Goal: Task Accomplishment & Management: Complete application form

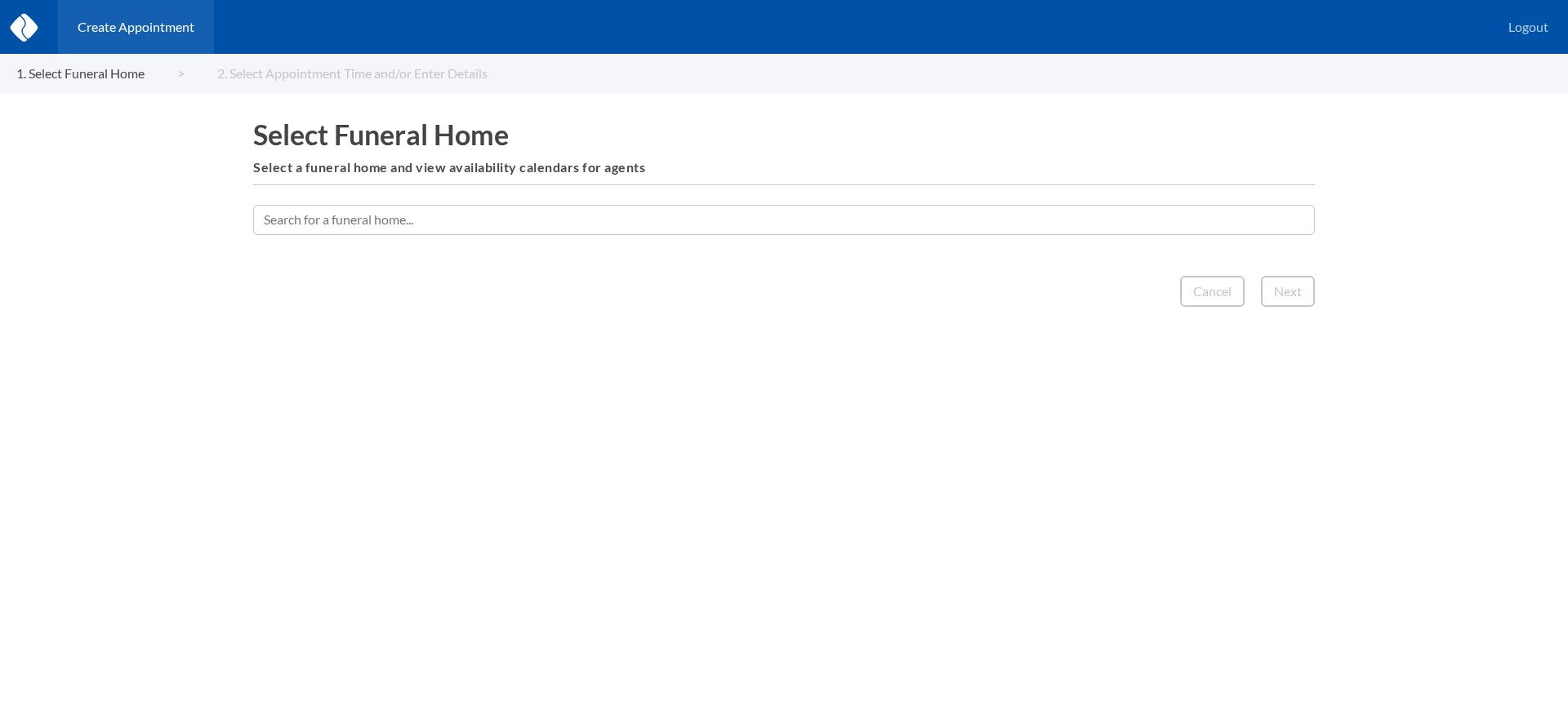
click at [916, 222] on input "text" at bounding box center [784, 220] width 1061 height 30
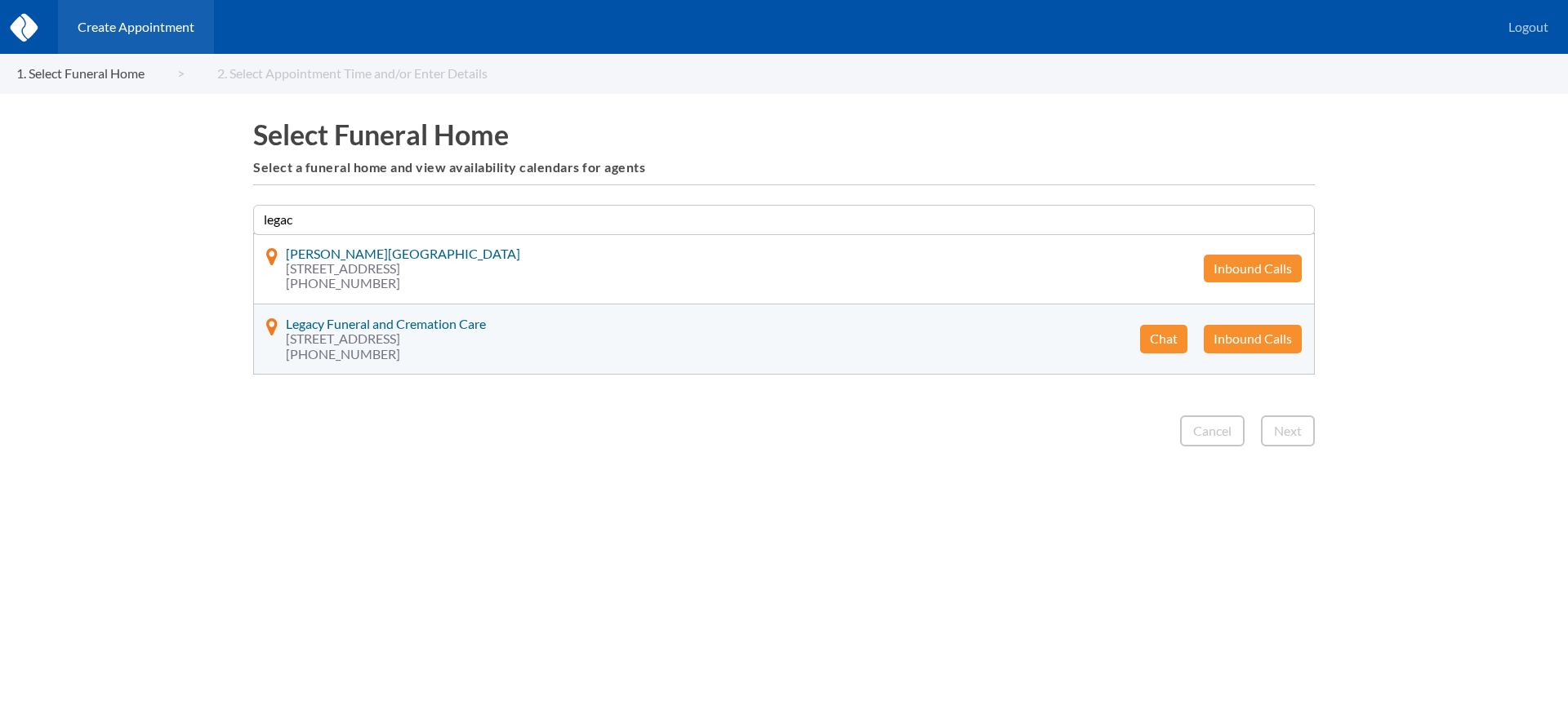
type input "legac"
click at [1165, 340] on button "Chat" at bounding box center [1163, 339] width 48 height 28
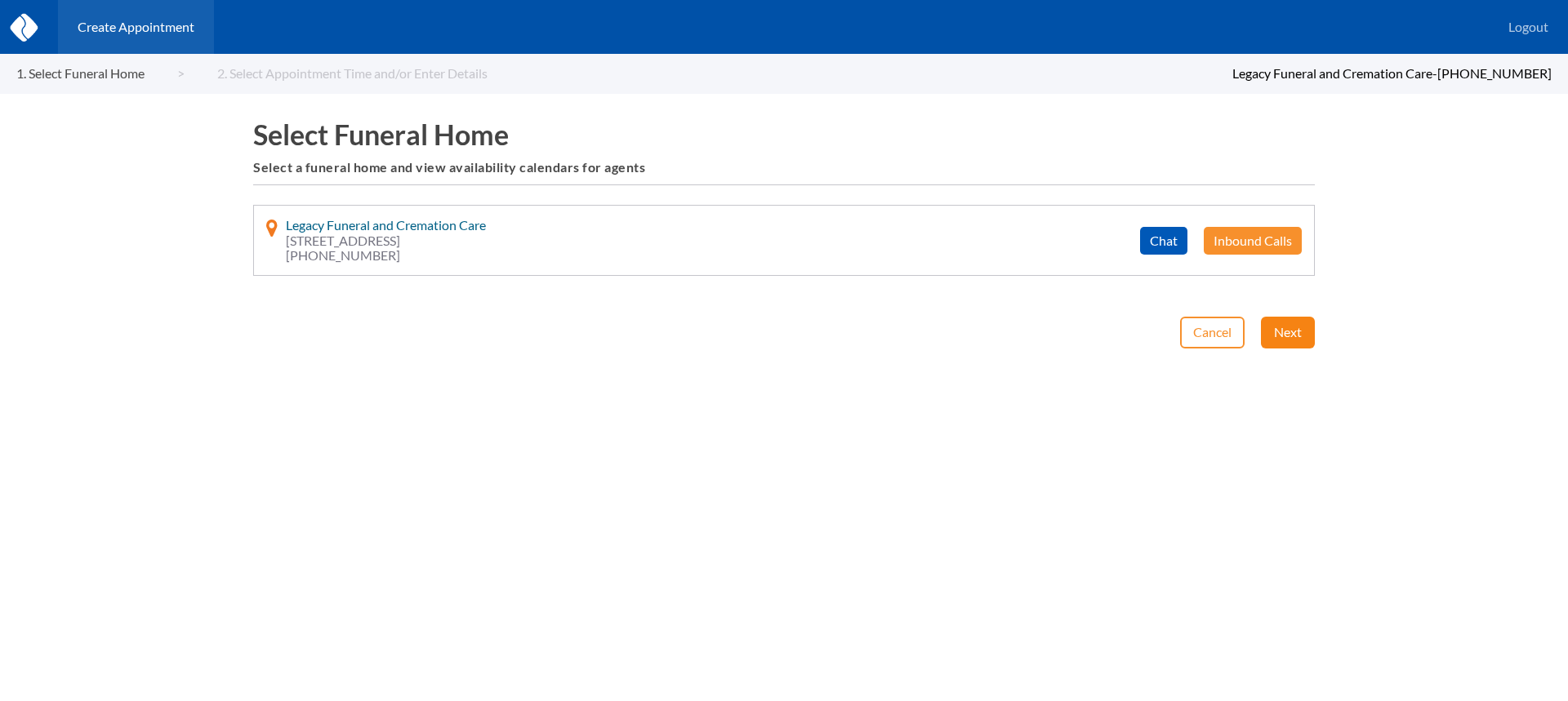
click at [1277, 328] on button "Next" at bounding box center [1288, 332] width 54 height 31
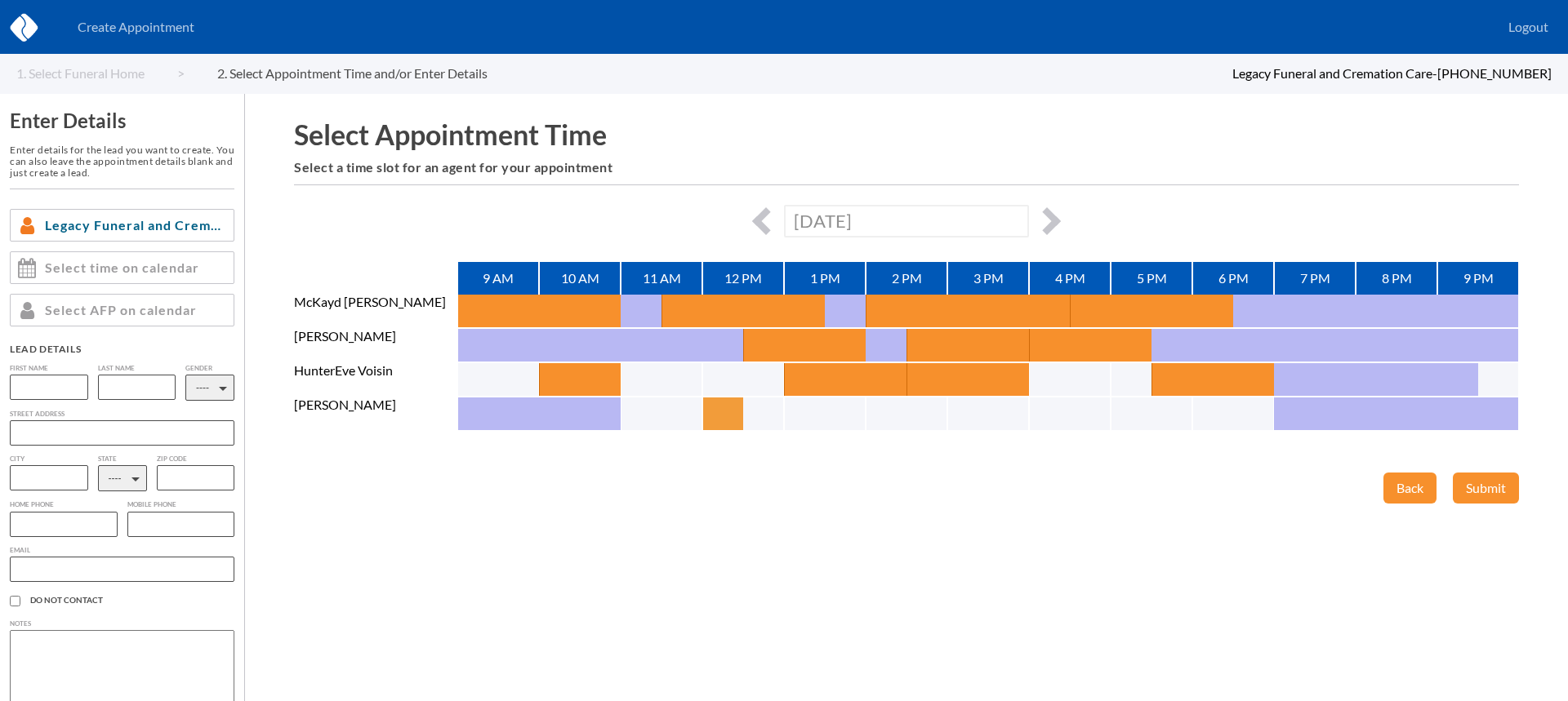
click at [716, 417] on button "button" at bounding box center [722, 414] width 41 height 33
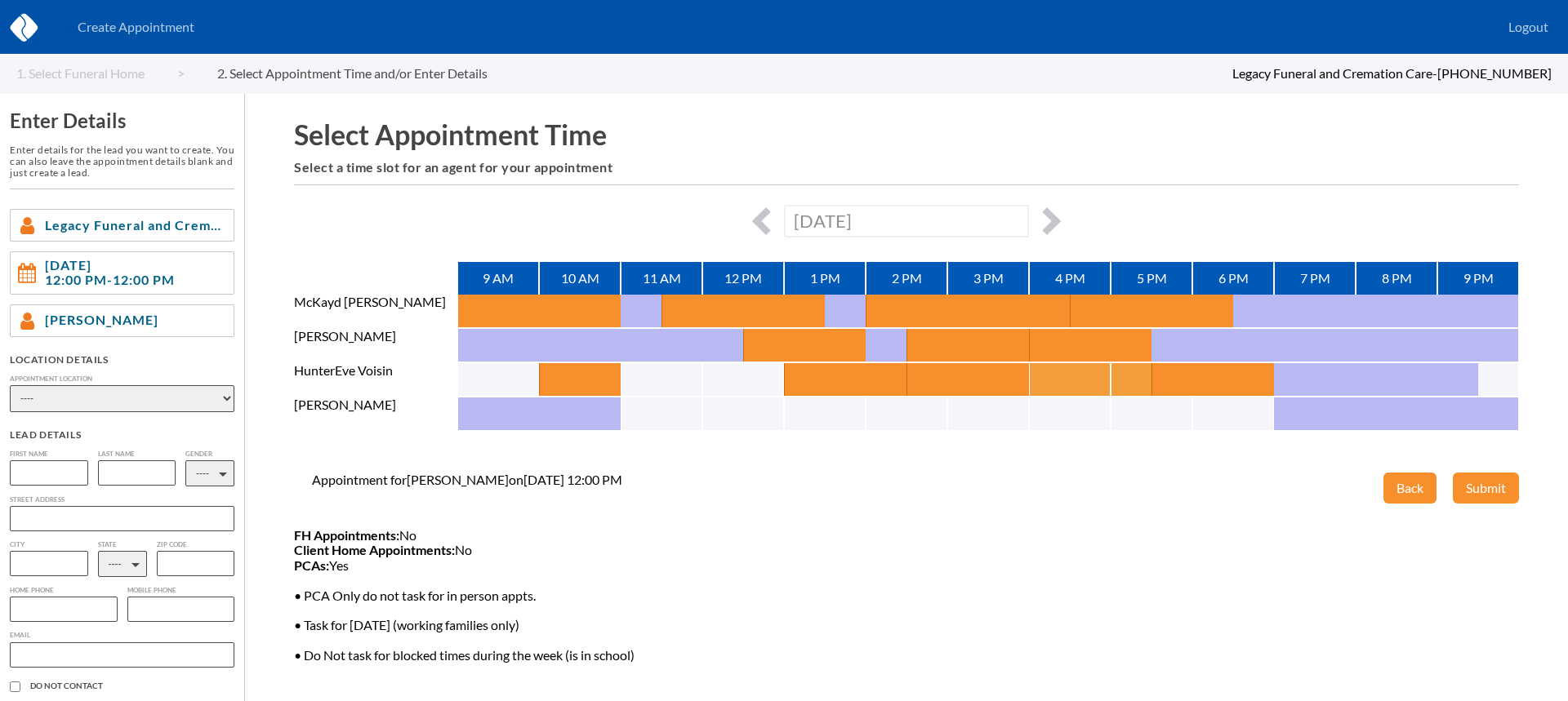
click at [1047, 381] on button "button" at bounding box center [1049, 379] width 41 height 33
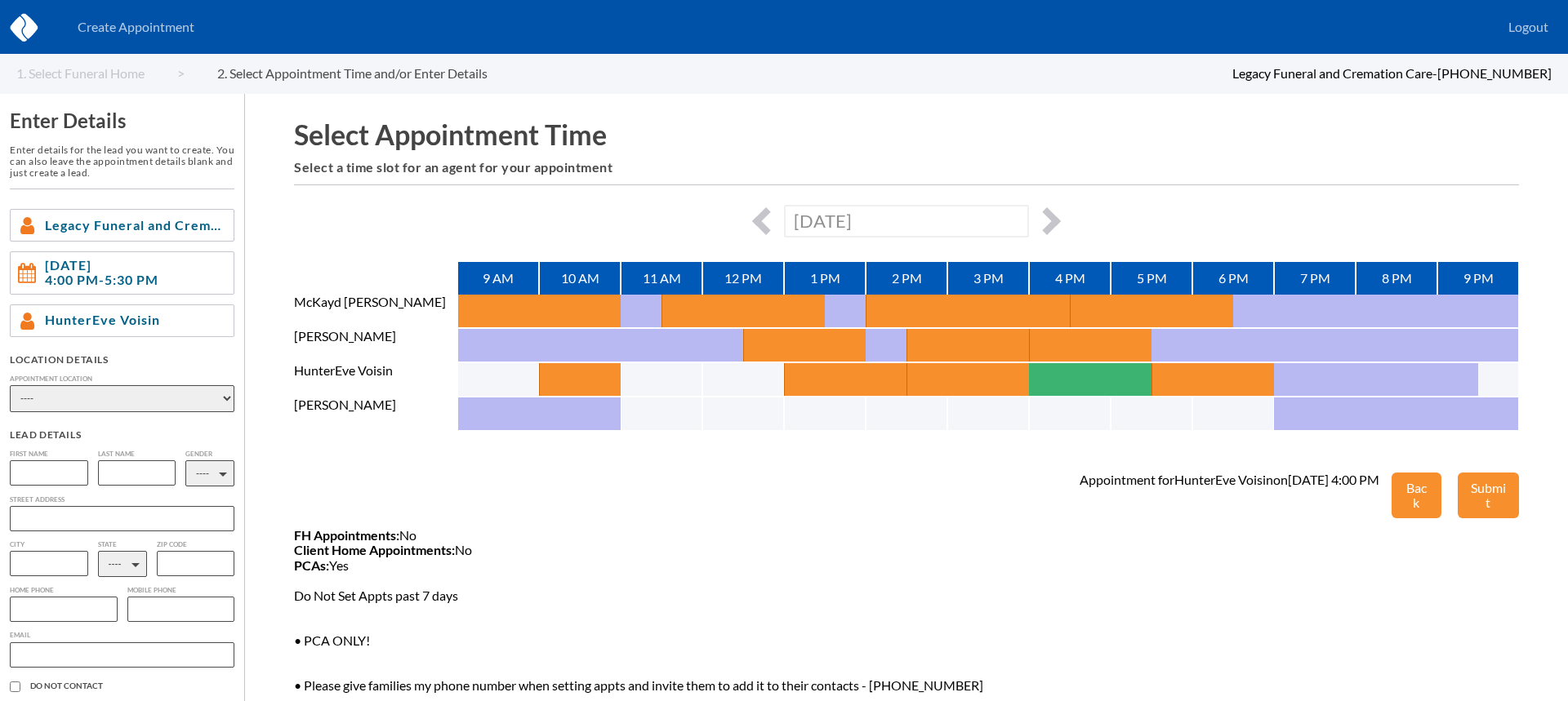
click at [846, 591] on span "FH Appointments: No Client Home Appointments: No PCAs: Yes Do Not Set Appts pas…" at bounding box center [843, 708] width 1098 height 360
click at [1403, 481] on button "Back" at bounding box center [1416, 495] width 50 height 47
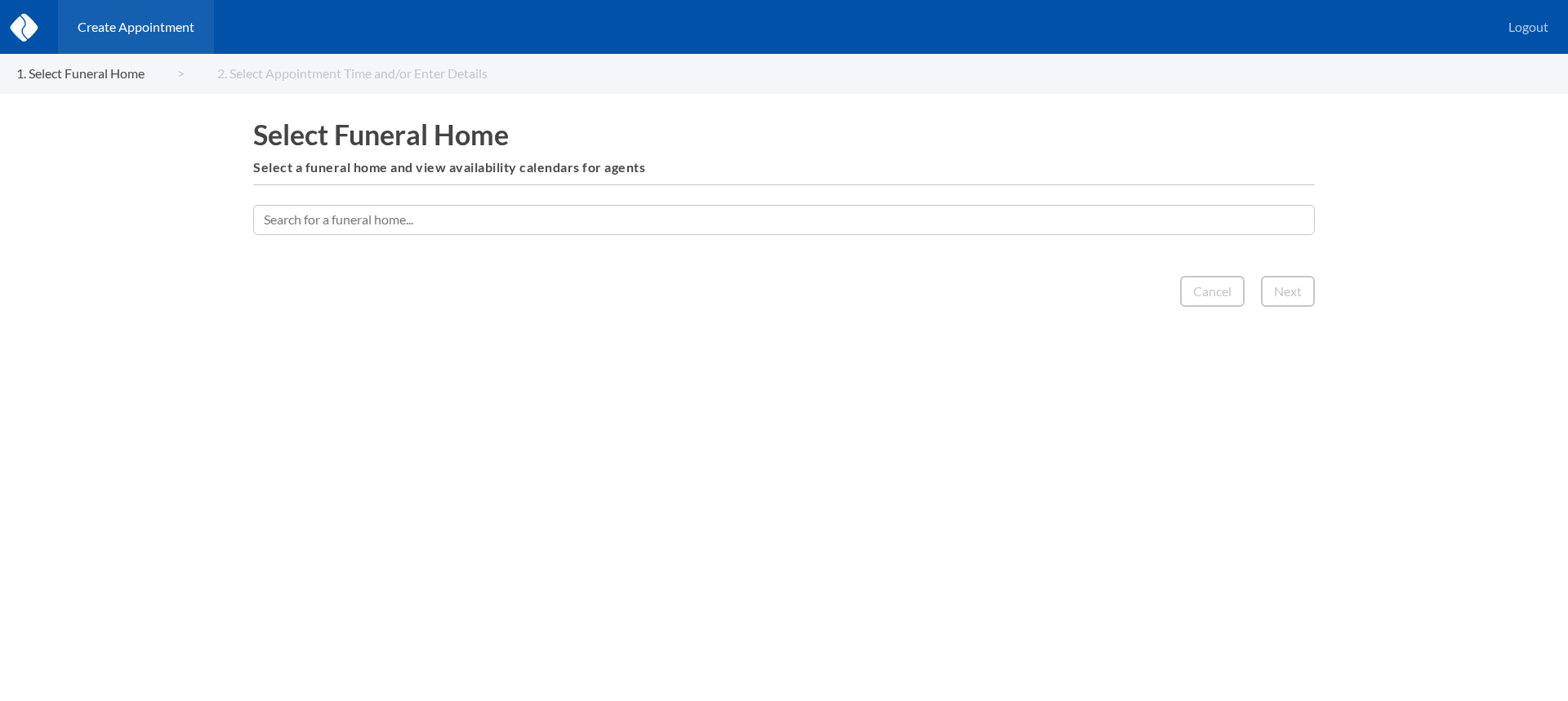
click at [746, 224] on input "text" at bounding box center [784, 220] width 1061 height 30
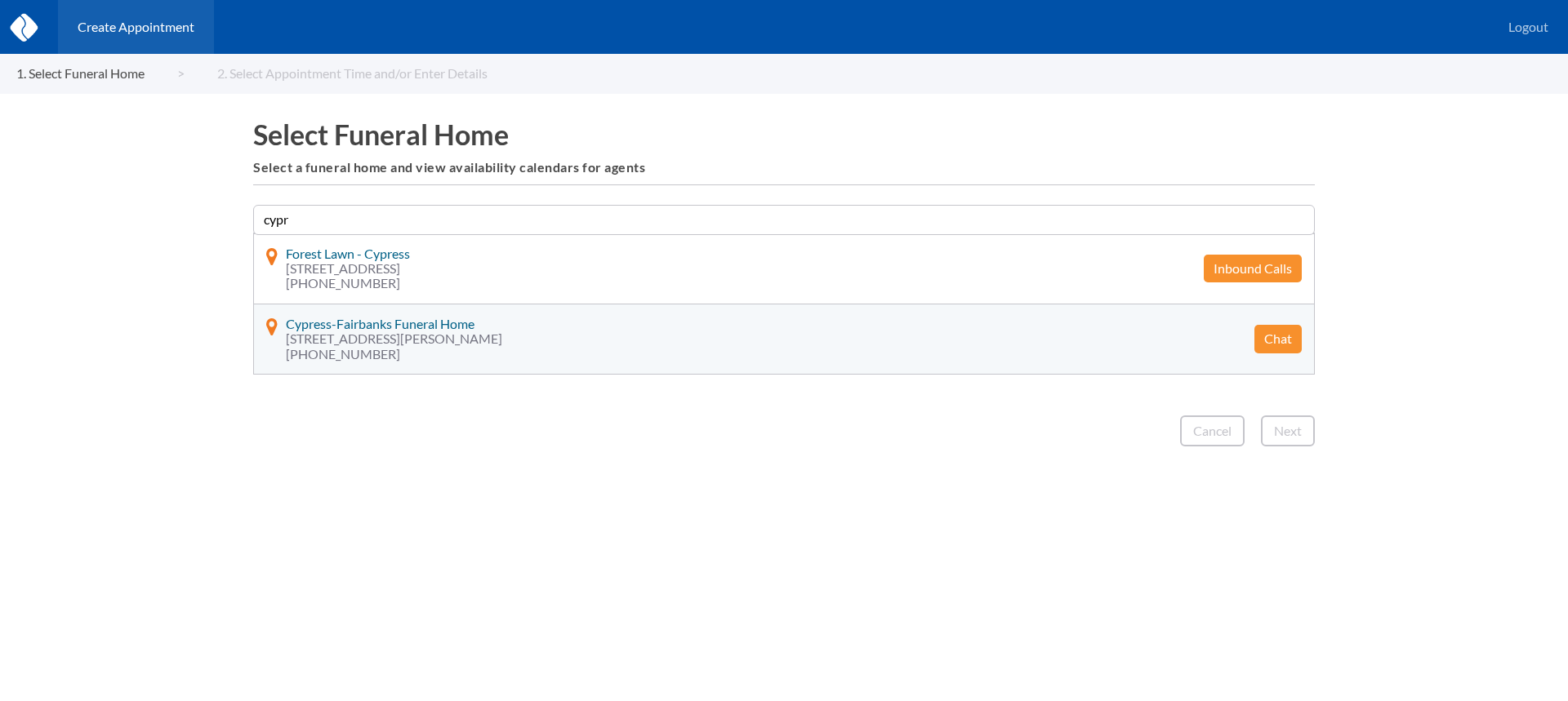
type input "cypr"
click at [1272, 332] on button "Chat" at bounding box center [1278, 339] width 48 height 28
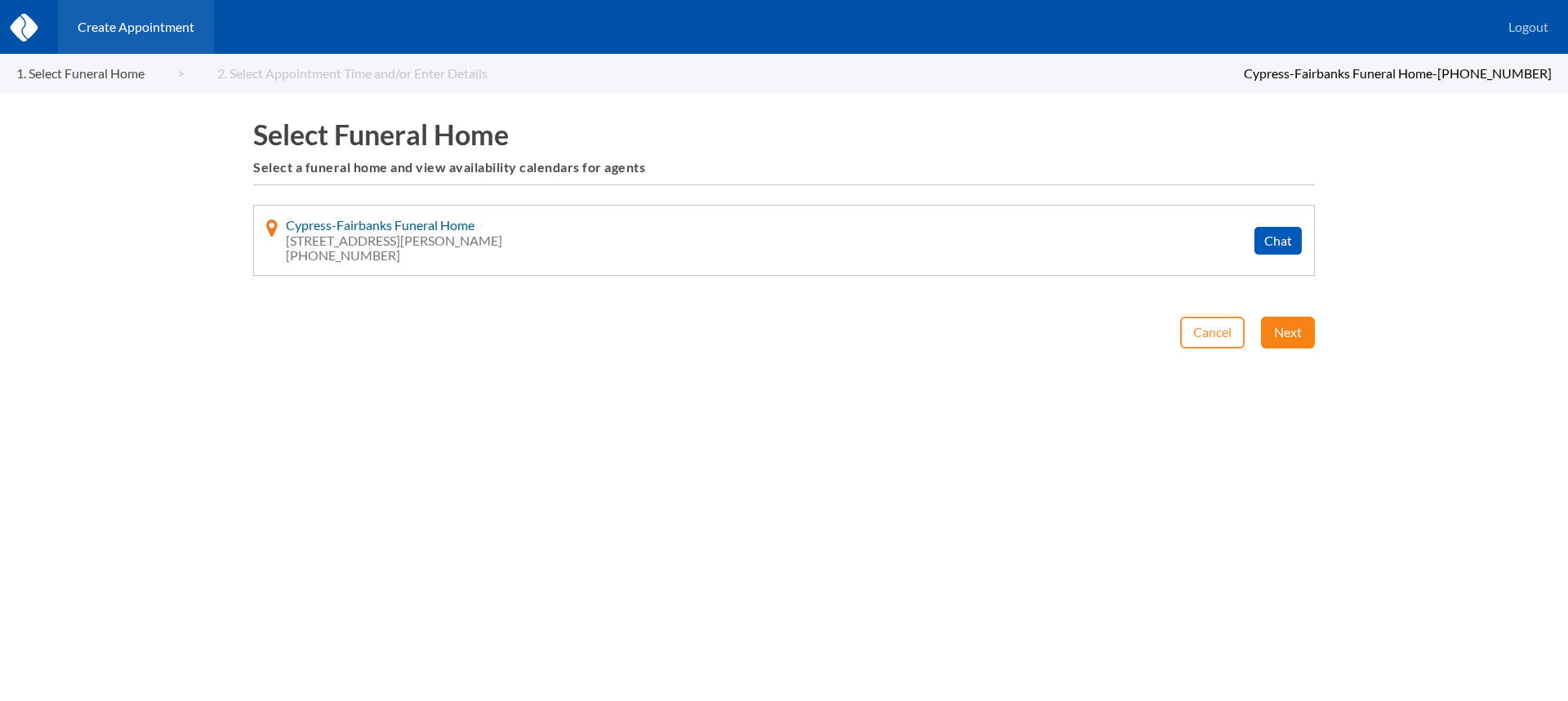
click at [1285, 324] on button "Next" at bounding box center [1288, 332] width 54 height 31
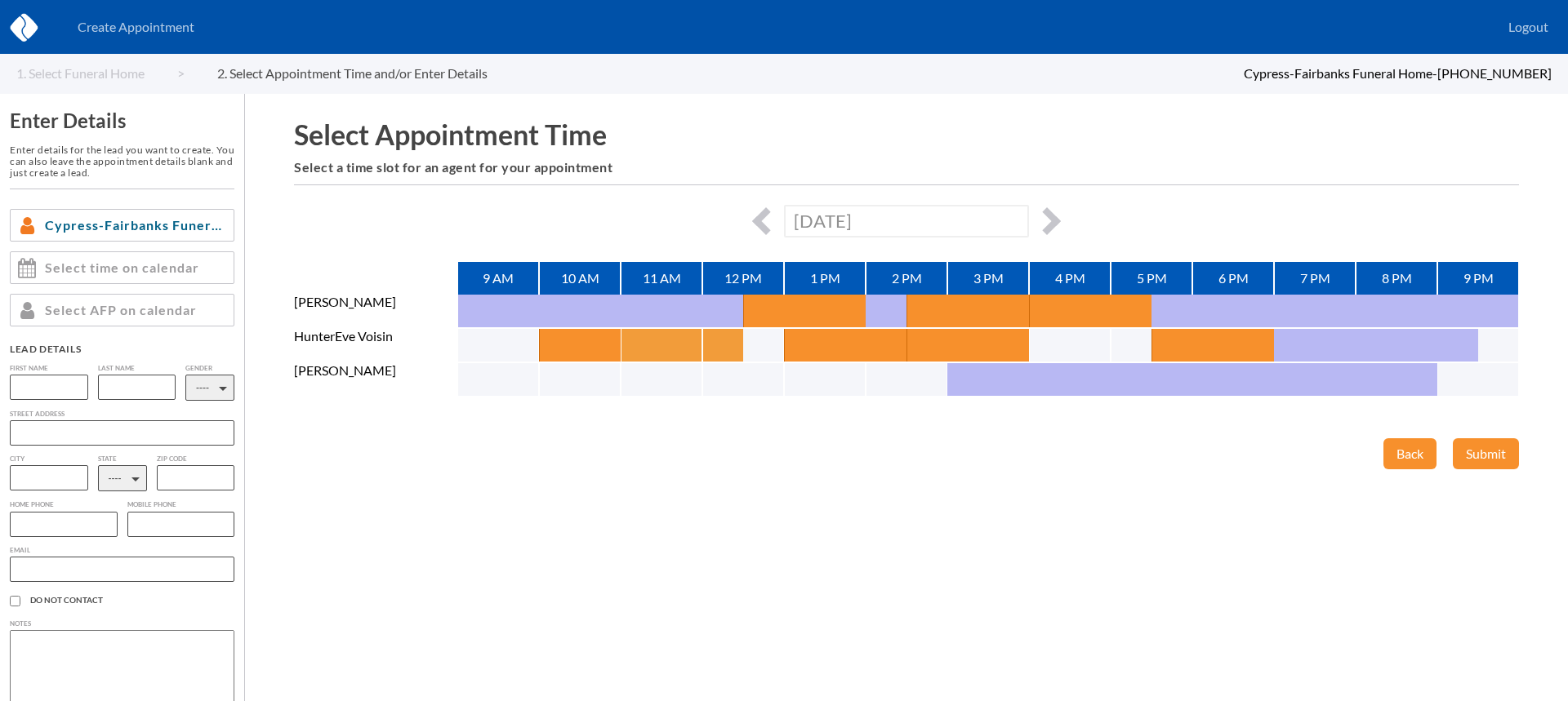
click at [659, 337] on button "button" at bounding box center [640, 345] width 41 height 33
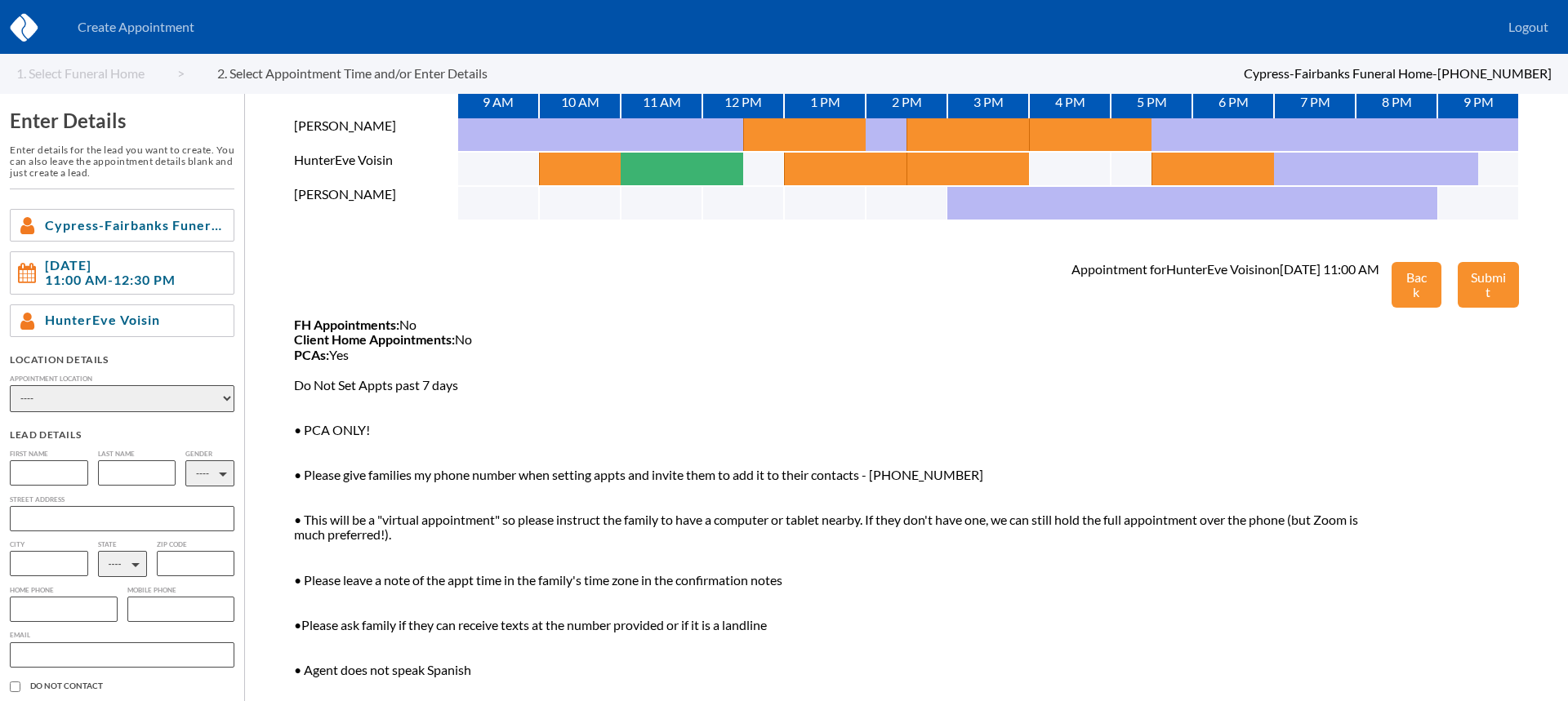
scroll to position [177, 0]
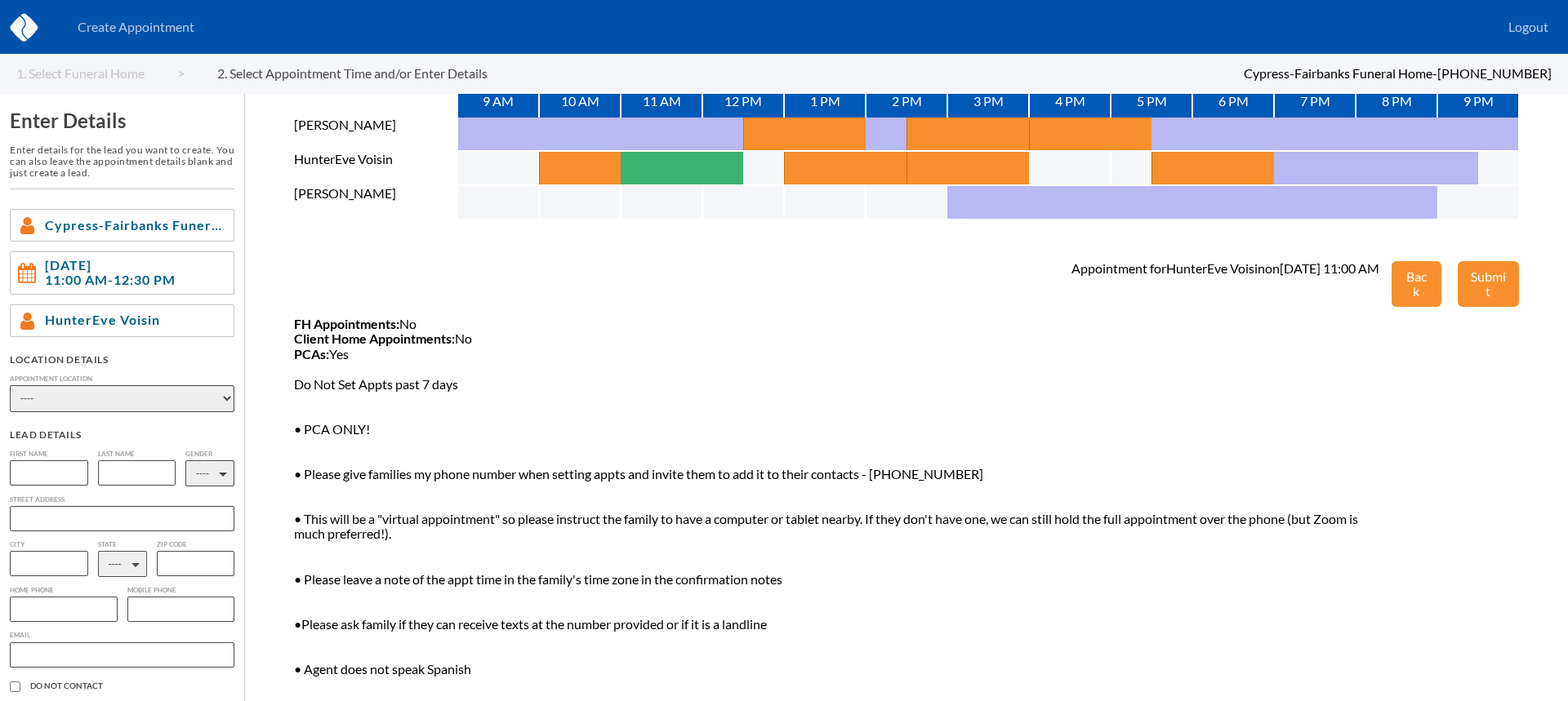
click at [174, 386] on select "---- Phone Consultation" at bounding box center [122, 399] width 225 height 27
click at [176, 396] on select "---- Phone Consultation" at bounding box center [122, 399] width 225 height 27
select select "phone_consult"
click at [10, 386] on select "---- Phone Consultation" at bounding box center [122, 399] width 225 height 27
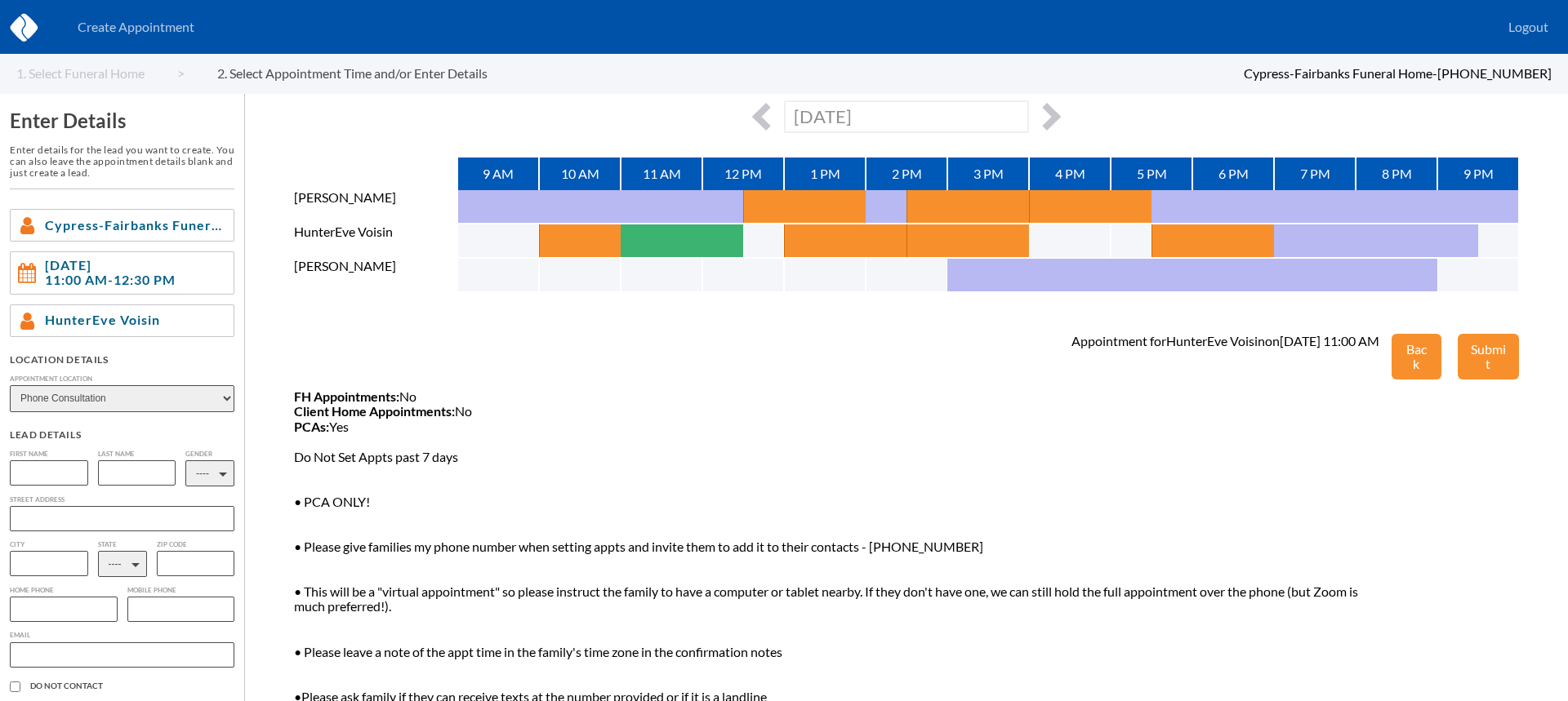
scroll to position [0, 0]
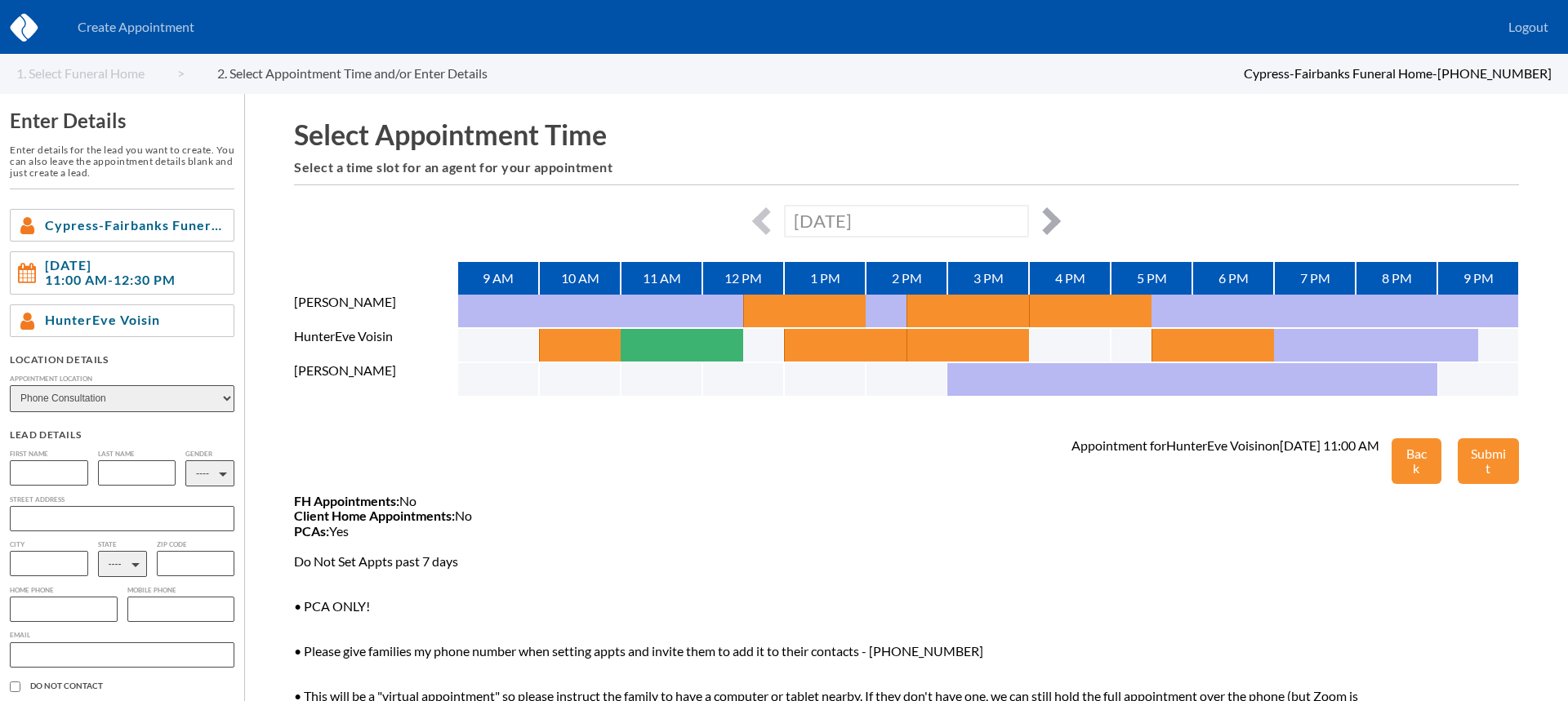
click at [1052, 217] on button "button" at bounding box center [1047, 222] width 28 height 28
type input "[DATE]"
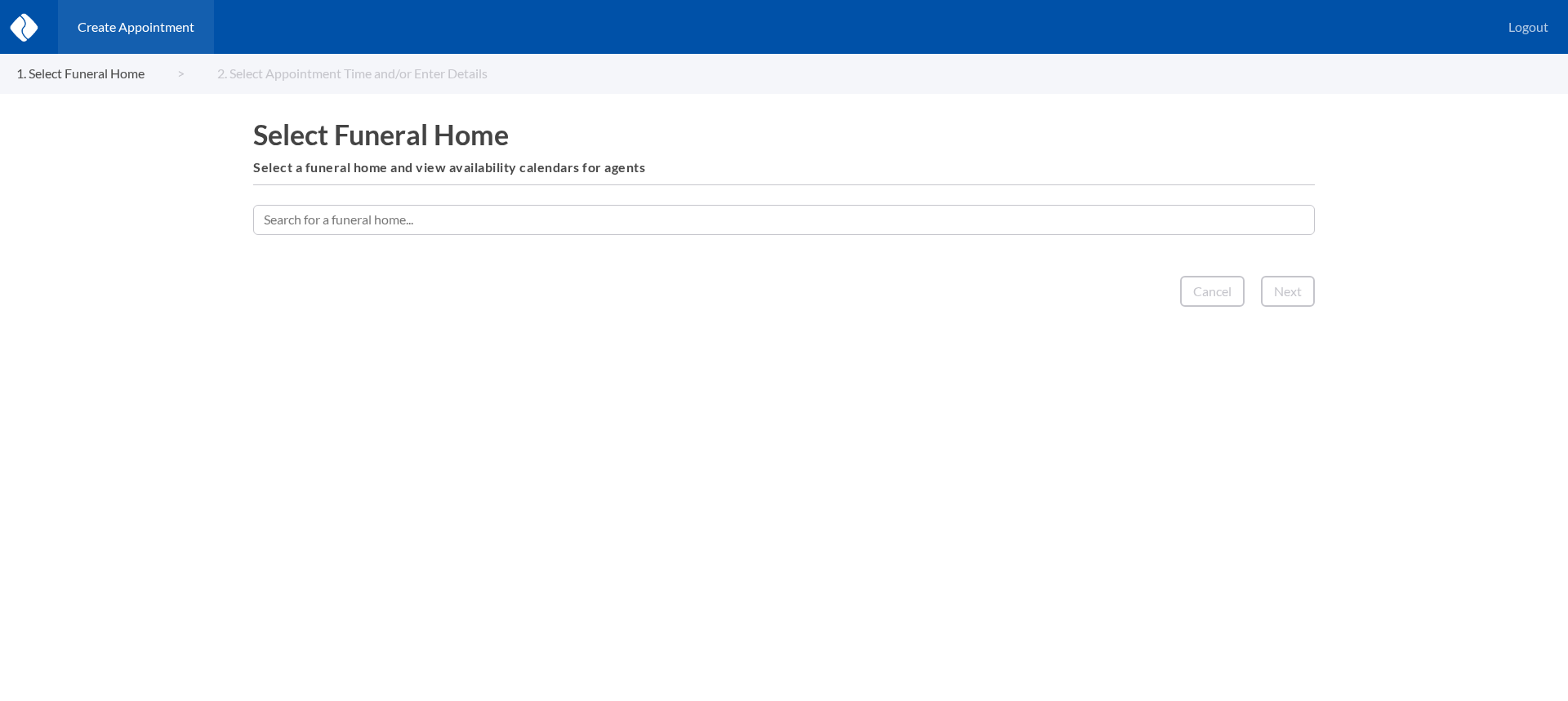
click at [627, 208] on input "text" at bounding box center [784, 220] width 1061 height 30
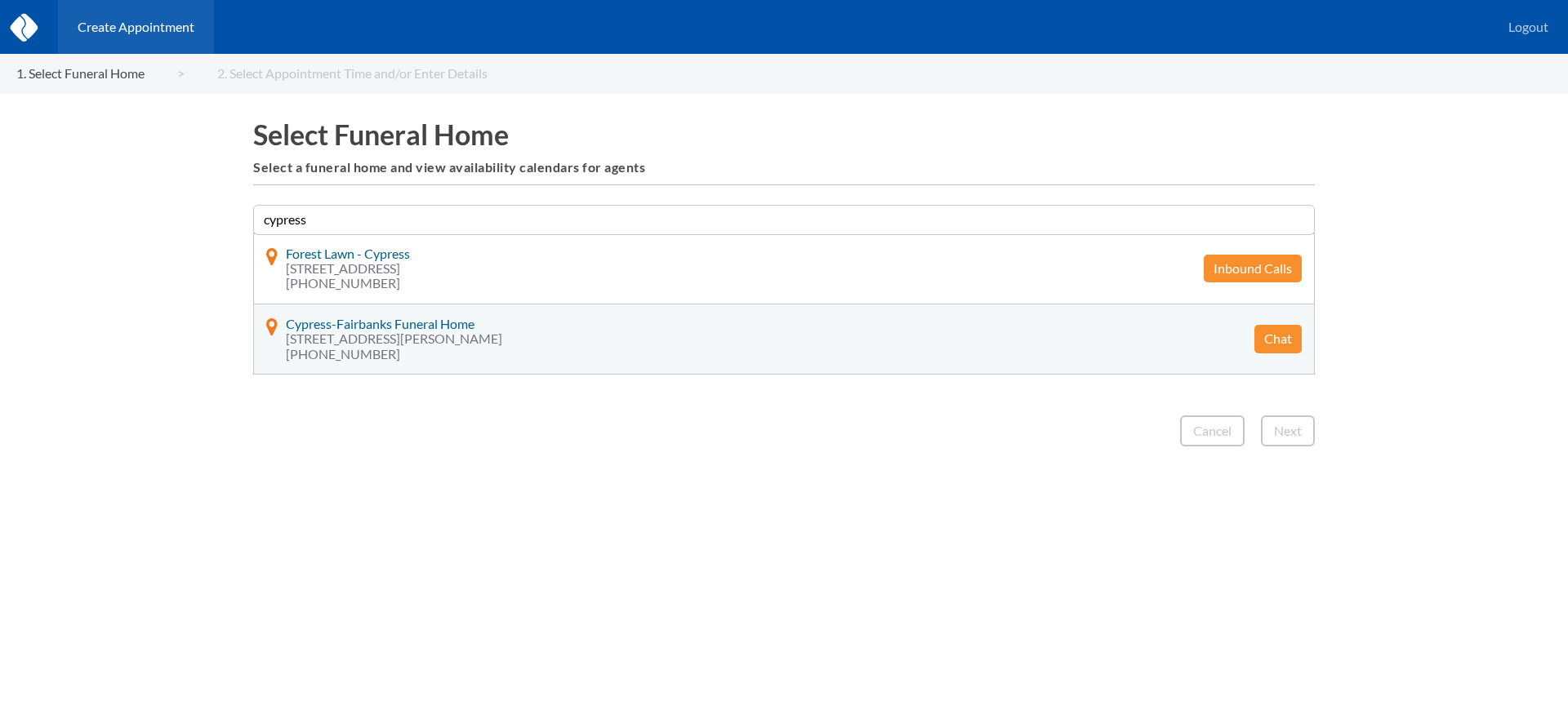
type input "cypress"
click at [1288, 341] on button "Chat" at bounding box center [1278, 339] width 48 height 28
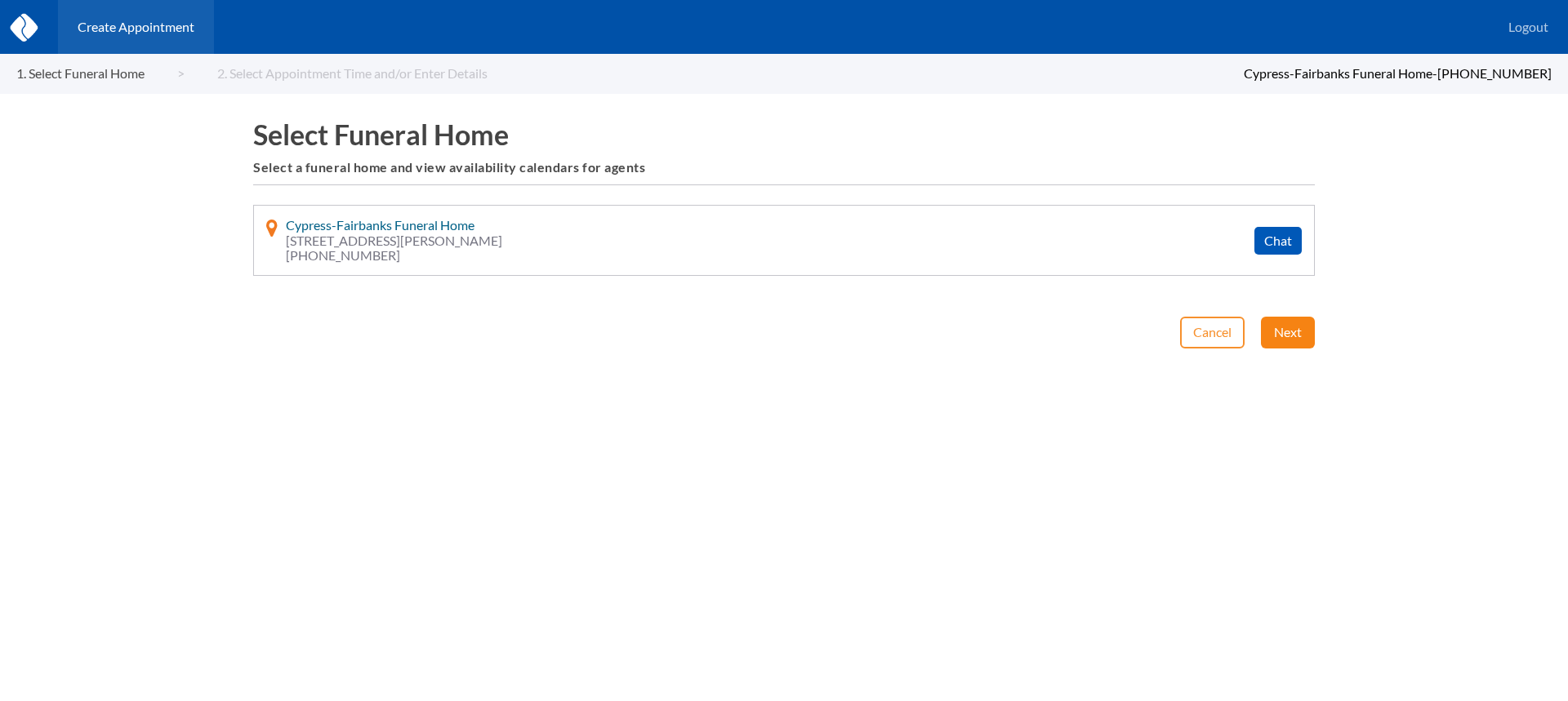
click at [1270, 322] on button "Next" at bounding box center [1288, 332] width 54 height 31
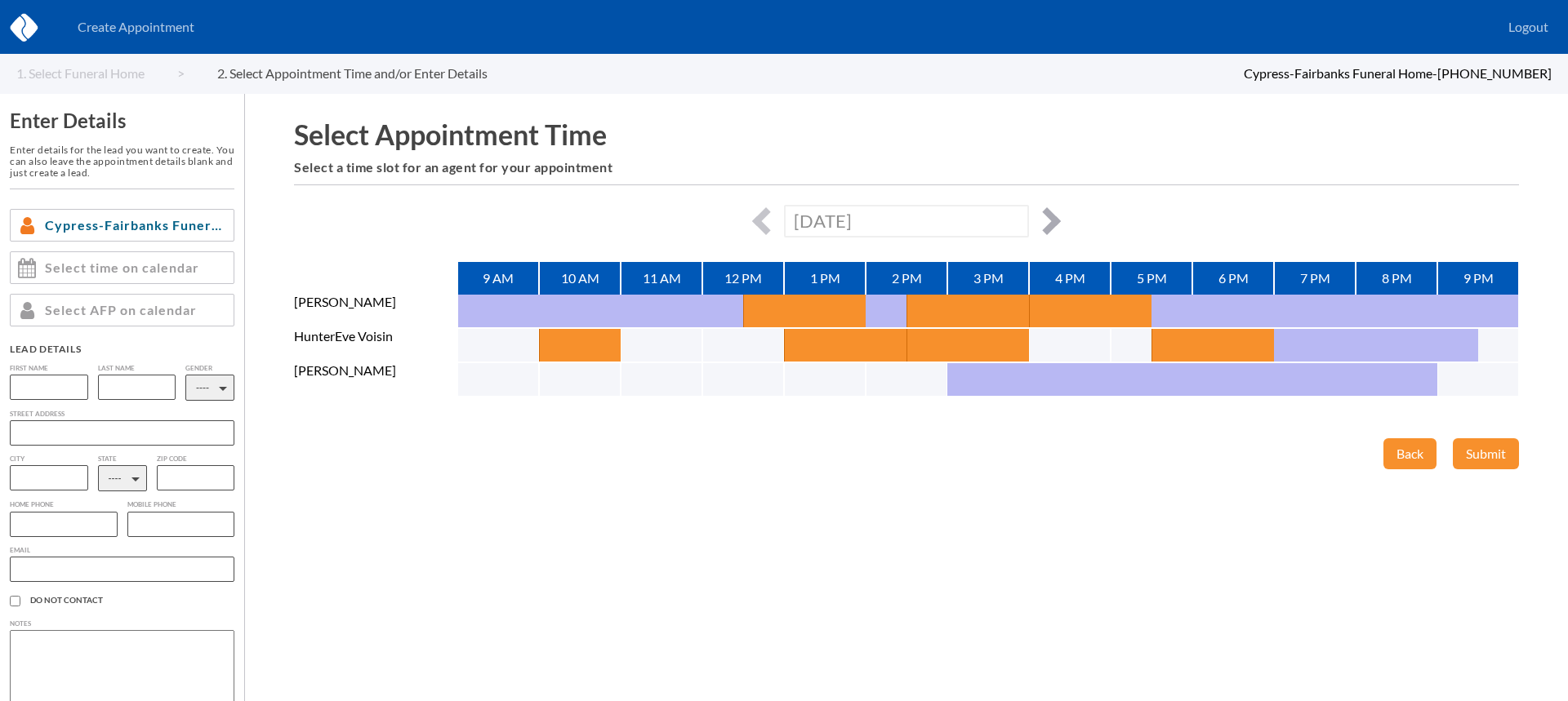
click at [1053, 222] on button "button" at bounding box center [1047, 222] width 28 height 28
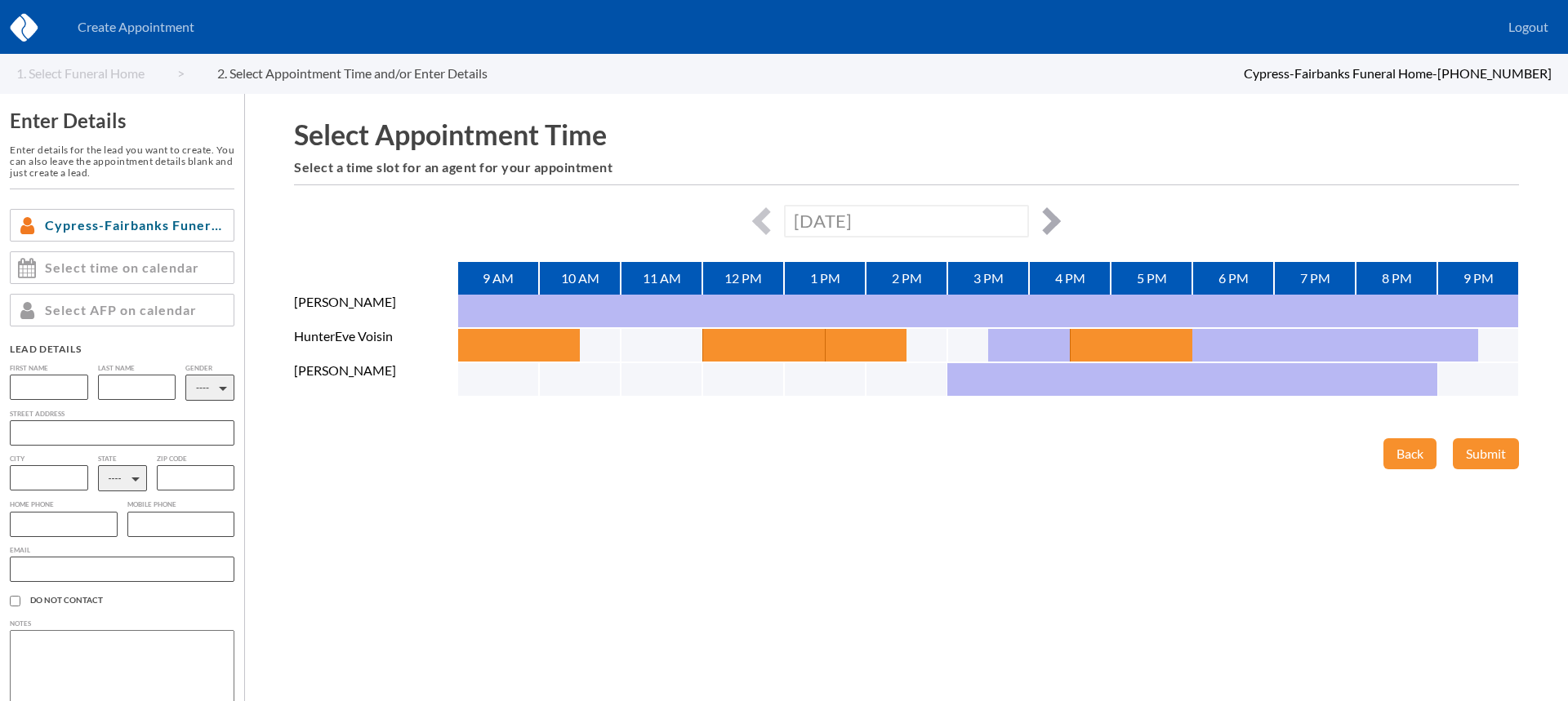
click at [1053, 222] on button "button" at bounding box center [1047, 222] width 28 height 28
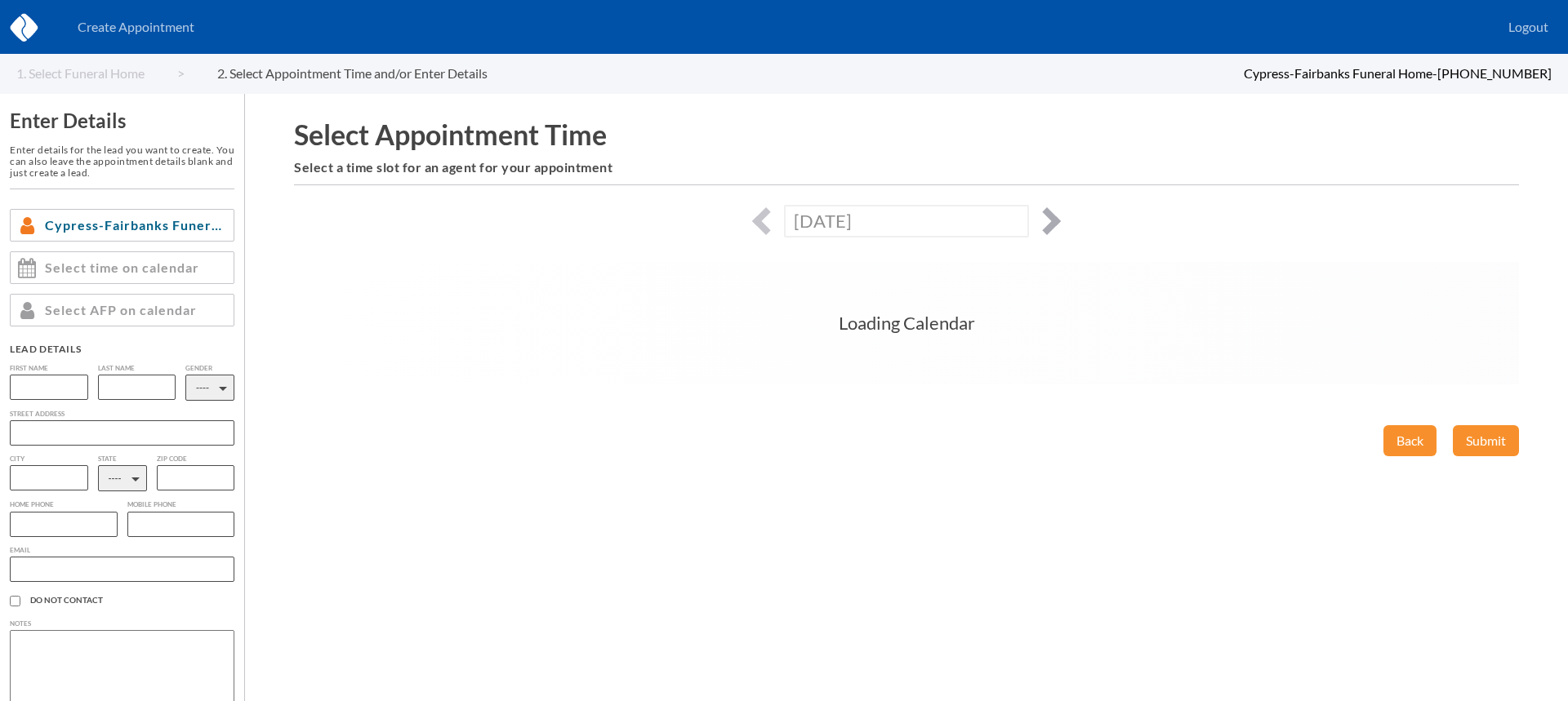
click at [1053, 222] on button "button" at bounding box center [1047, 222] width 28 height 28
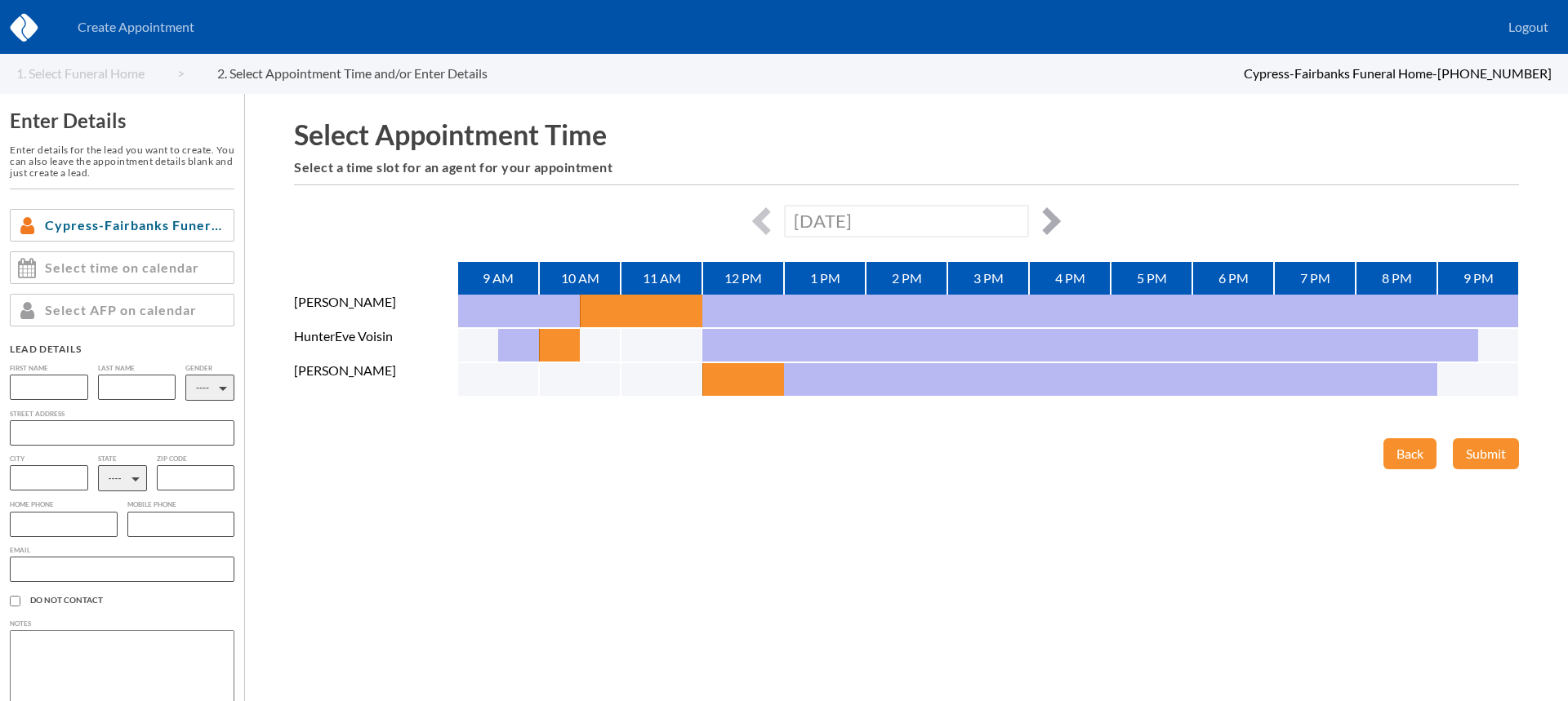
click at [1053, 222] on button "button" at bounding box center [1047, 222] width 28 height 28
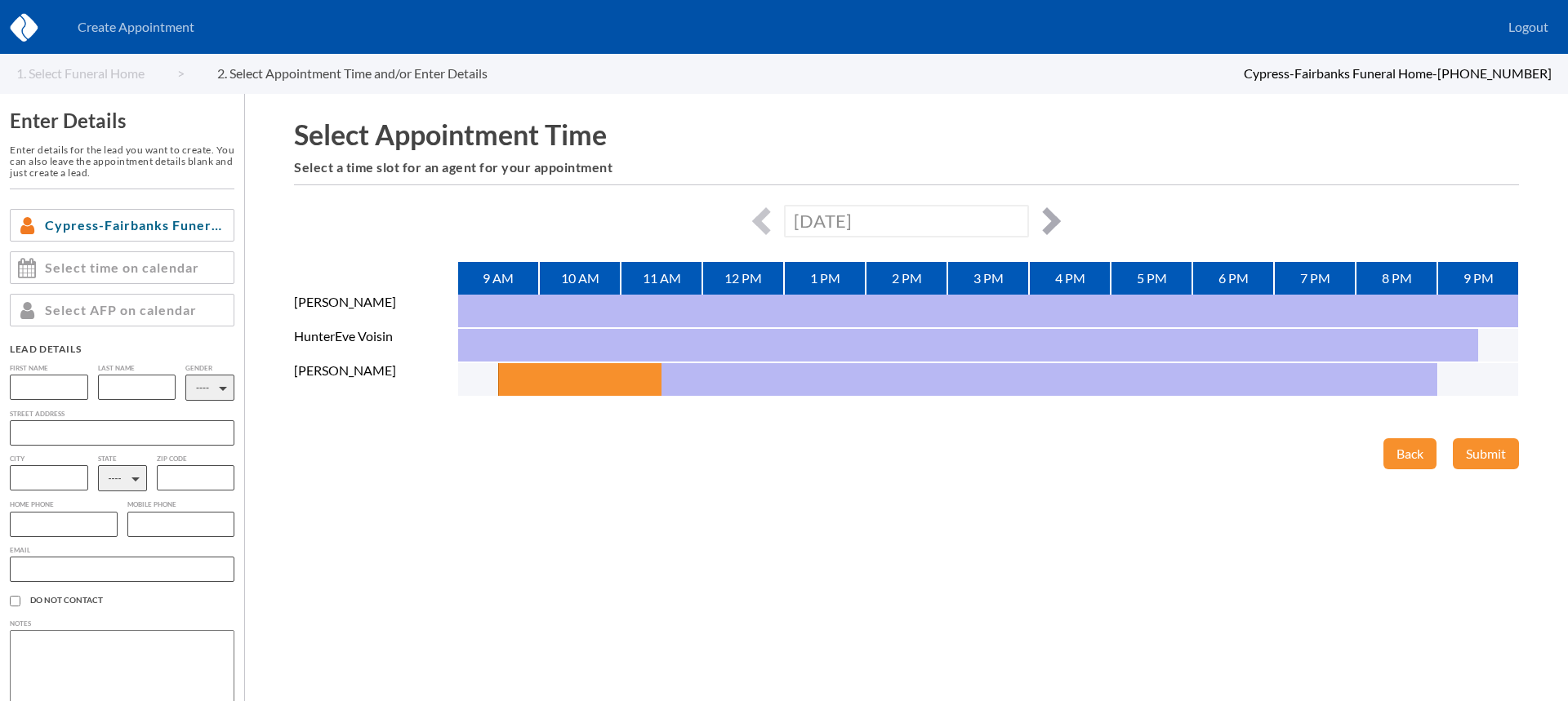
click at [1053, 222] on button "button" at bounding box center [1047, 222] width 28 height 28
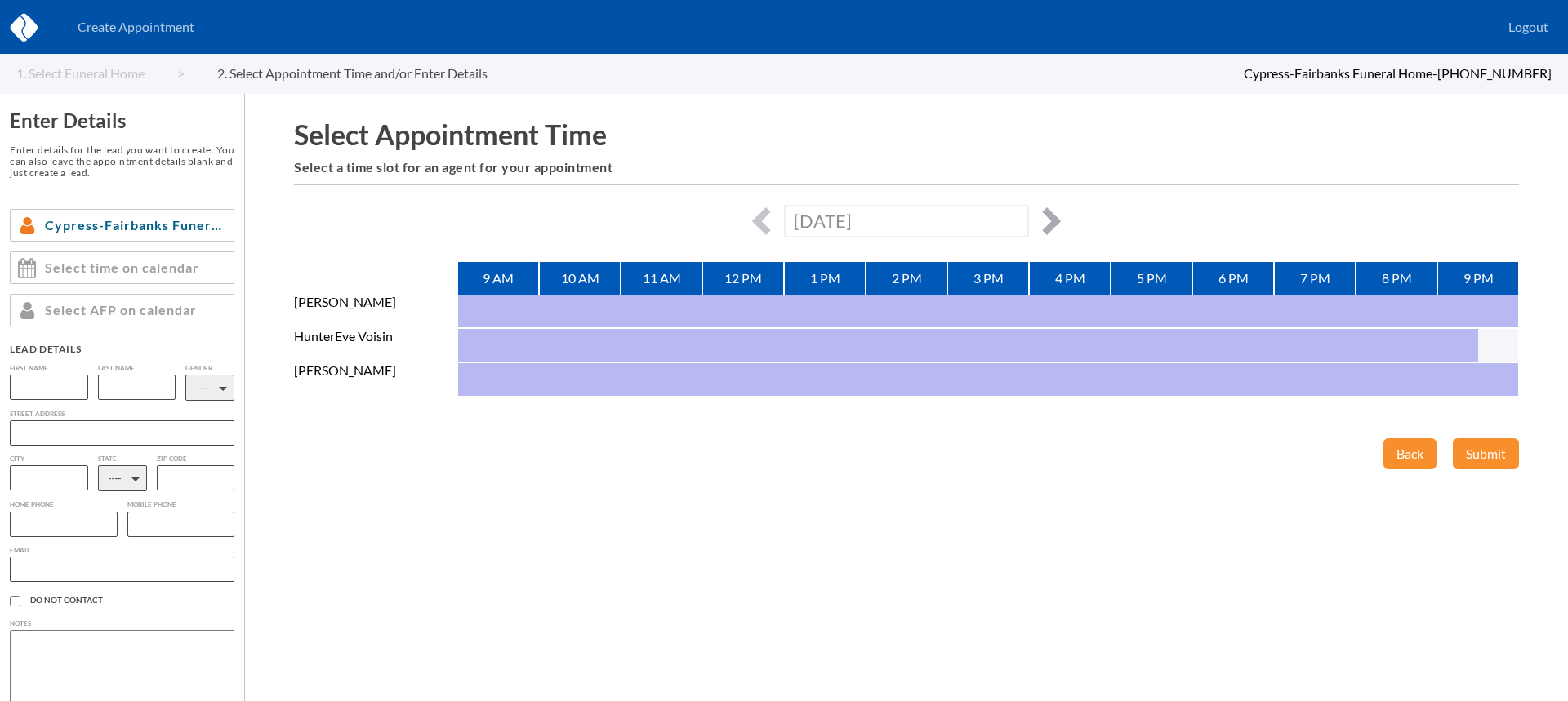
click at [1053, 222] on button "button" at bounding box center [1047, 222] width 28 height 28
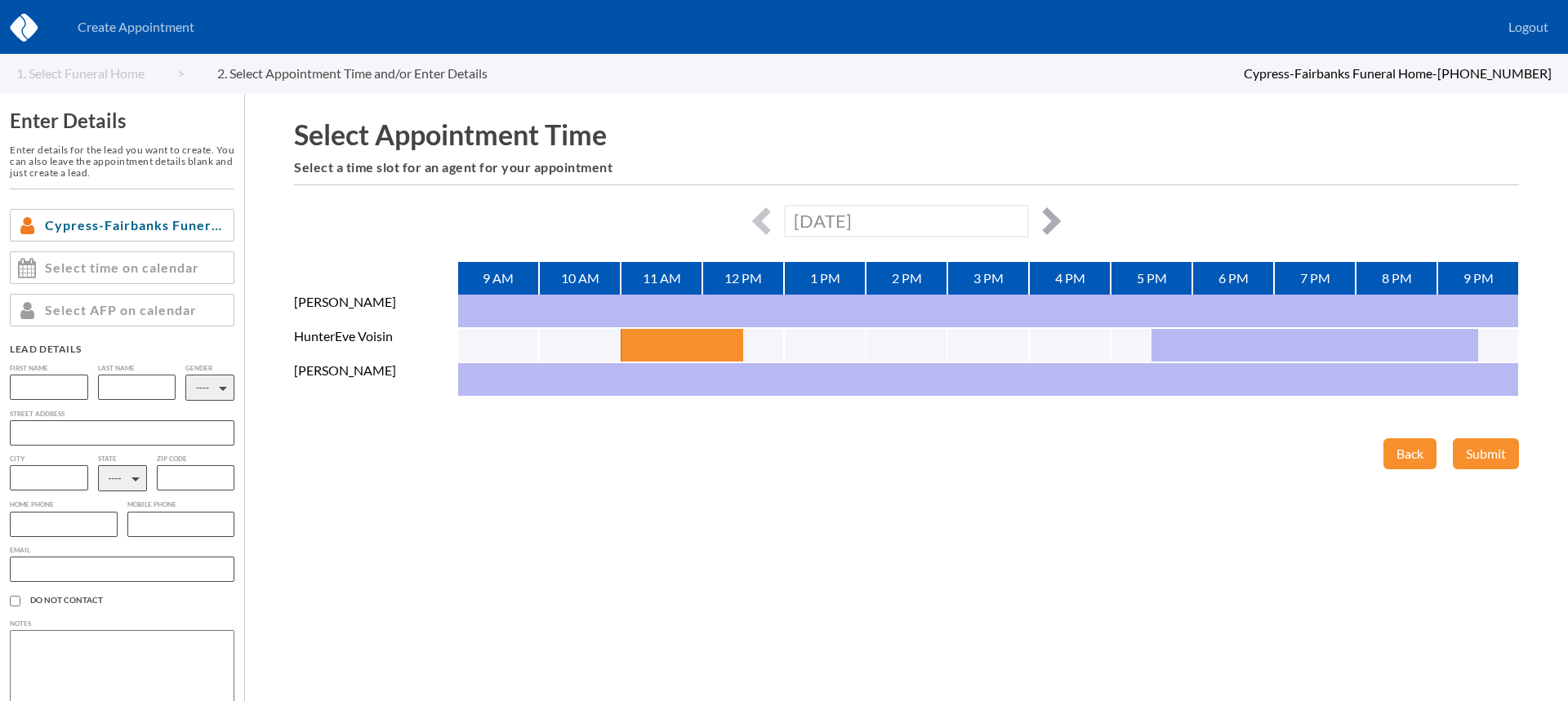
click at [1053, 222] on button "button" at bounding box center [1047, 222] width 28 height 28
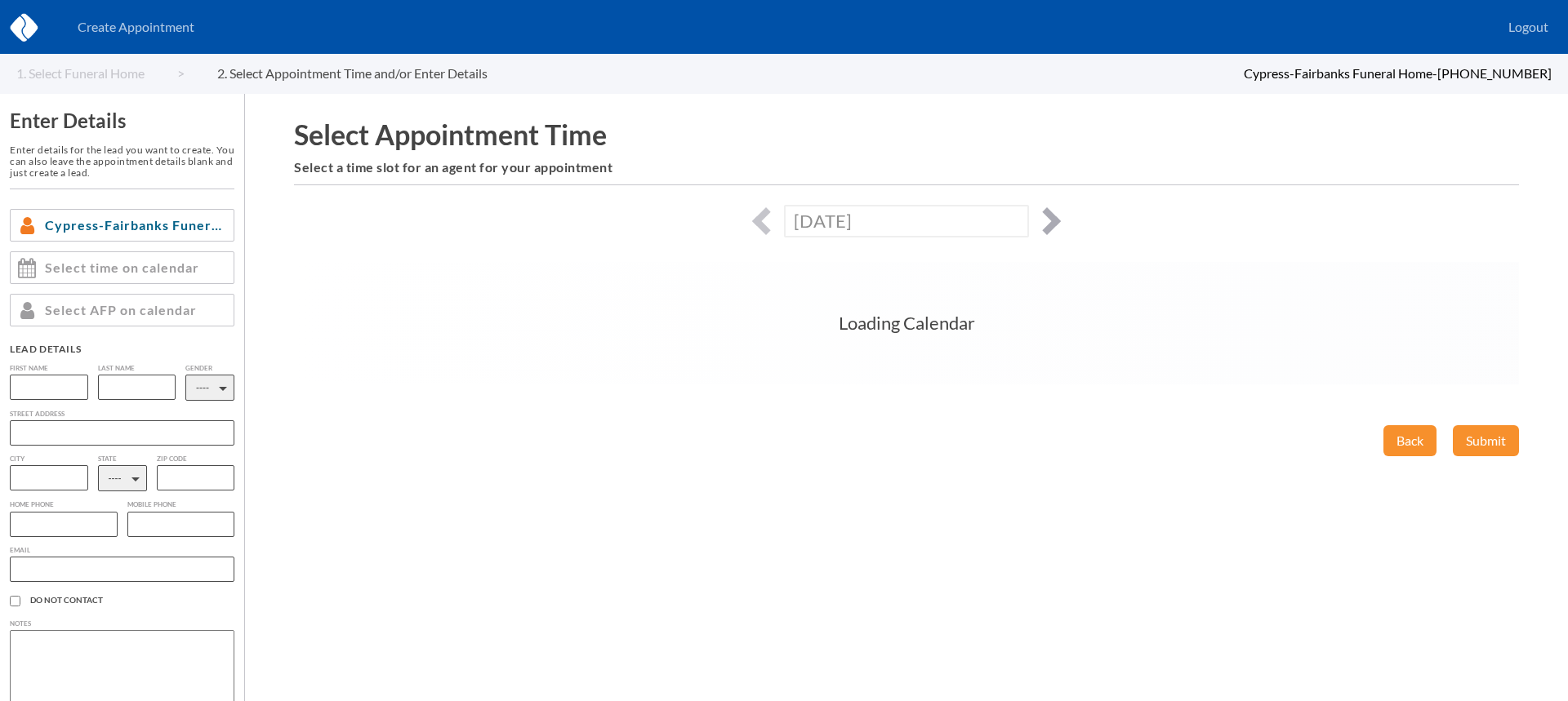
click at [1053, 222] on button "button" at bounding box center [1047, 222] width 28 height 28
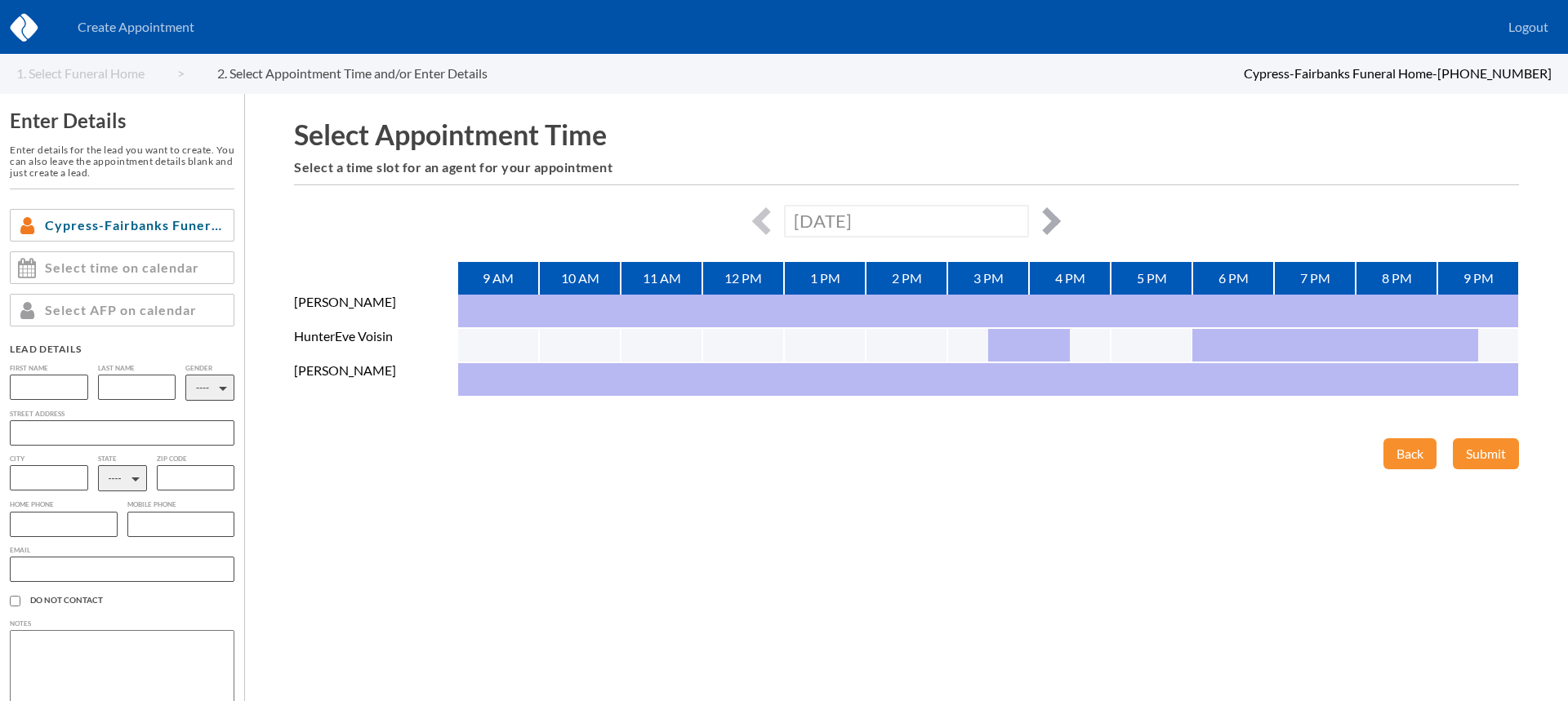
click at [1053, 222] on button "button" at bounding box center [1047, 222] width 28 height 28
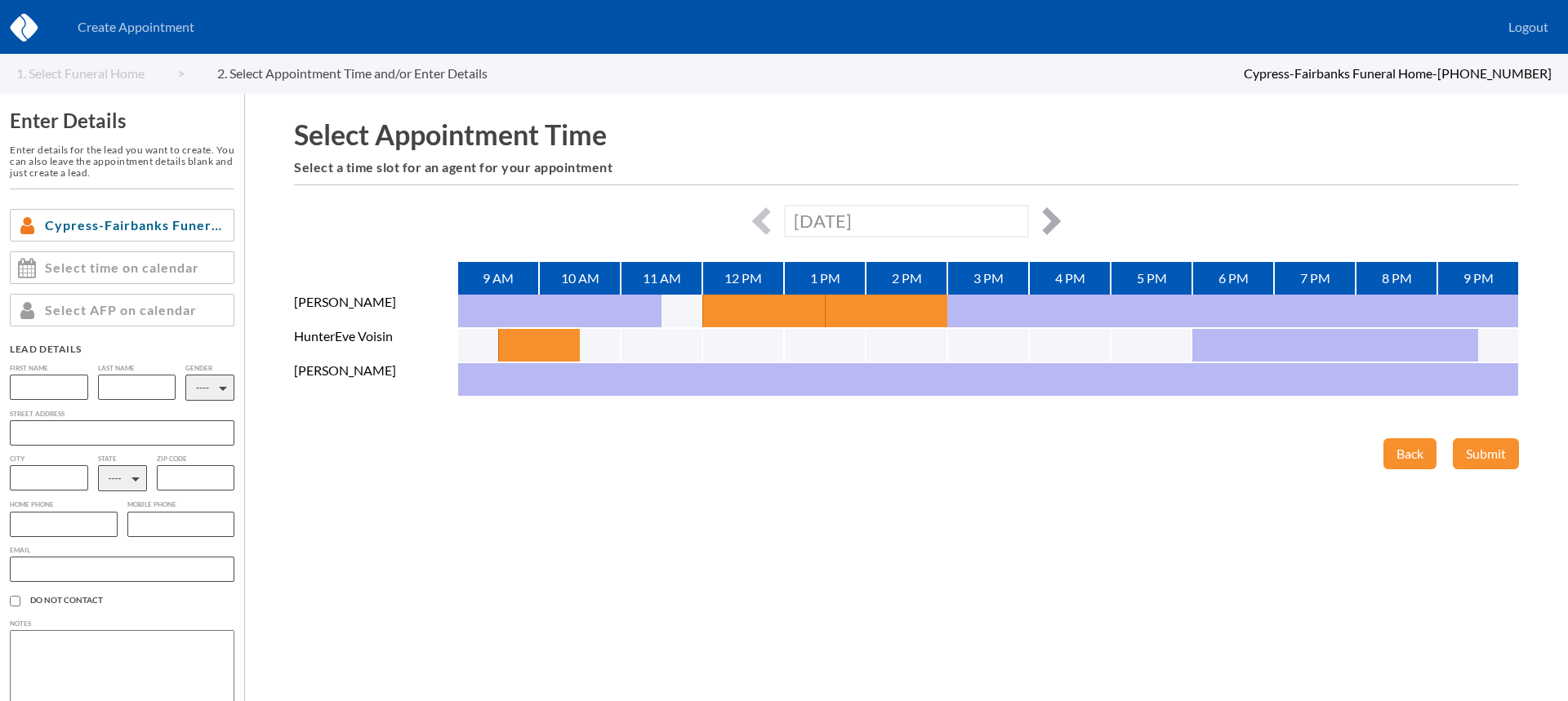
click at [1053, 222] on button "button" at bounding box center [1047, 222] width 28 height 28
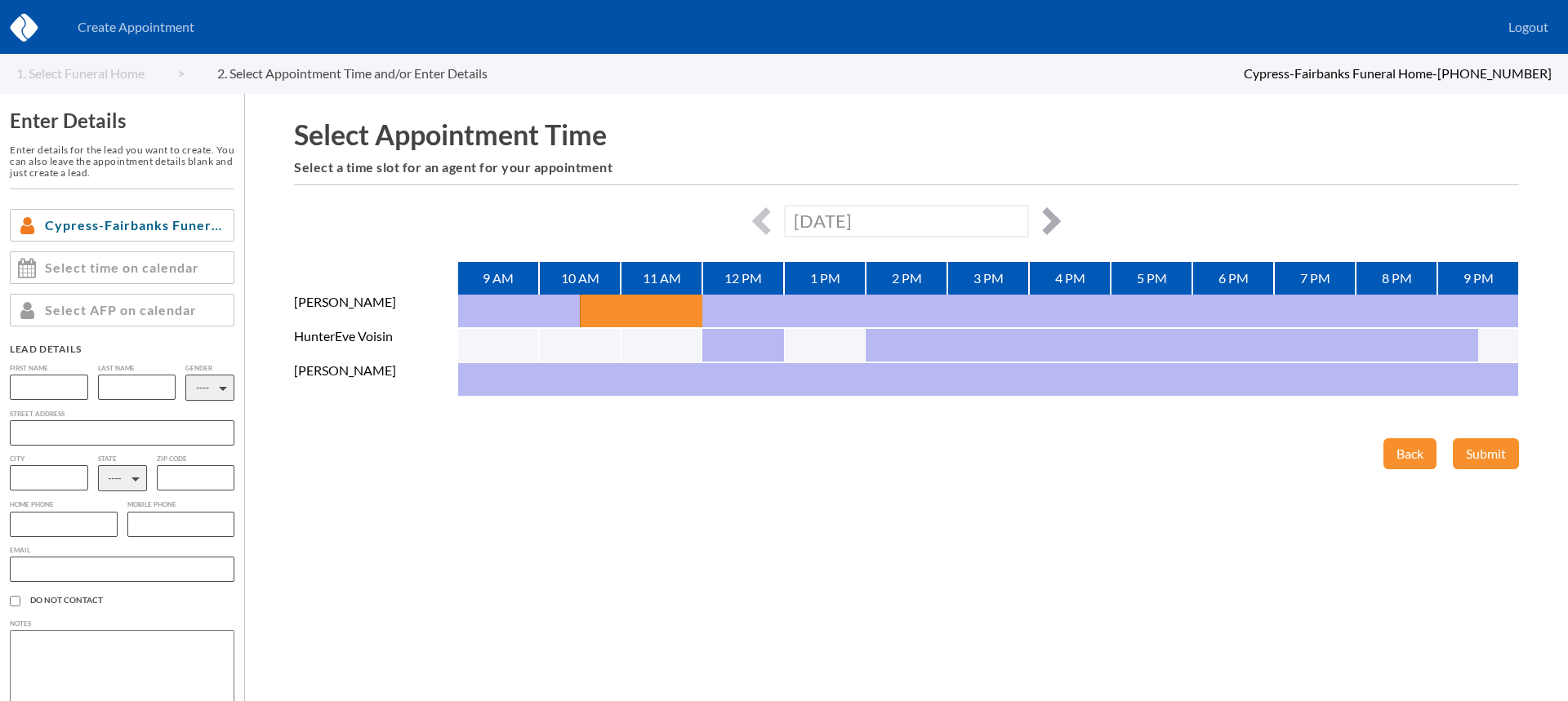
click at [1053, 222] on button "button" at bounding box center [1047, 222] width 28 height 28
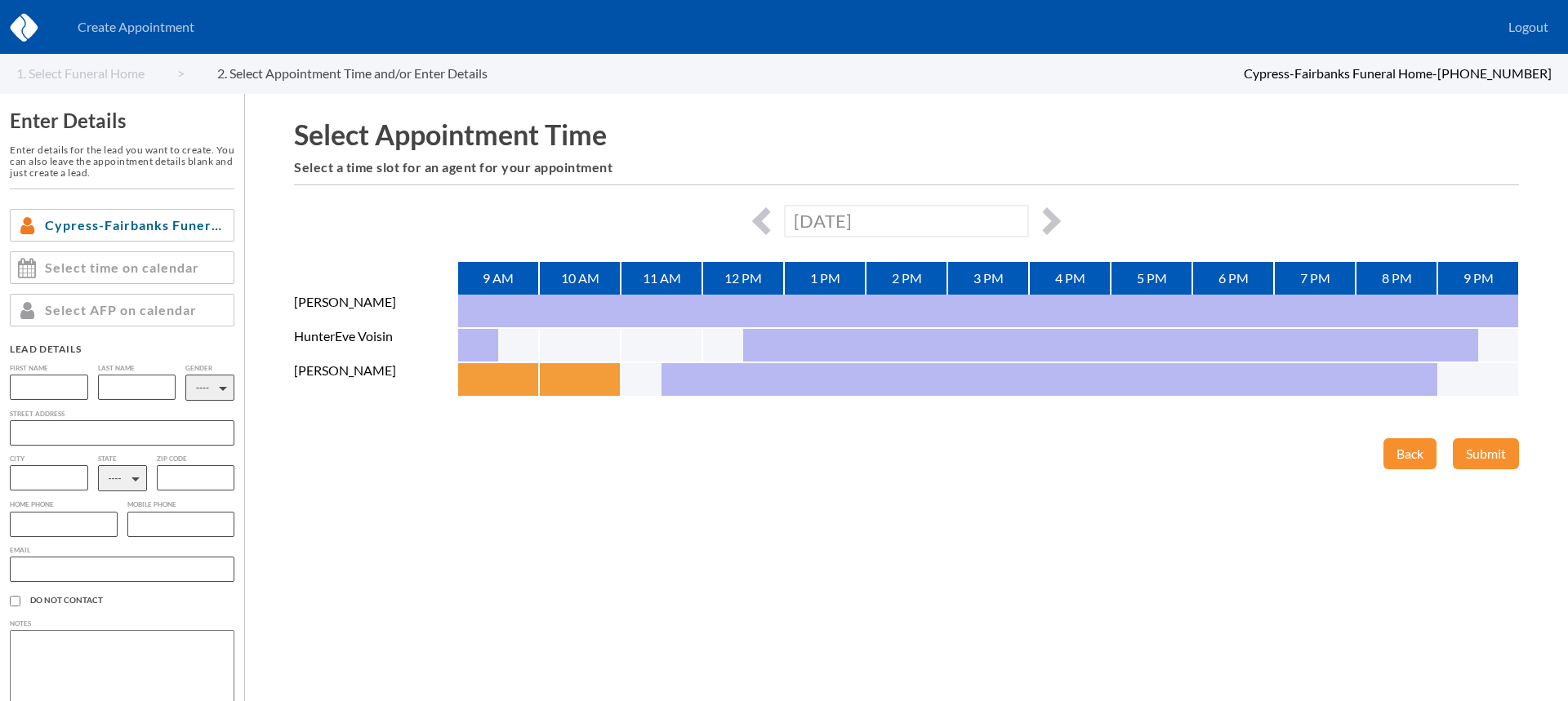
click at [473, 374] on button "button" at bounding box center [477, 379] width 41 height 33
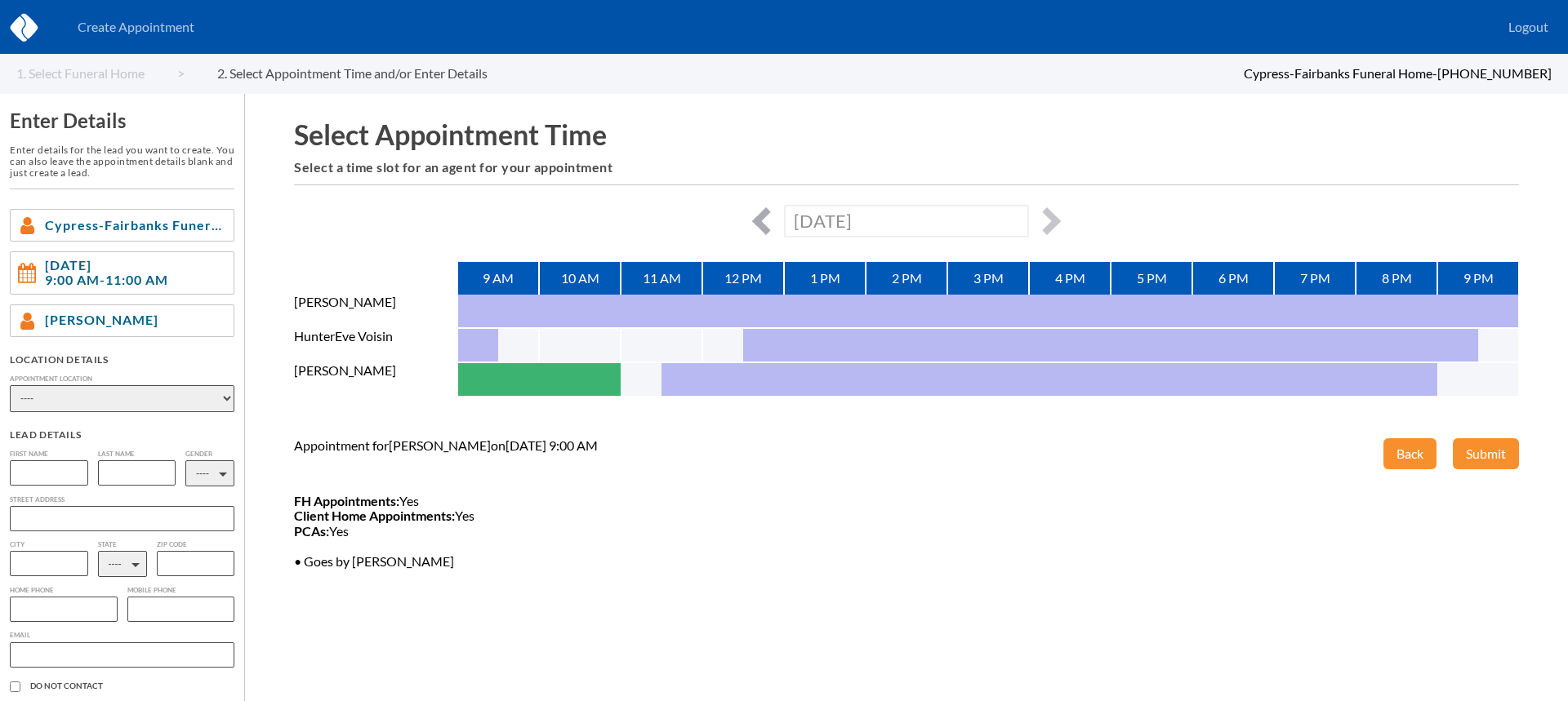
click at [759, 220] on button "button" at bounding box center [766, 222] width 28 height 28
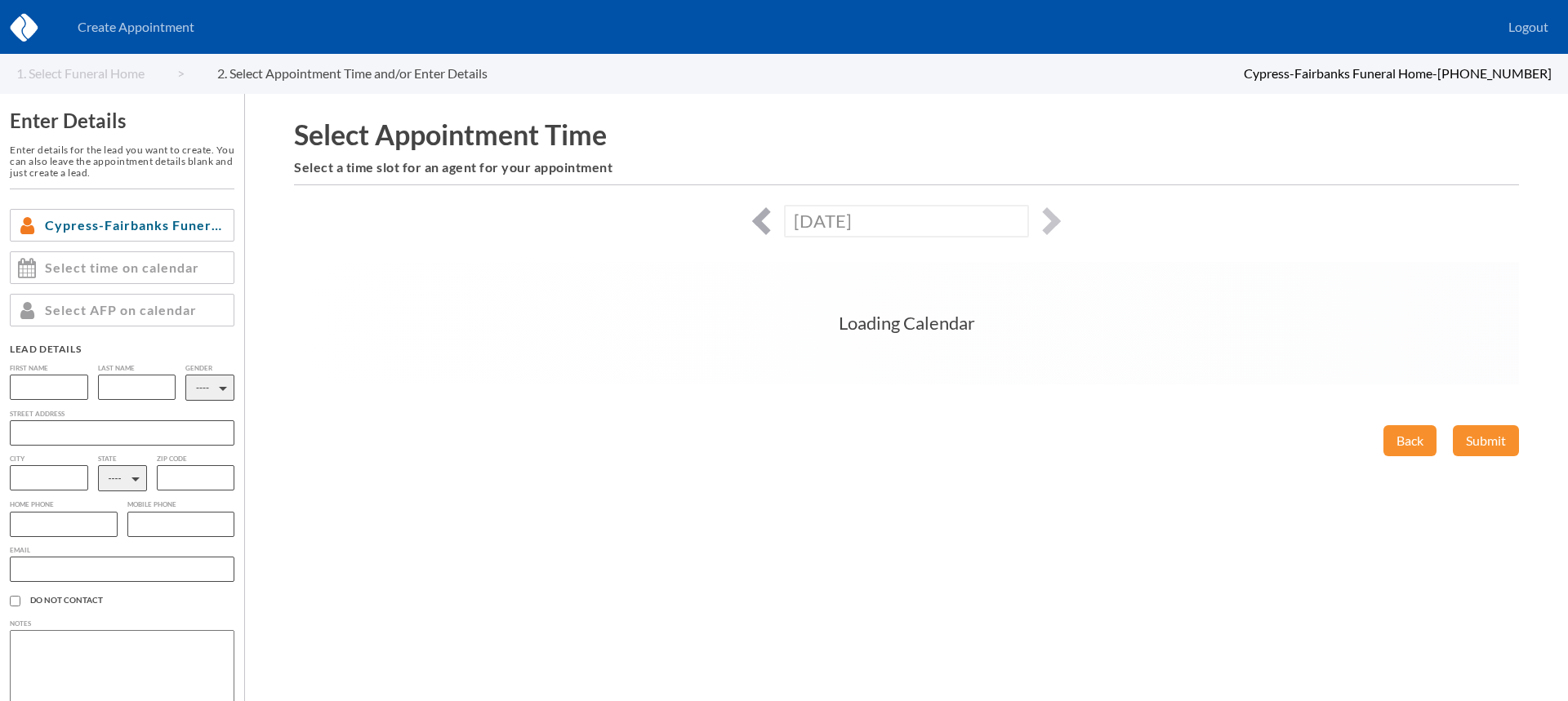
click at [759, 220] on button "button" at bounding box center [766, 222] width 28 height 28
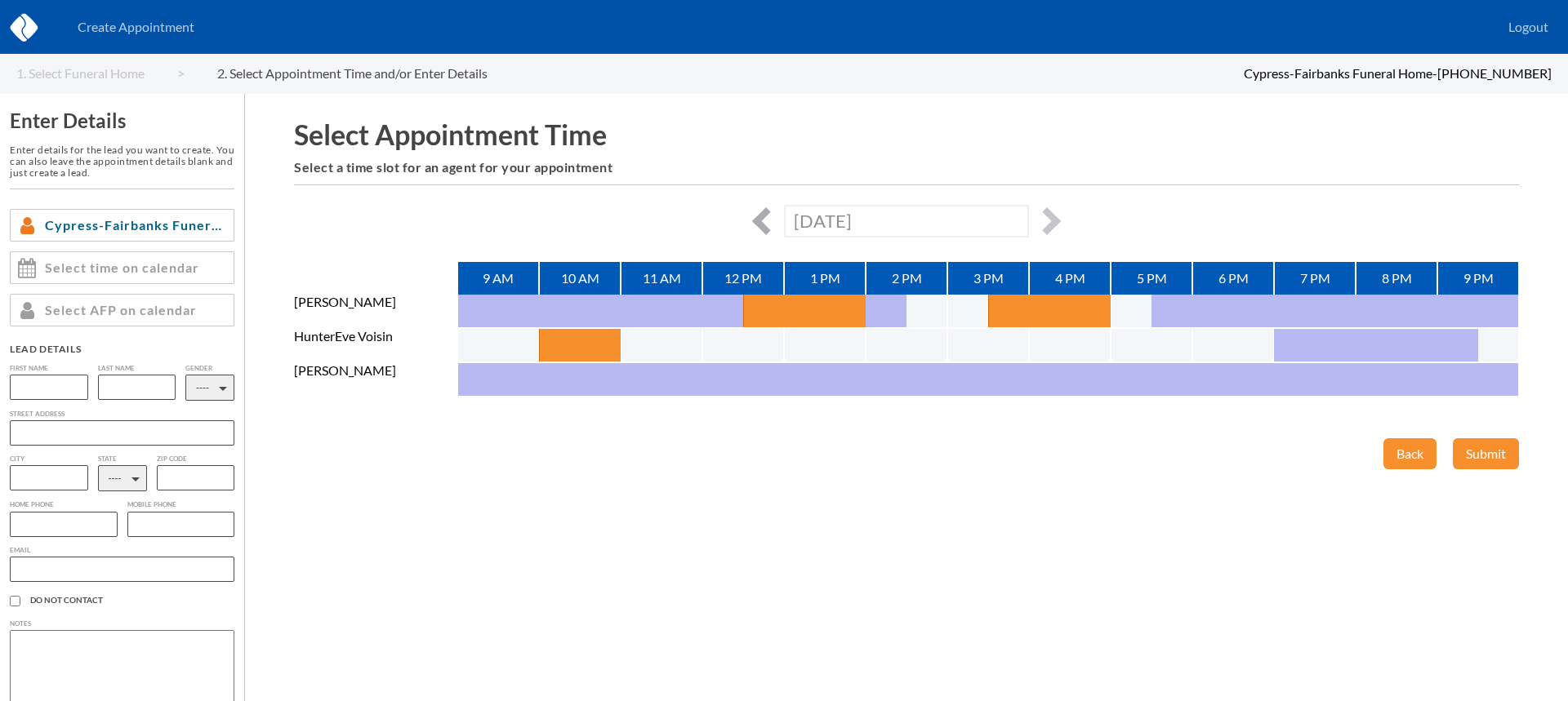
click at [759, 220] on button "button" at bounding box center [766, 222] width 28 height 28
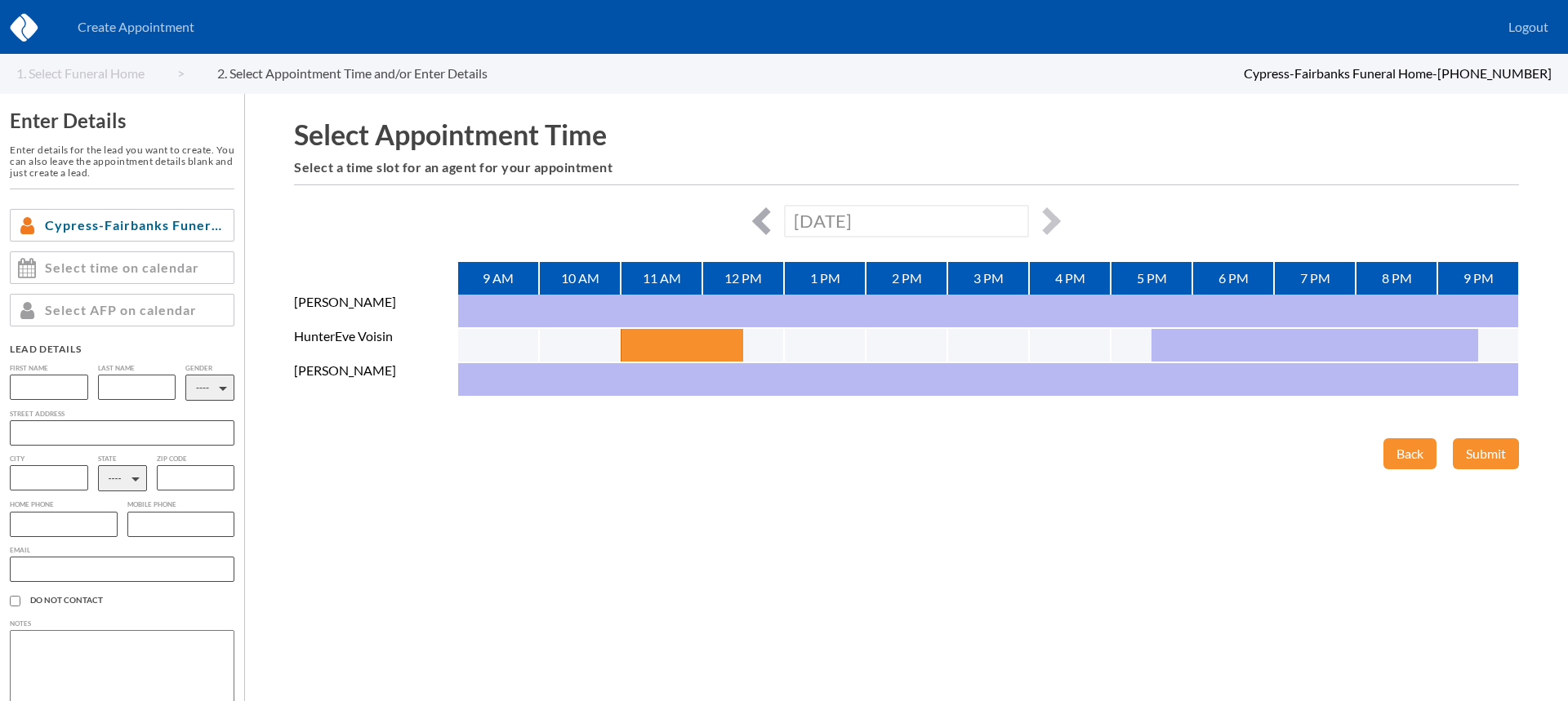
click at [759, 220] on button "button" at bounding box center [766, 222] width 28 height 28
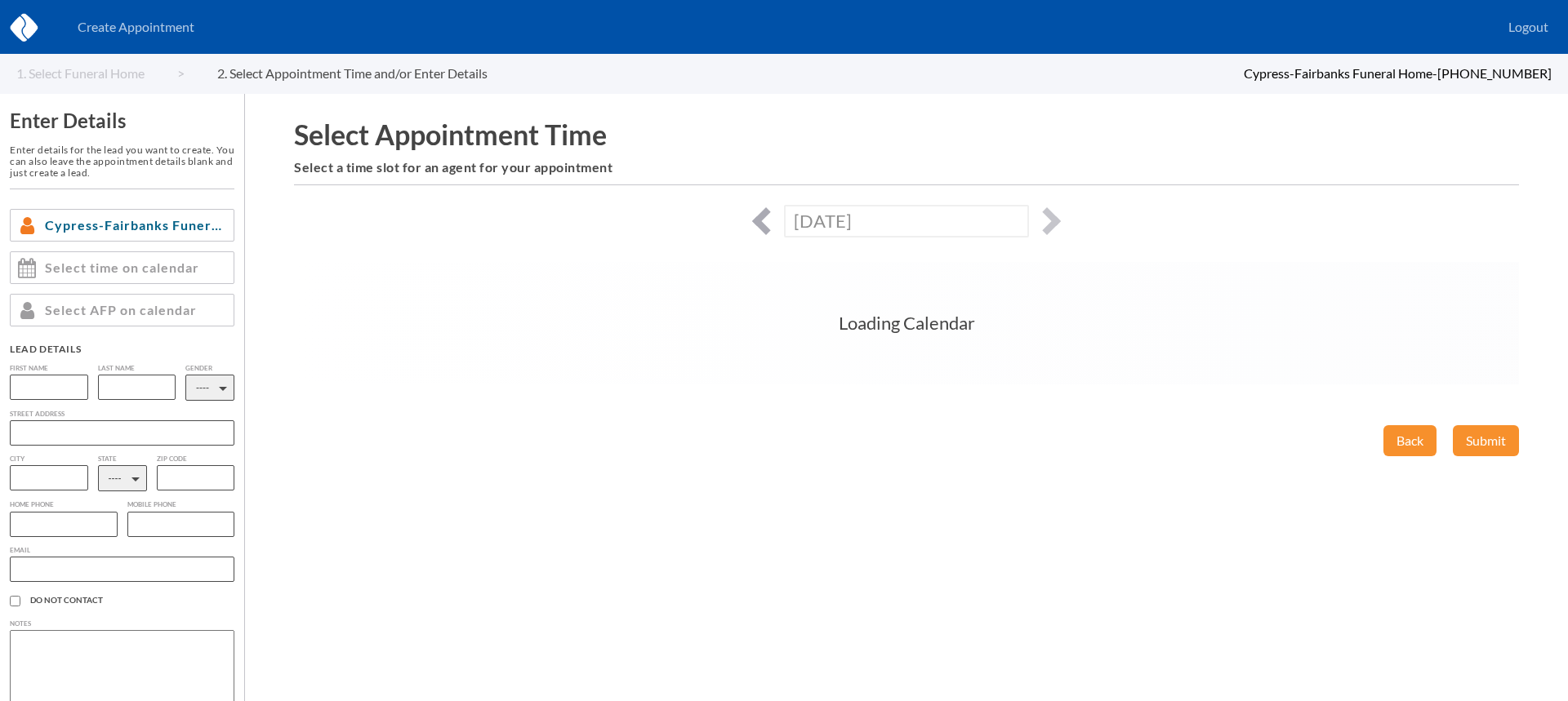
click at [759, 220] on button "button" at bounding box center [766, 222] width 28 height 28
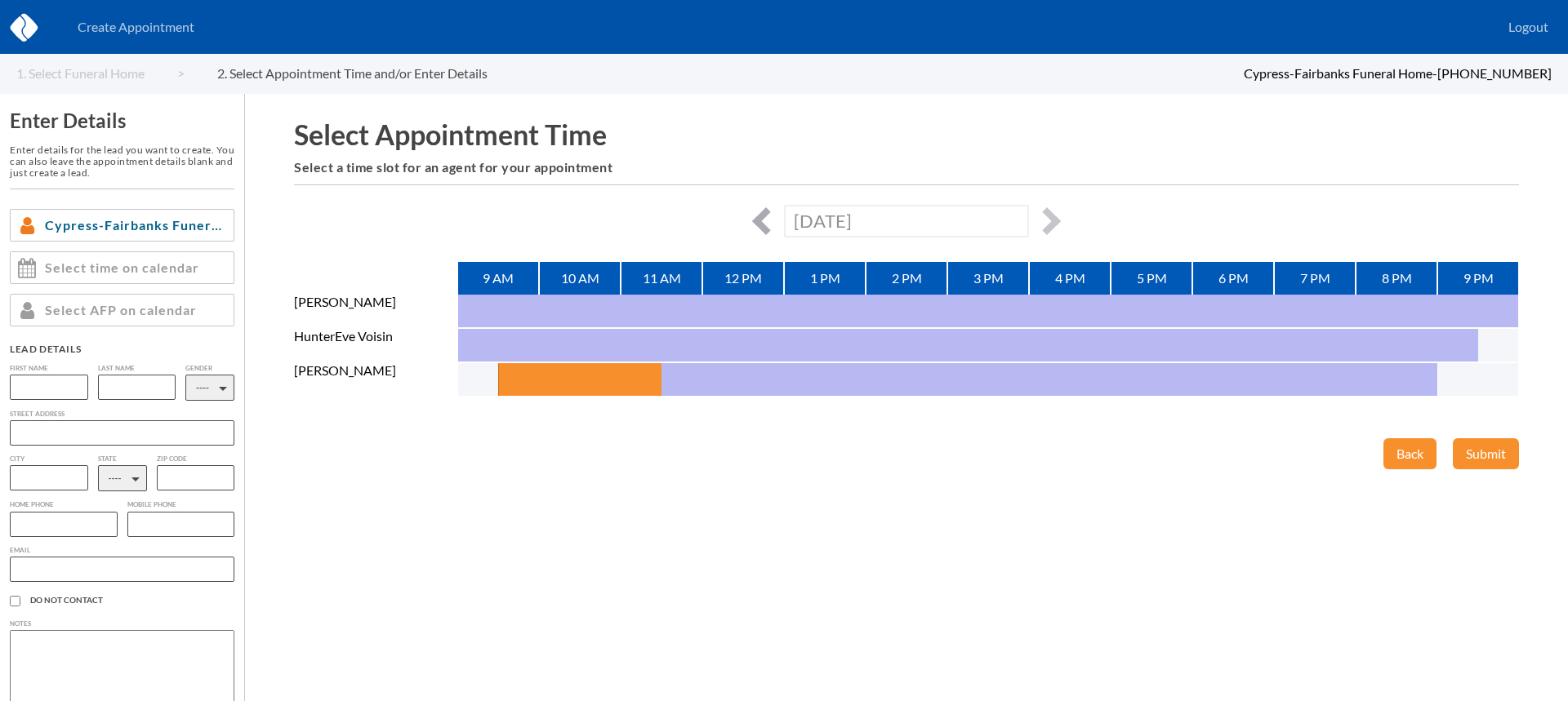
click at [765, 211] on button "button" at bounding box center [766, 222] width 28 height 28
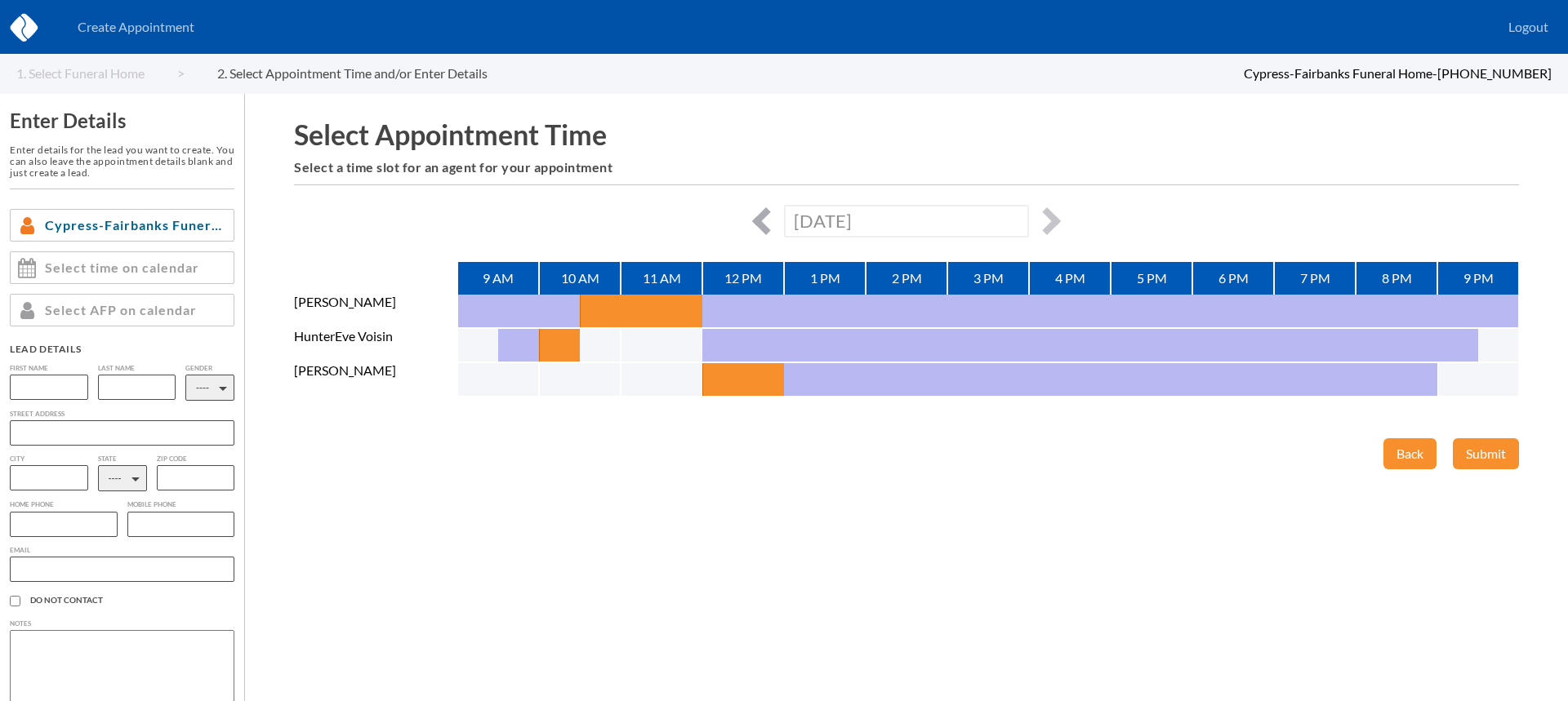
click at [760, 217] on button "button" at bounding box center [766, 222] width 28 height 28
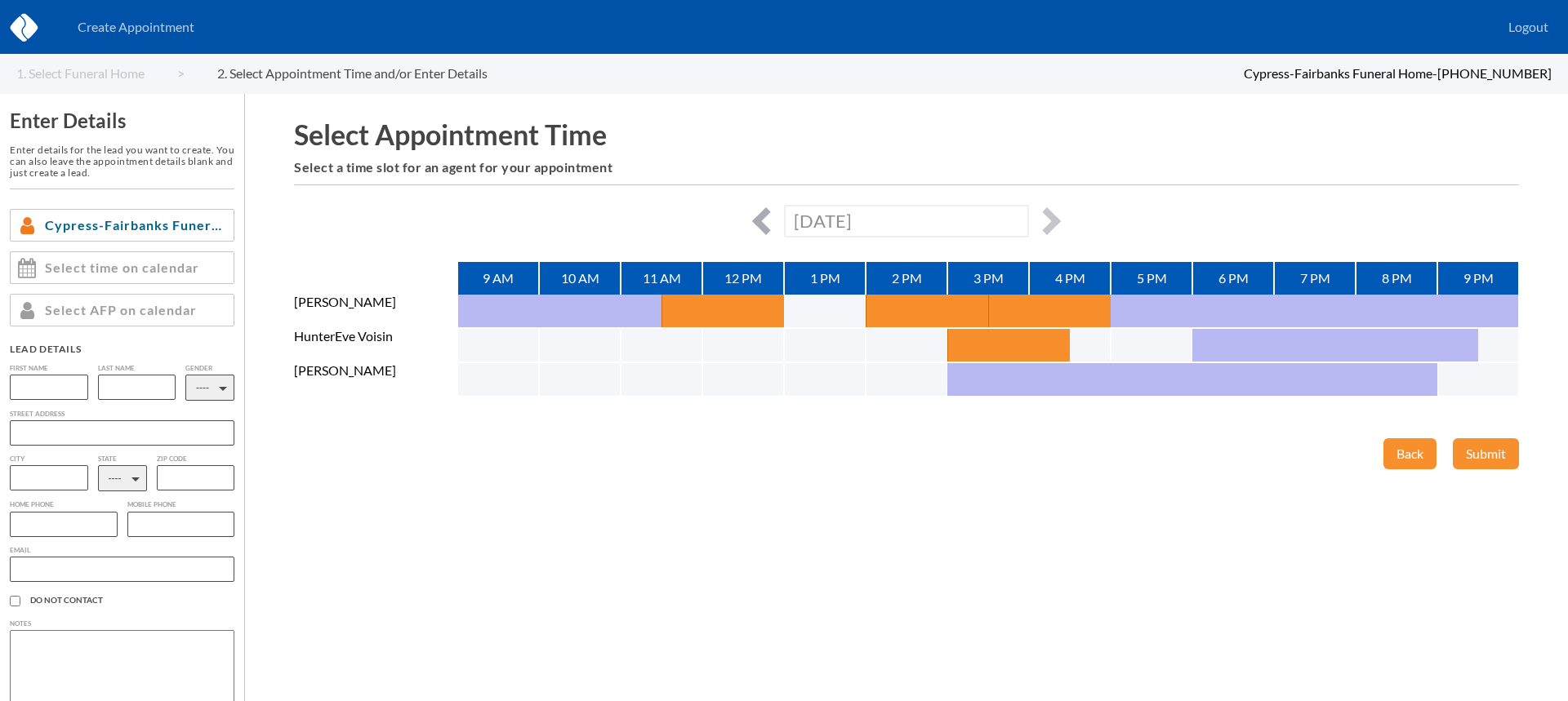
click at [764, 222] on button "button" at bounding box center [766, 222] width 28 height 28
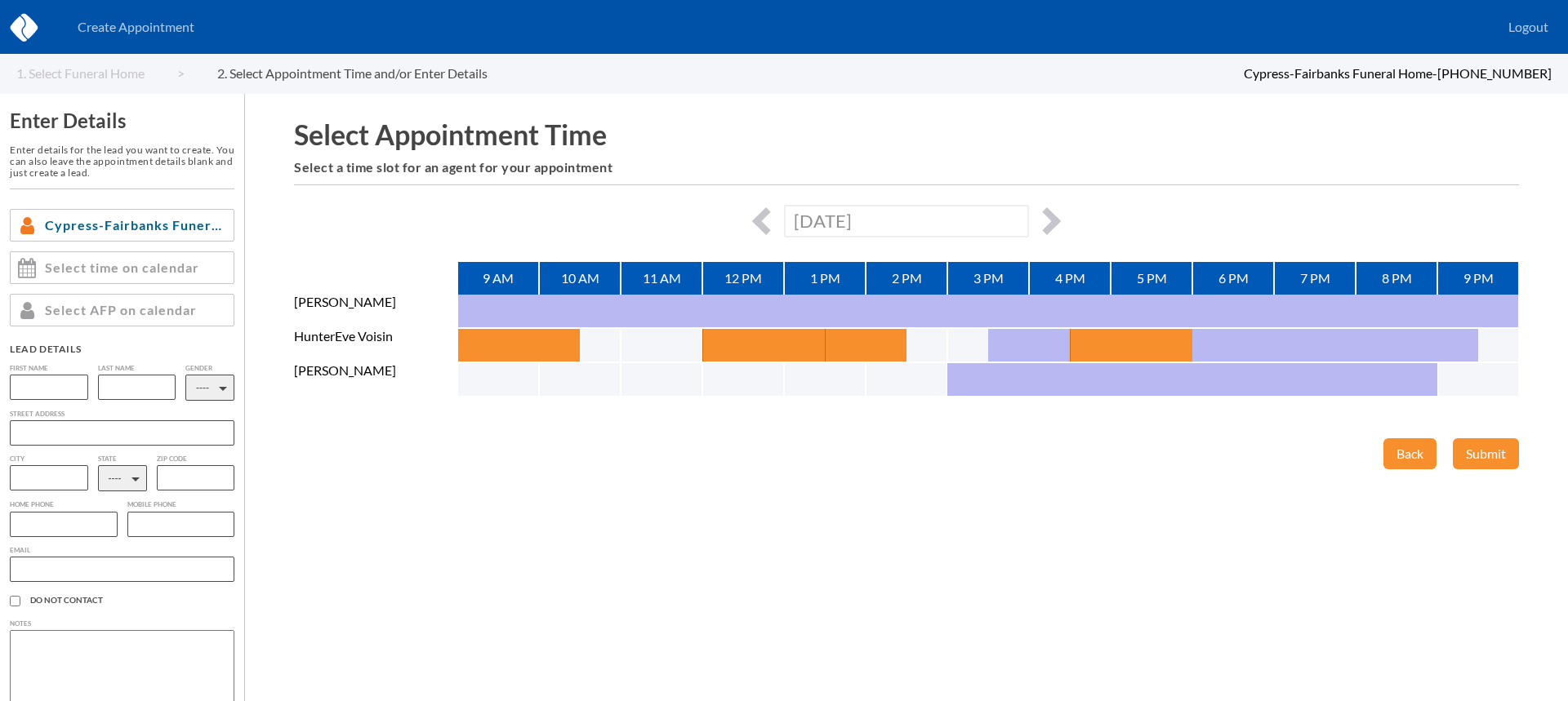
click at [777, 212] on div "[DATE]" at bounding box center [907, 221] width 1225 height 32
click at [770, 213] on button "button" at bounding box center [766, 222] width 28 height 28
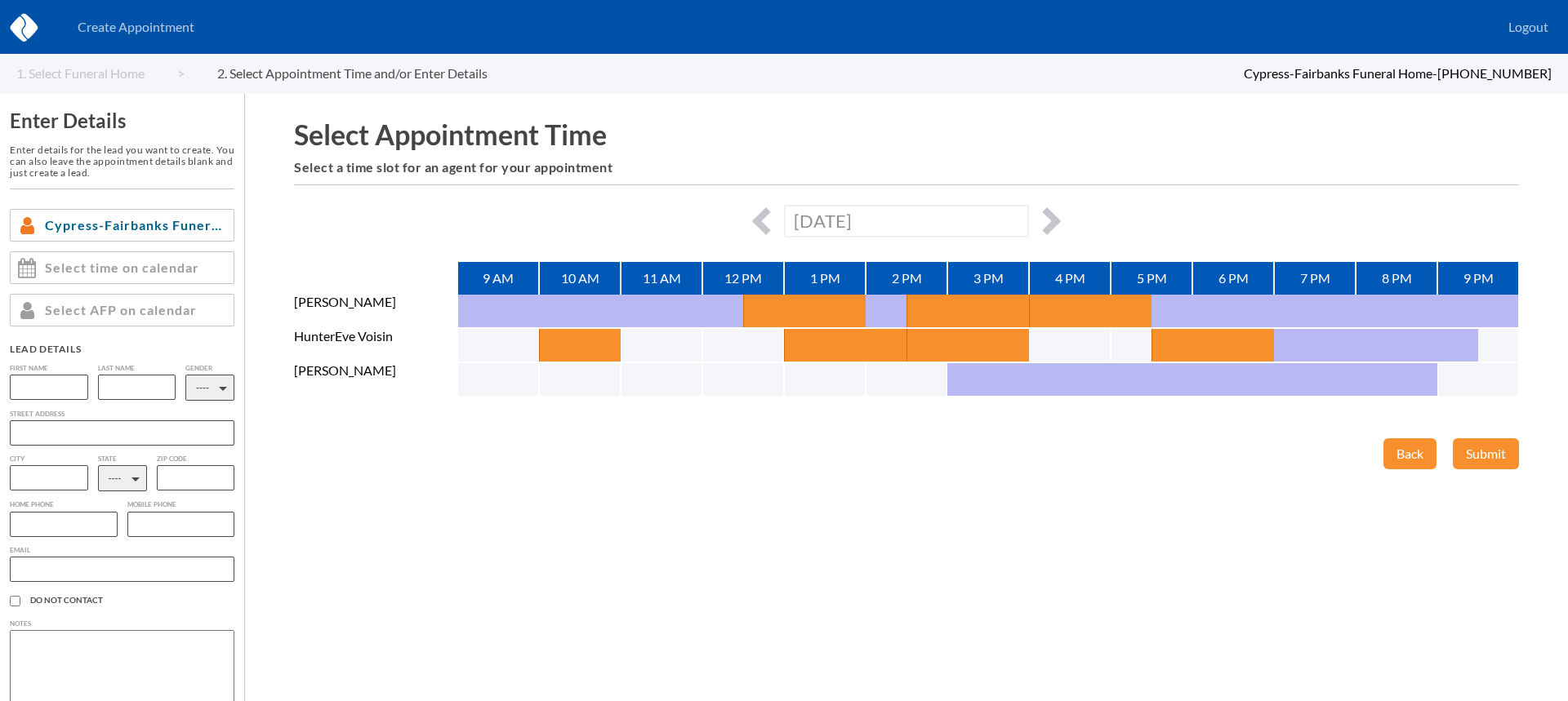
click at [754, 217] on div "[DATE]" at bounding box center [907, 221] width 1225 height 32
click at [758, 227] on button "button" at bounding box center [766, 222] width 28 height 28
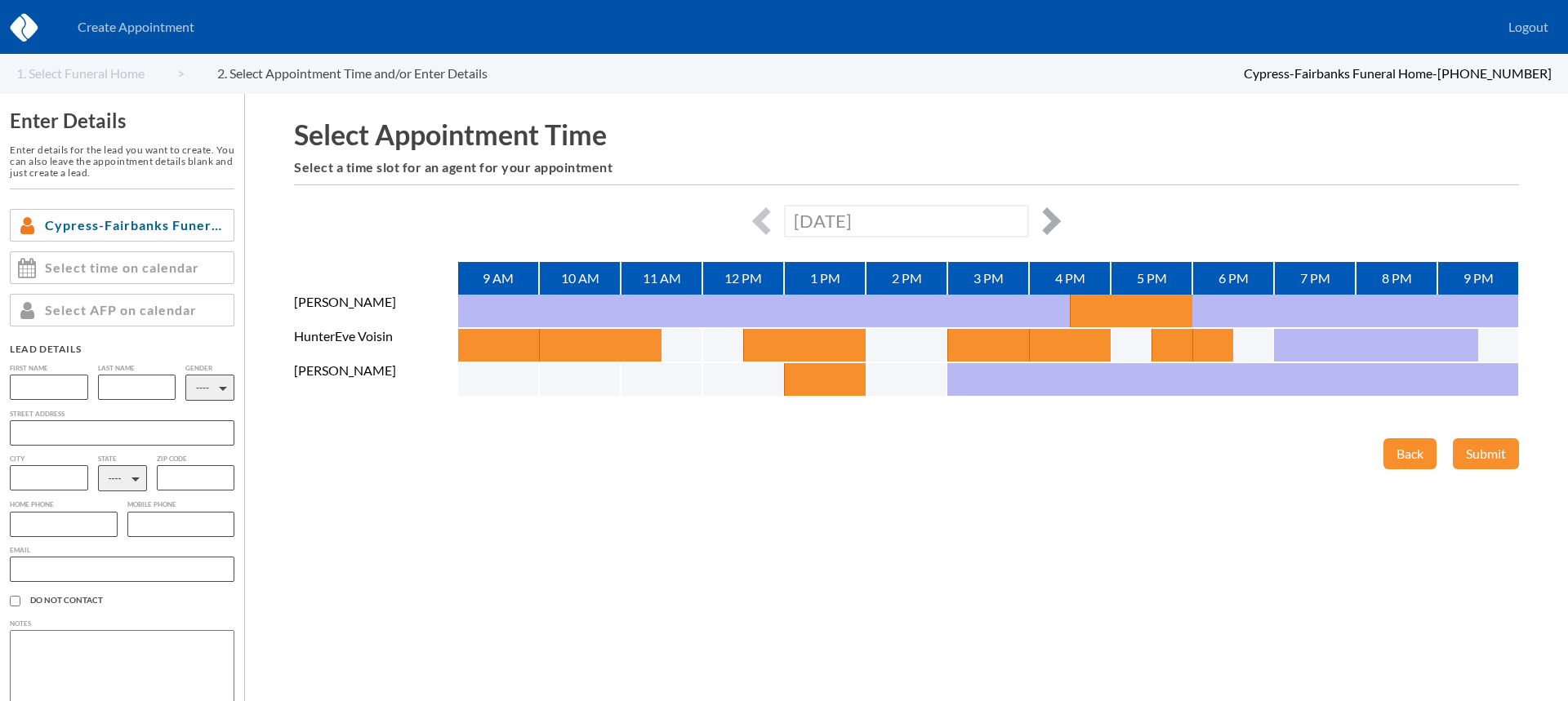
click at [1054, 217] on button "button" at bounding box center [1047, 222] width 28 height 28
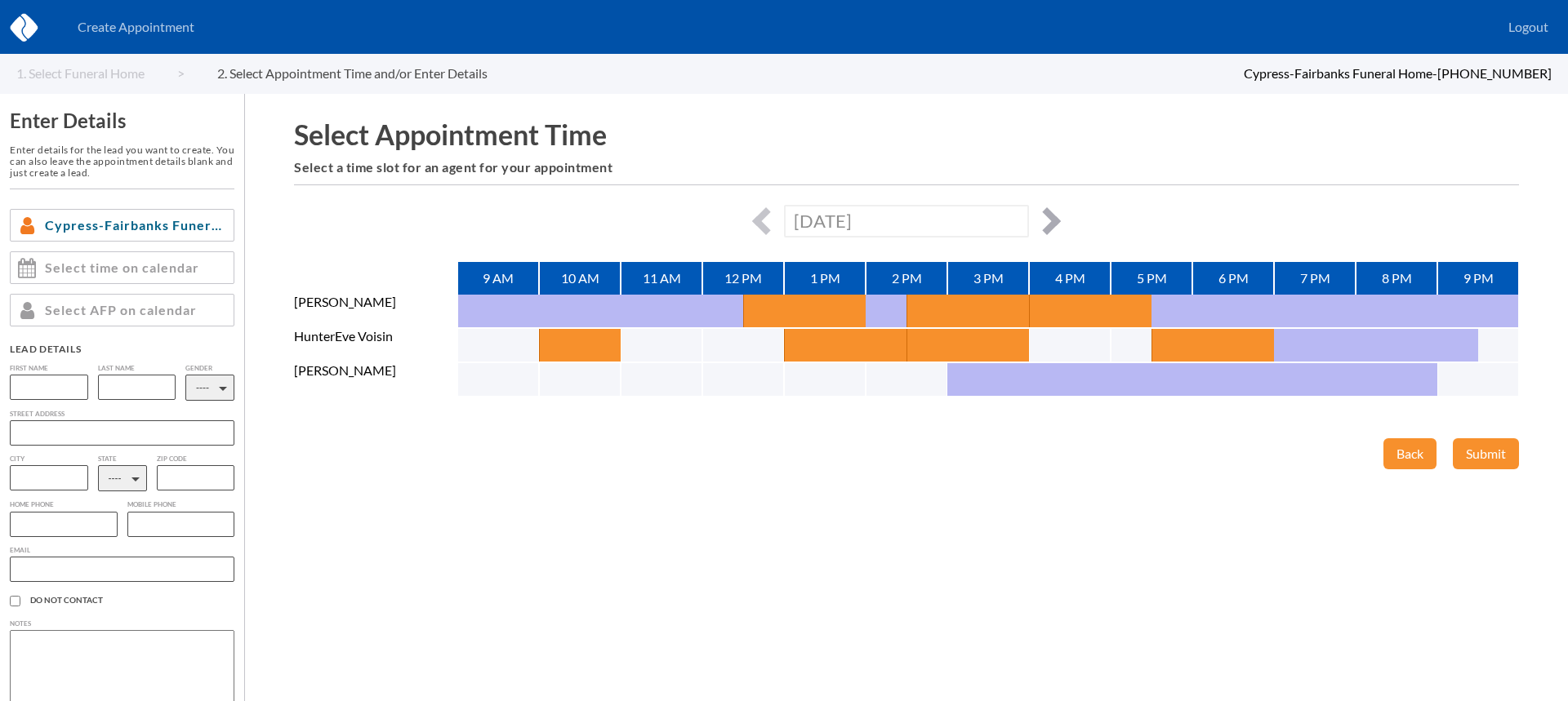
click at [1054, 217] on button "button" at bounding box center [1047, 222] width 28 height 28
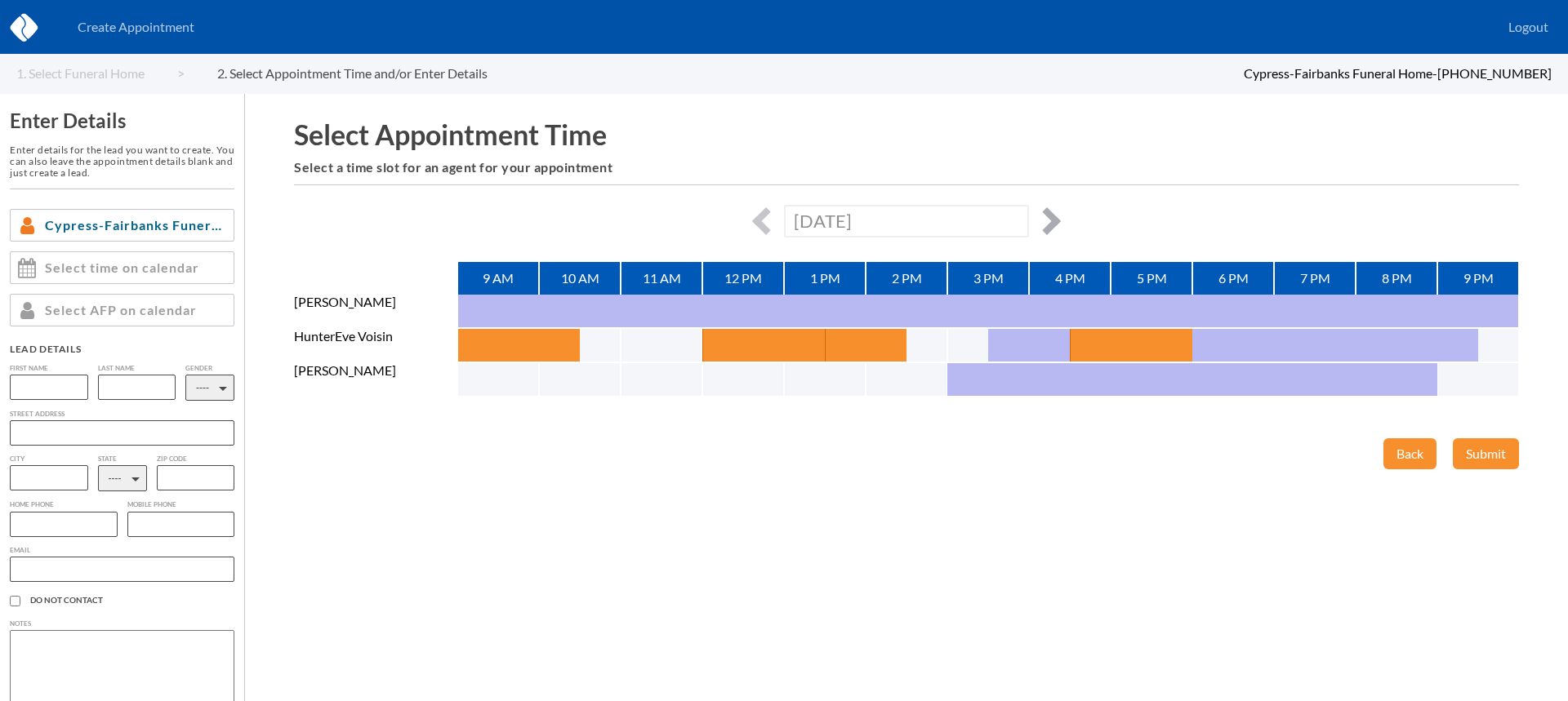
click at [1054, 217] on button "button" at bounding box center [1047, 222] width 28 height 28
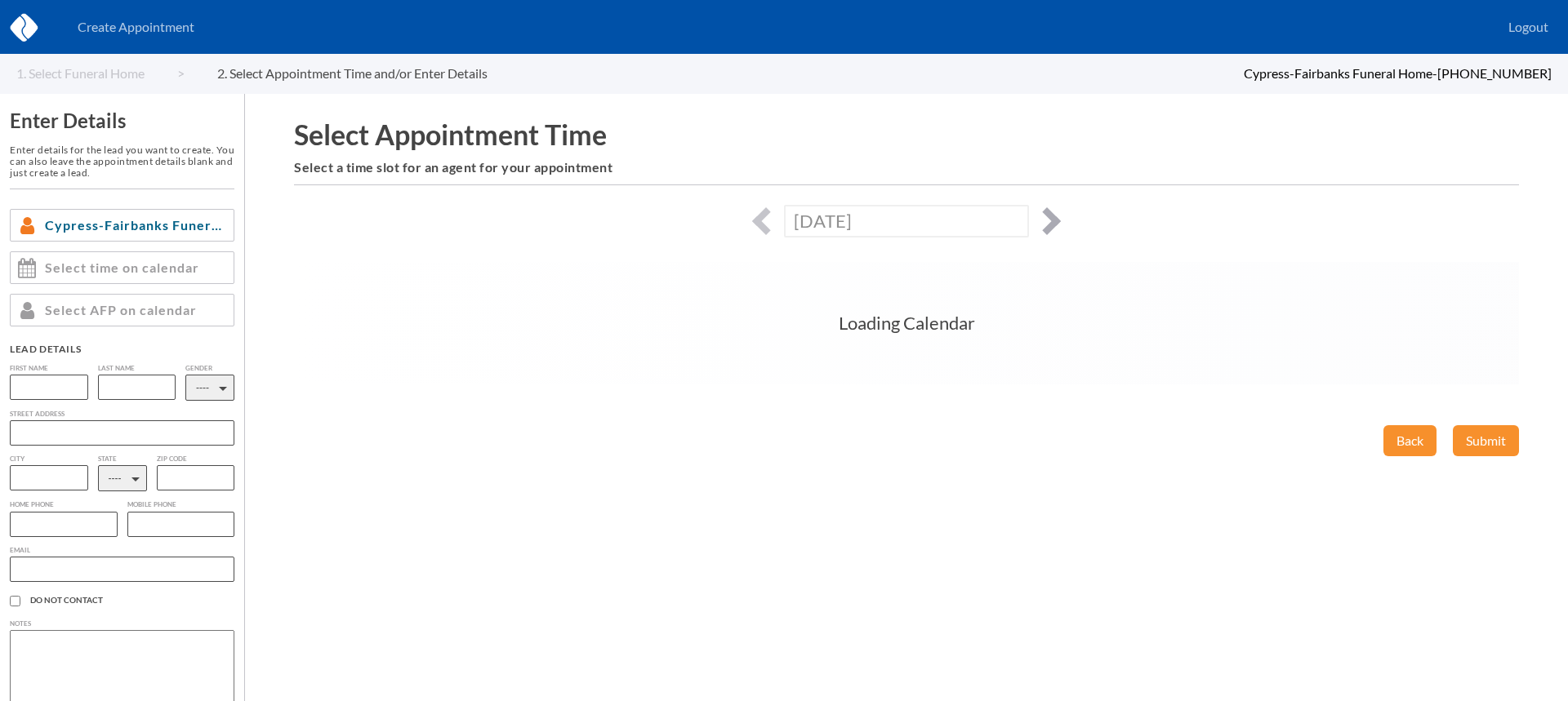
click at [1054, 217] on button "button" at bounding box center [1047, 222] width 28 height 28
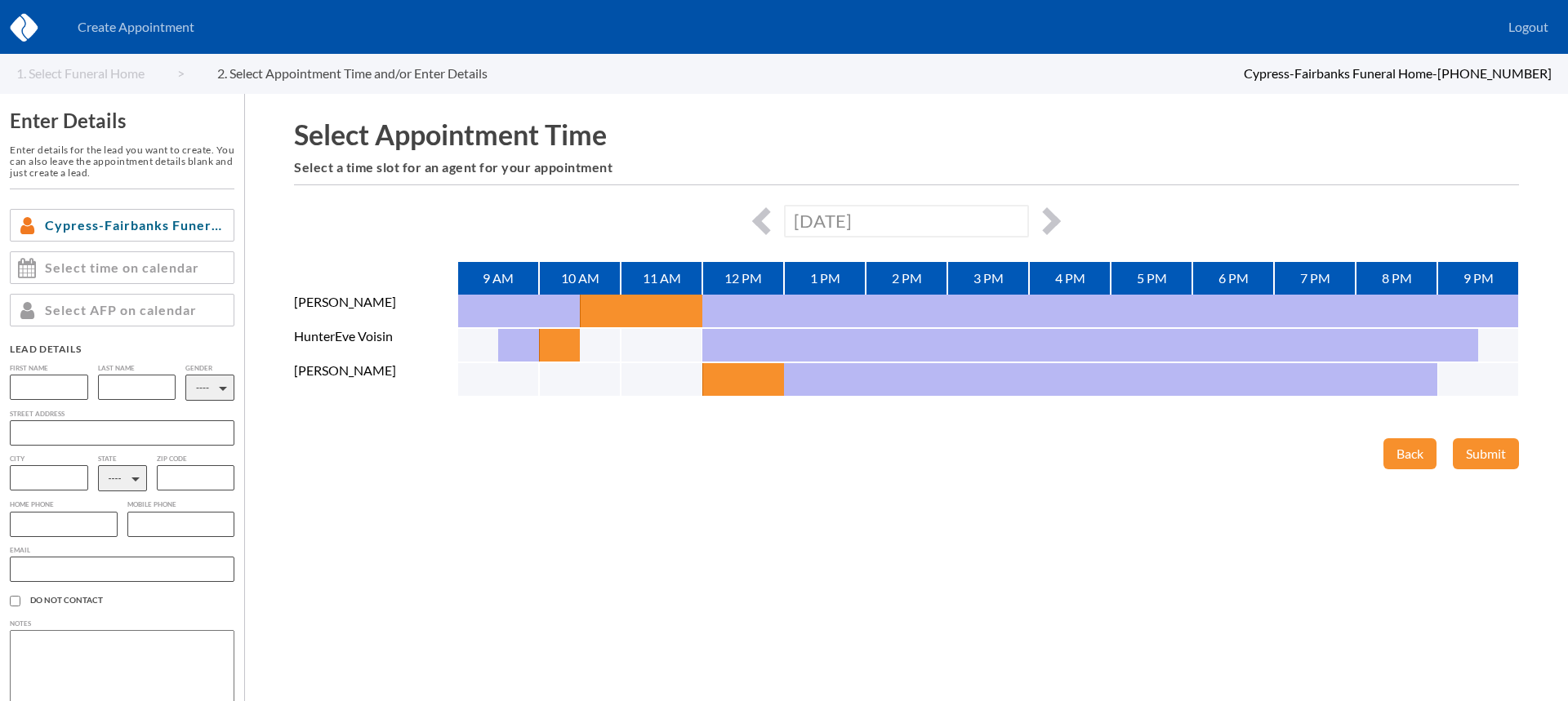
click at [751, 219] on div "[DATE]" at bounding box center [907, 221] width 1225 height 32
click at [767, 218] on button "button" at bounding box center [766, 222] width 28 height 28
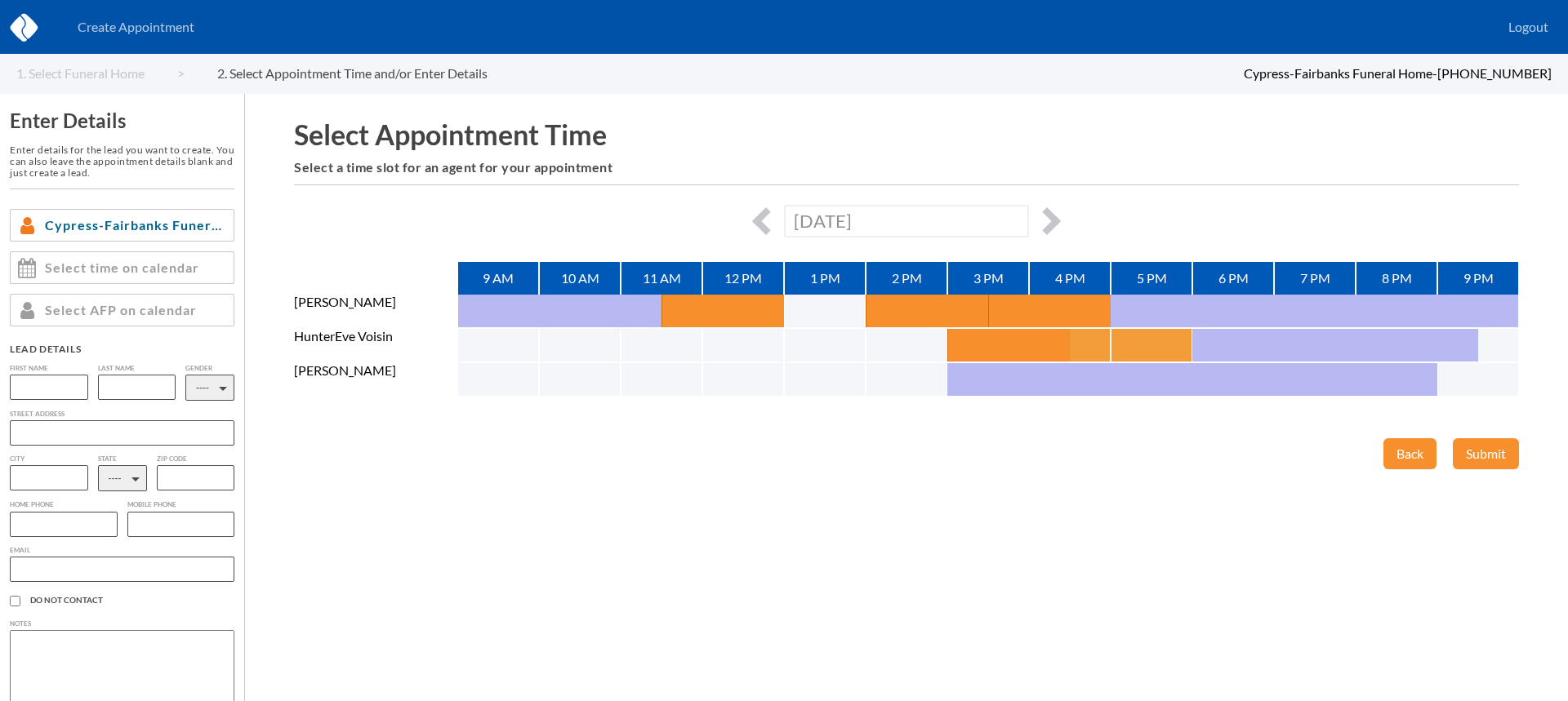
click at [1096, 346] on button "button" at bounding box center [1090, 345] width 41 height 33
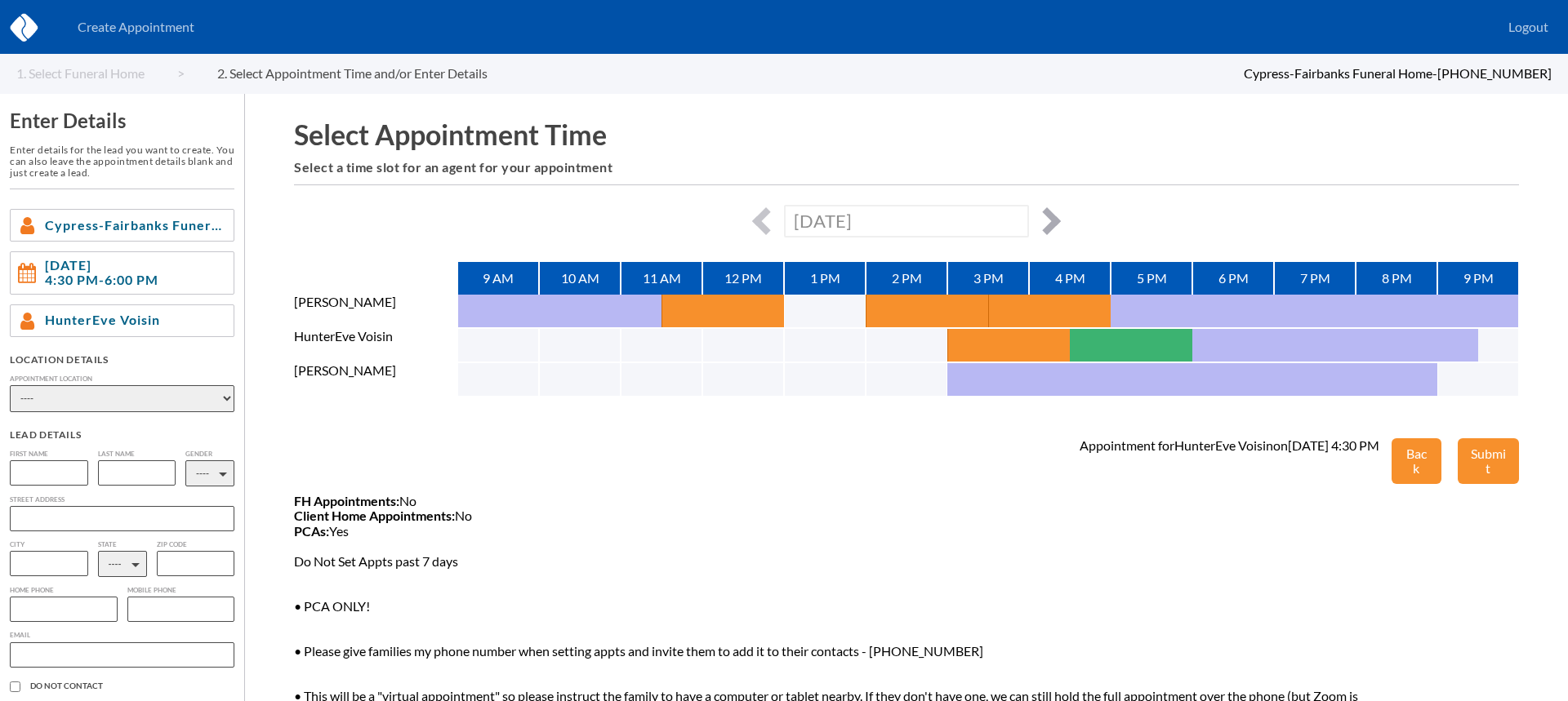
click at [1046, 223] on button "button" at bounding box center [1047, 222] width 28 height 28
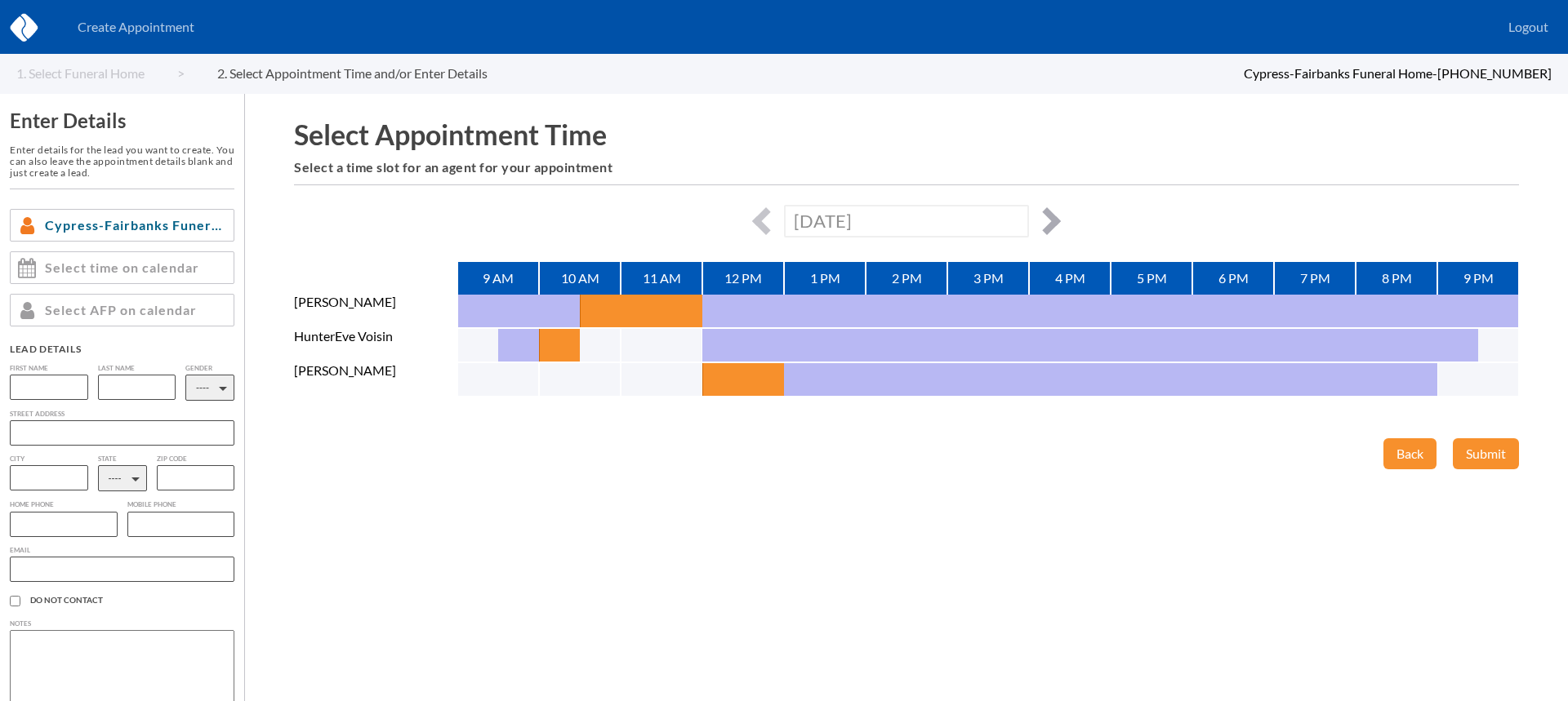
click at [1047, 222] on button "button" at bounding box center [1047, 222] width 28 height 28
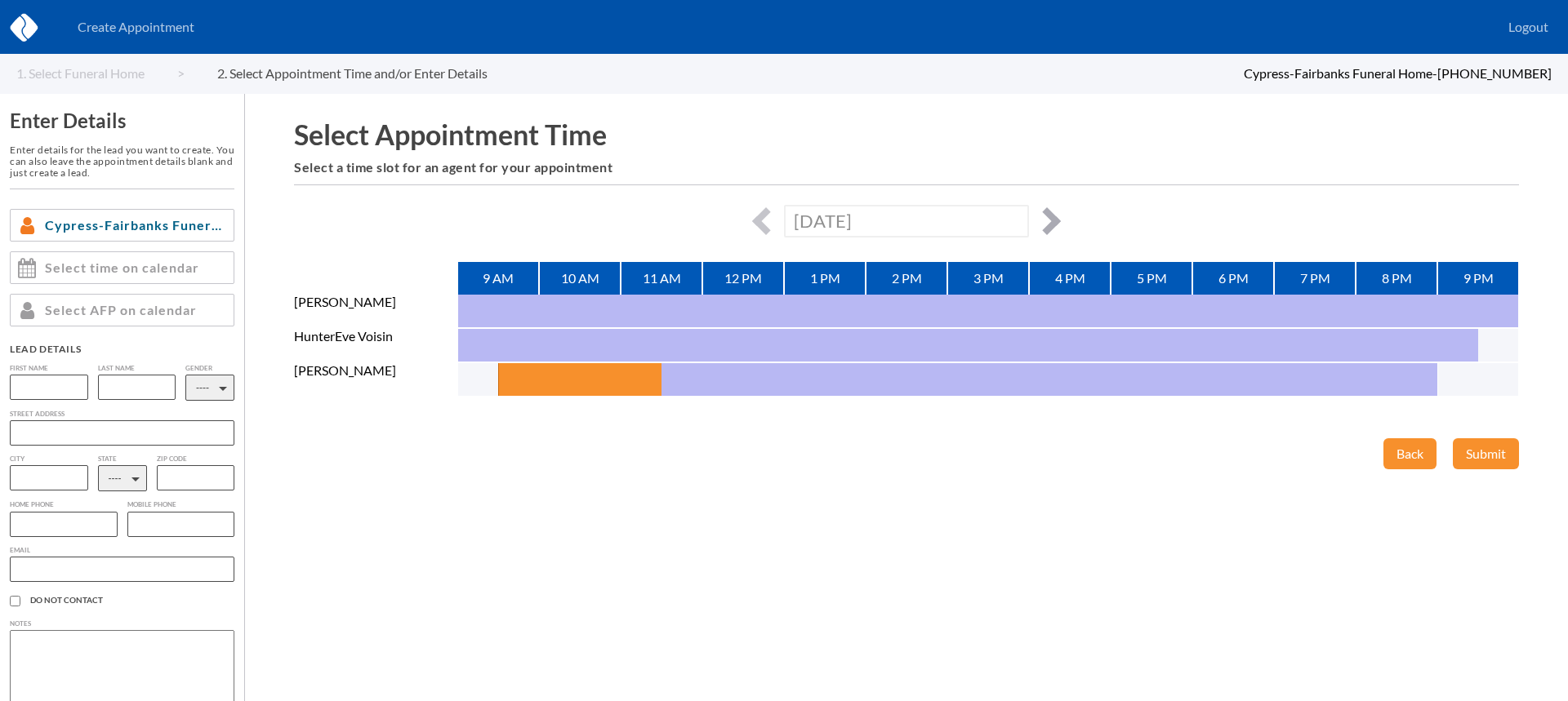
click at [1047, 222] on button "button" at bounding box center [1047, 222] width 28 height 28
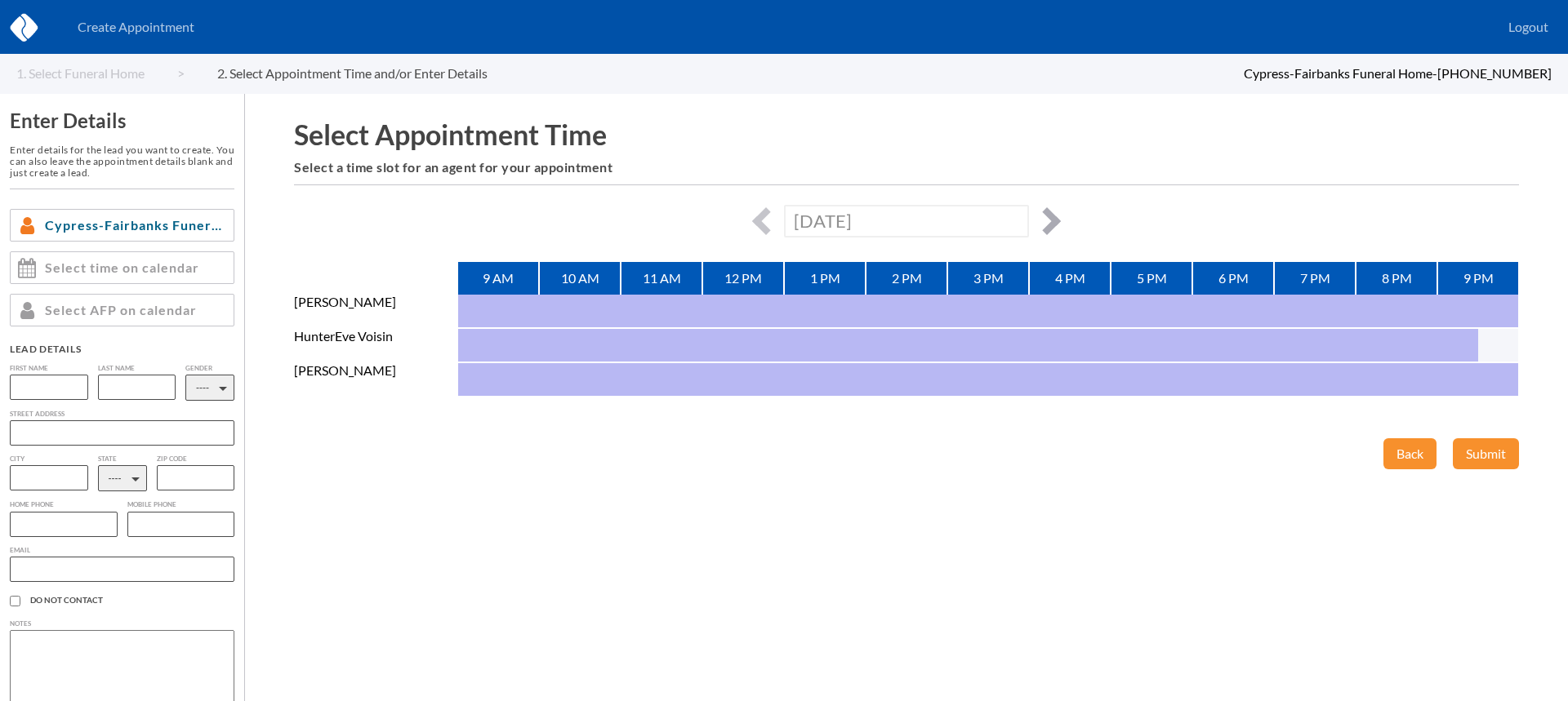
click at [1047, 222] on button "button" at bounding box center [1047, 222] width 28 height 28
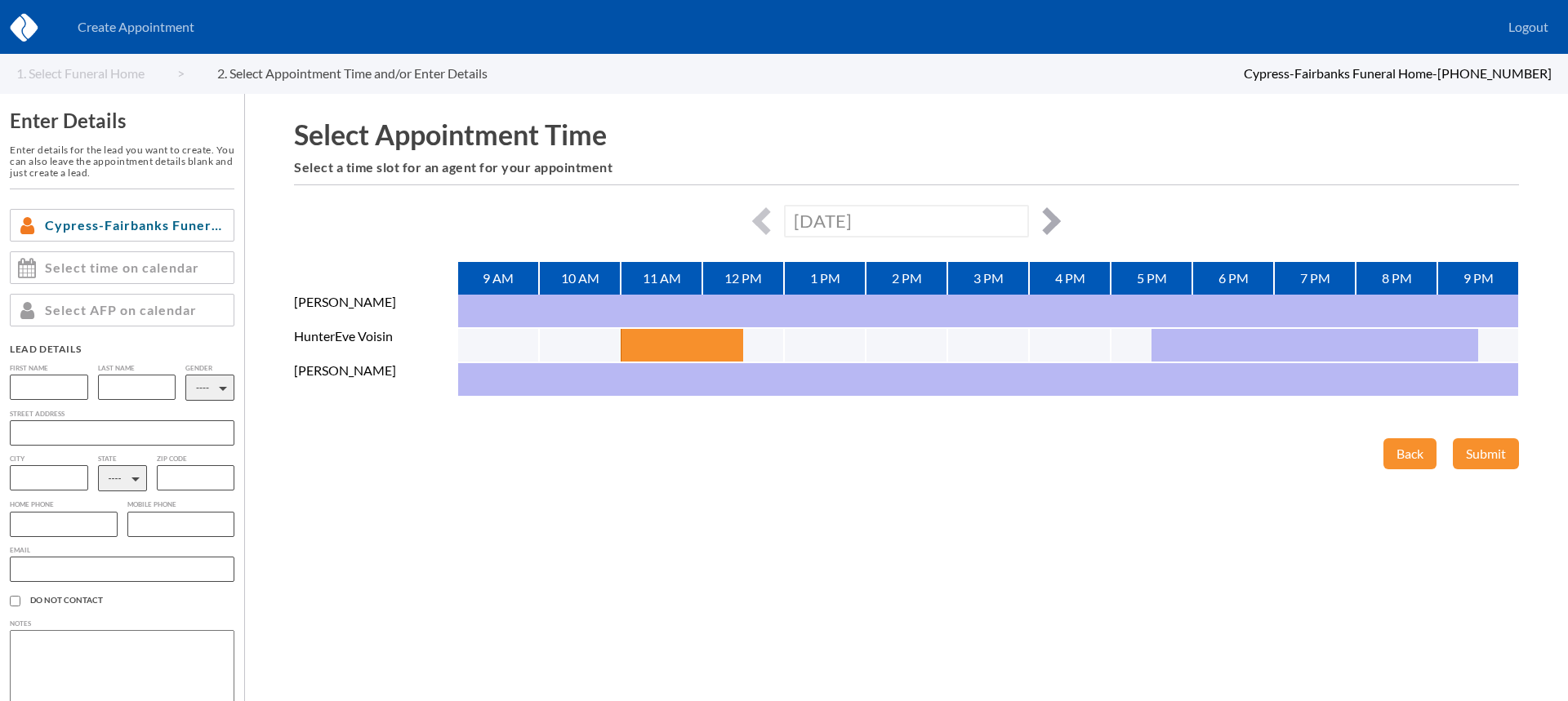
click at [1047, 222] on button "button" at bounding box center [1047, 222] width 28 height 28
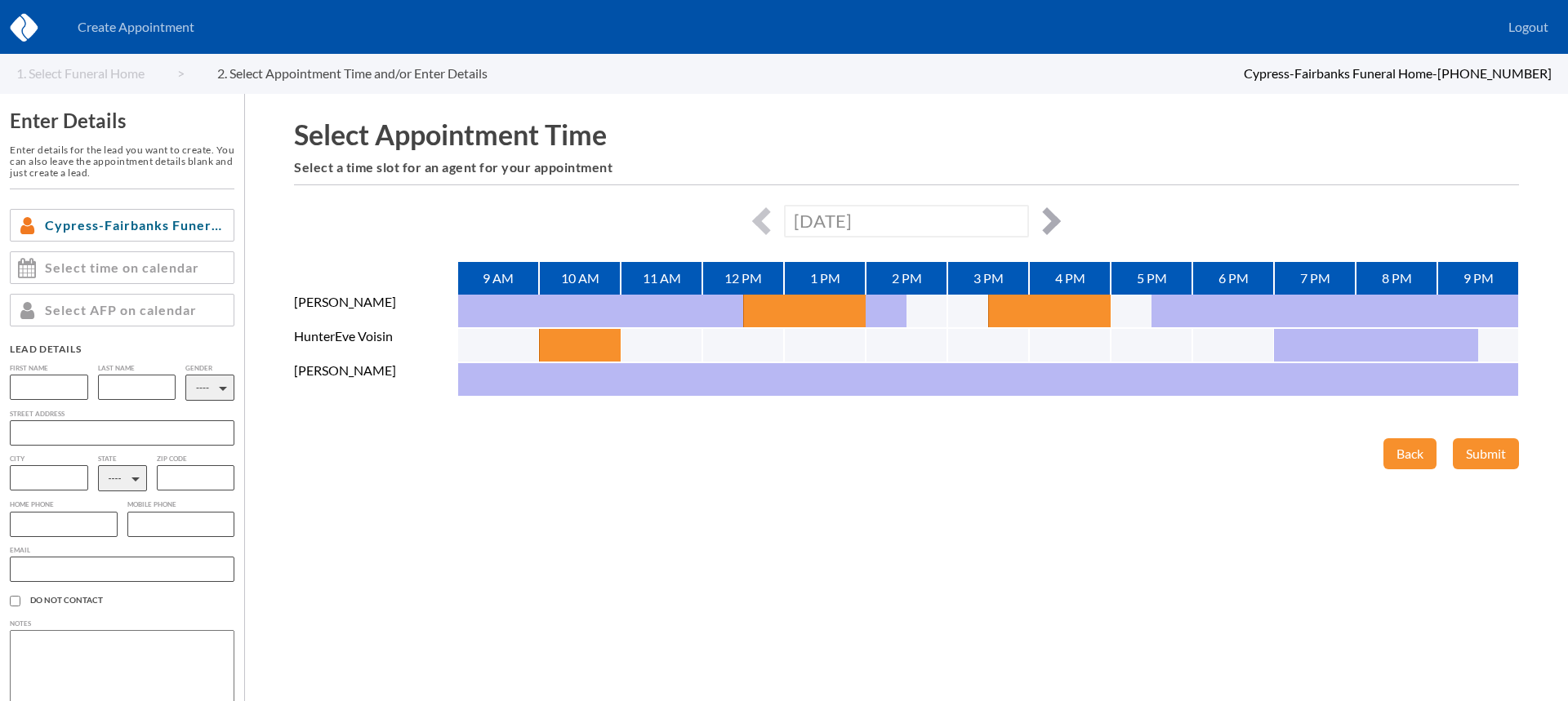
click at [1052, 218] on button "button" at bounding box center [1047, 222] width 28 height 28
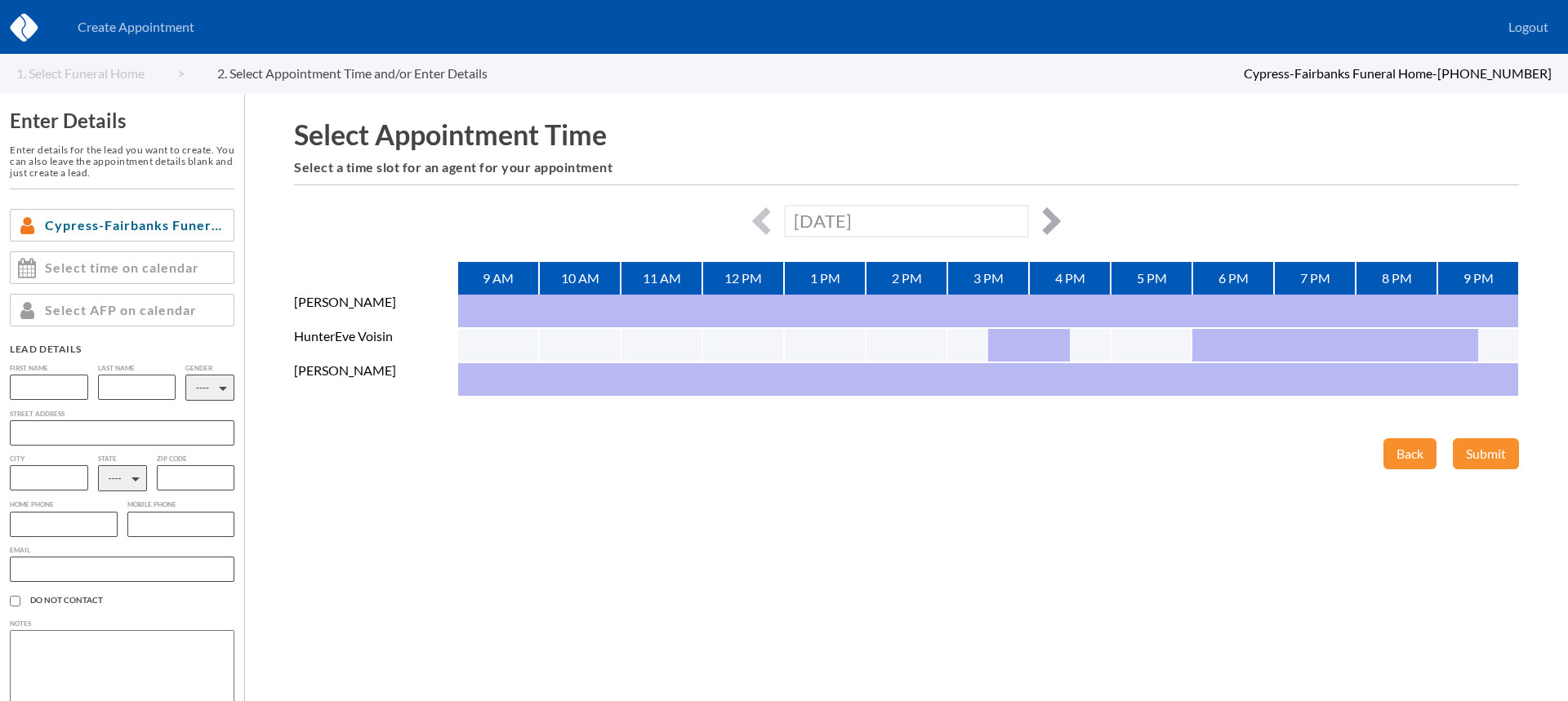
click at [1052, 218] on button "button" at bounding box center [1047, 222] width 28 height 28
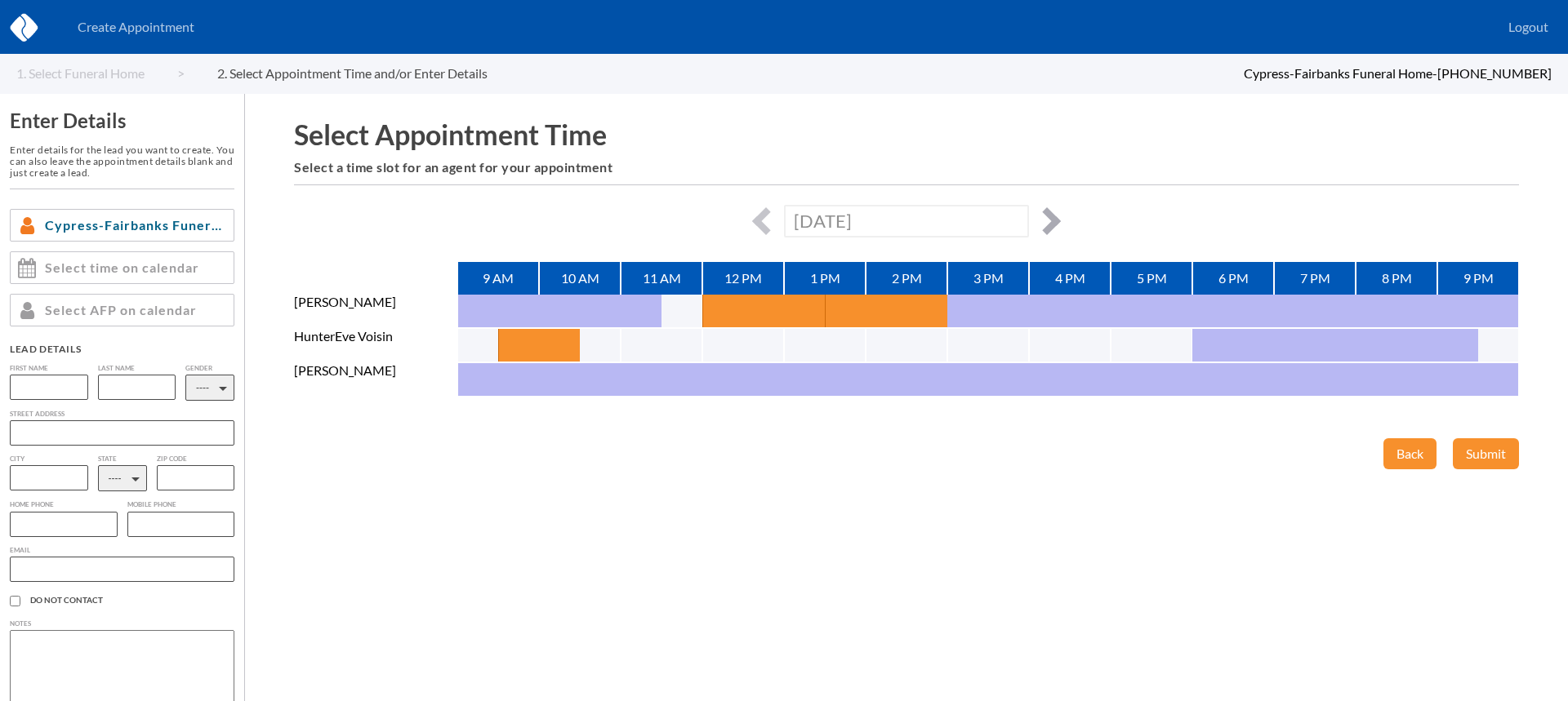
click at [1052, 218] on button "button" at bounding box center [1047, 222] width 28 height 28
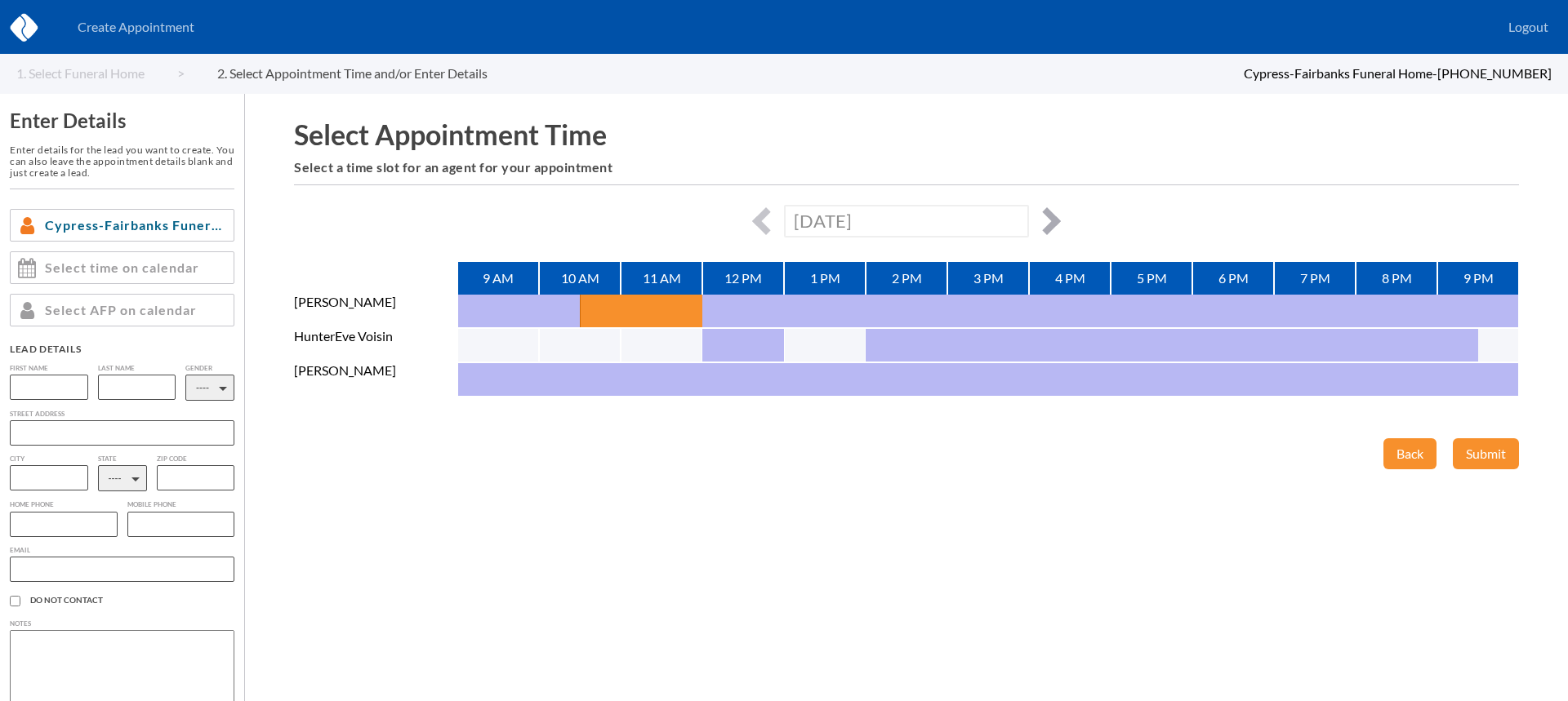
click at [1052, 218] on button "button" at bounding box center [1047, 222] width 28 height 28
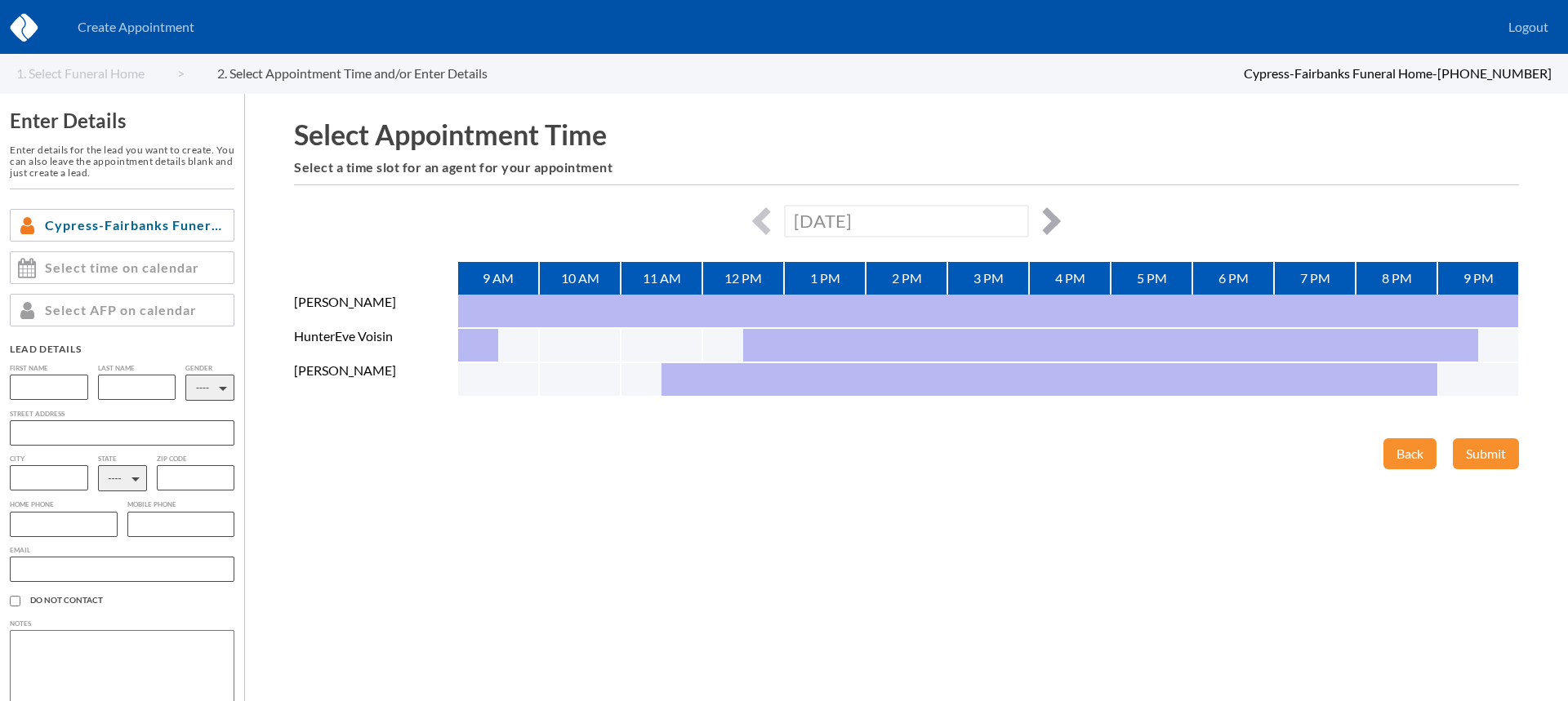
click at [1052, 218] on button "button" at bounding box center [1047, 222] width 28 height 28
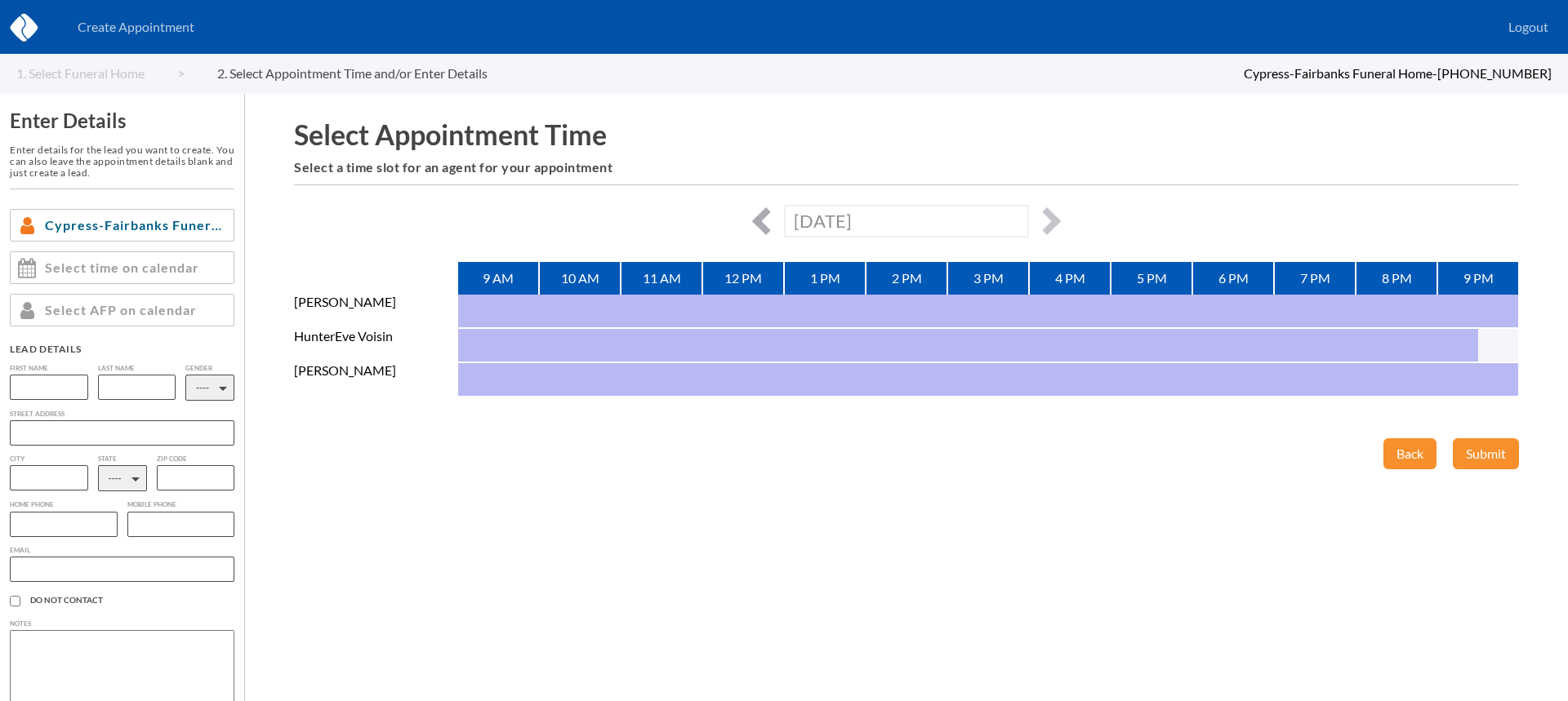
click at [763, 221] on button "button" at bounding box center [766, 222] width 28 height 28
type input "Sat, October 25th, 2025"
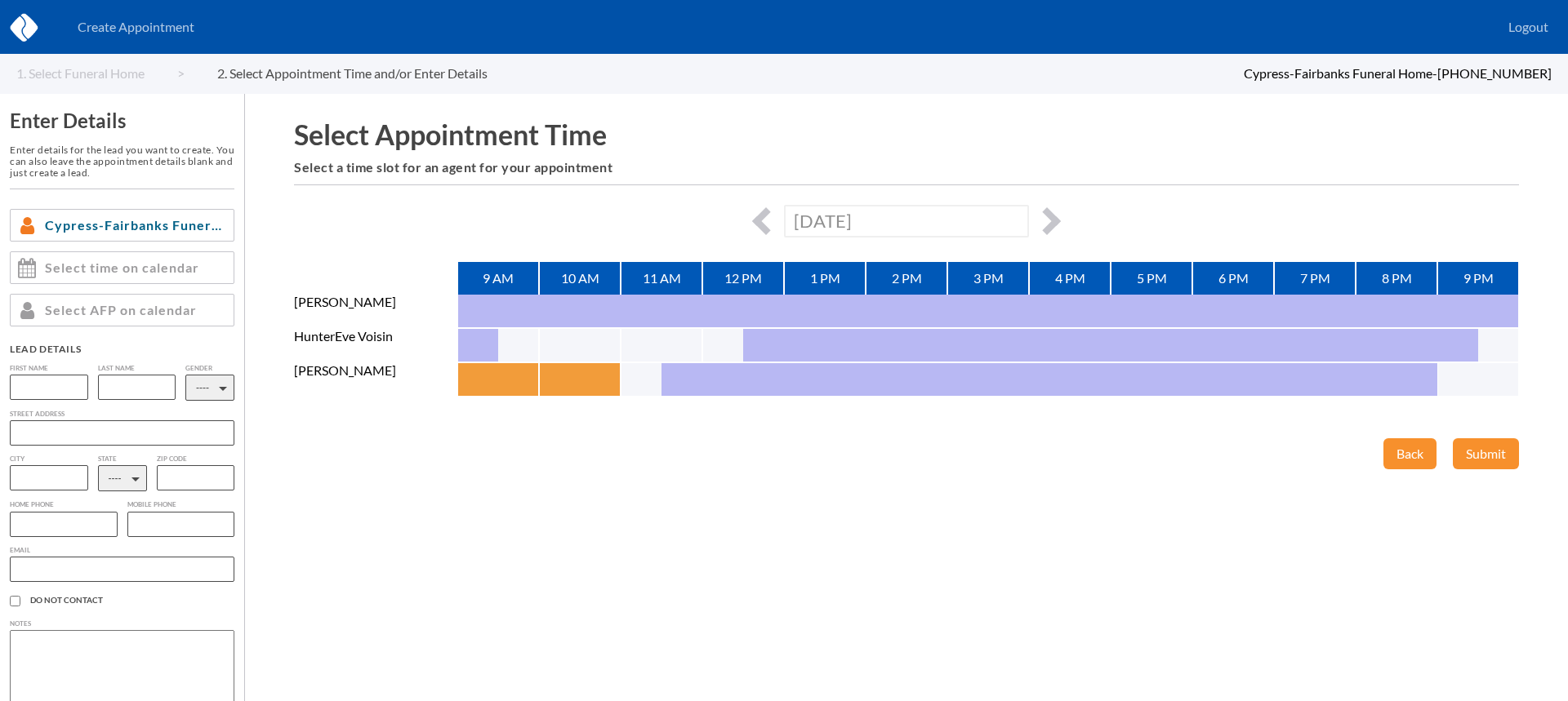
click at [479, 376] on button "button" at bounding box center [477, 379] width 41 height 33
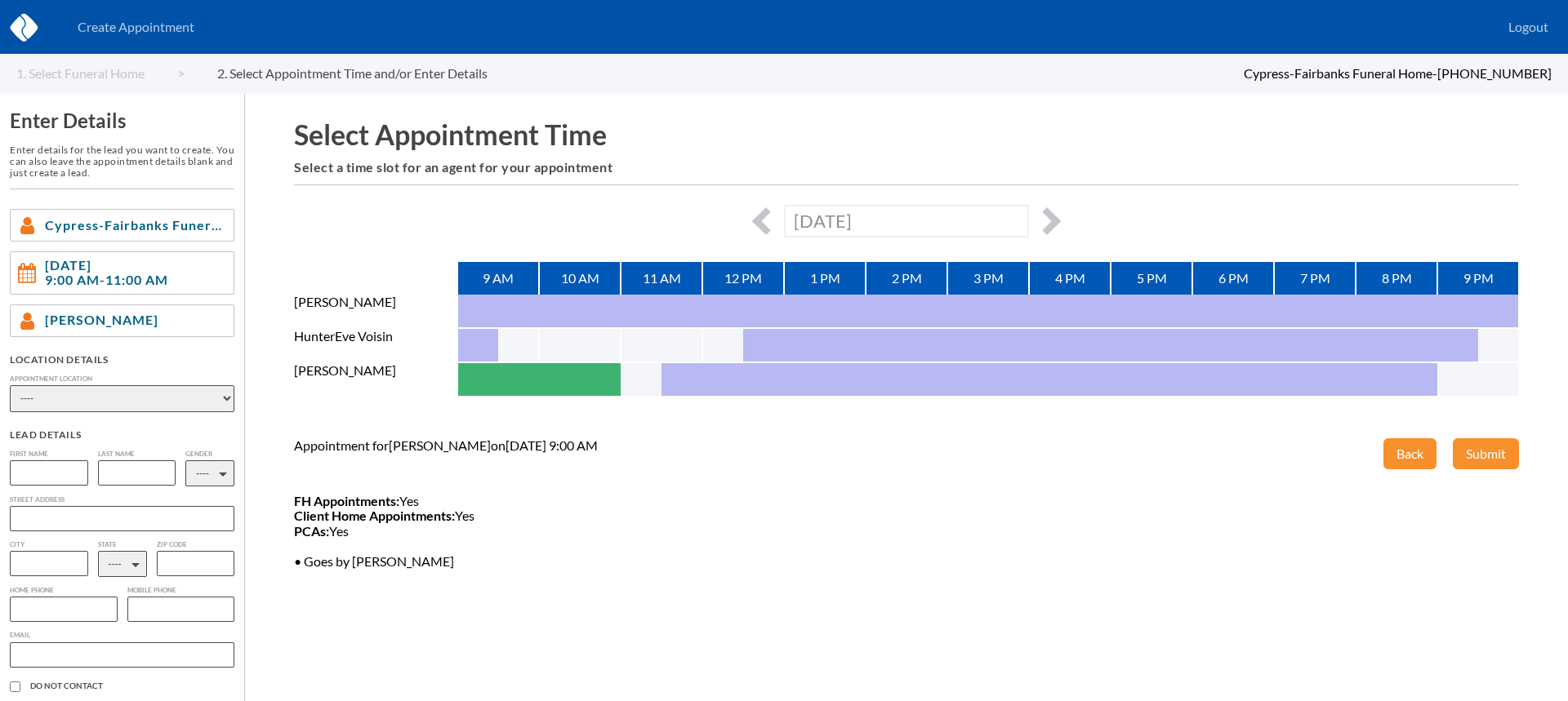
click at [68, 605] on input "text" at bounding box center [64, 609] width 107 height 25
type input "2812369133"
click at [123, 563] on select "---- AL AK AZ AR CA CO [GEOGRAPHIC_DATA] DE DC [GEOGRAPHIC_DATA] [GEOGRAPHIC_DA…" at bounding box center [122, 564] width 49 height 26
select select "[GEOGRAPHIC_DATA]"
click at [98, 554] on select "---- AL AK AZ AR CA CO [GEOGRAPHIC_DATA] DE DC [GEOGRAPHIC_DATA] [GEOGRAPHIC_DA…" at bounding box center [122, 564] width 49 height 26
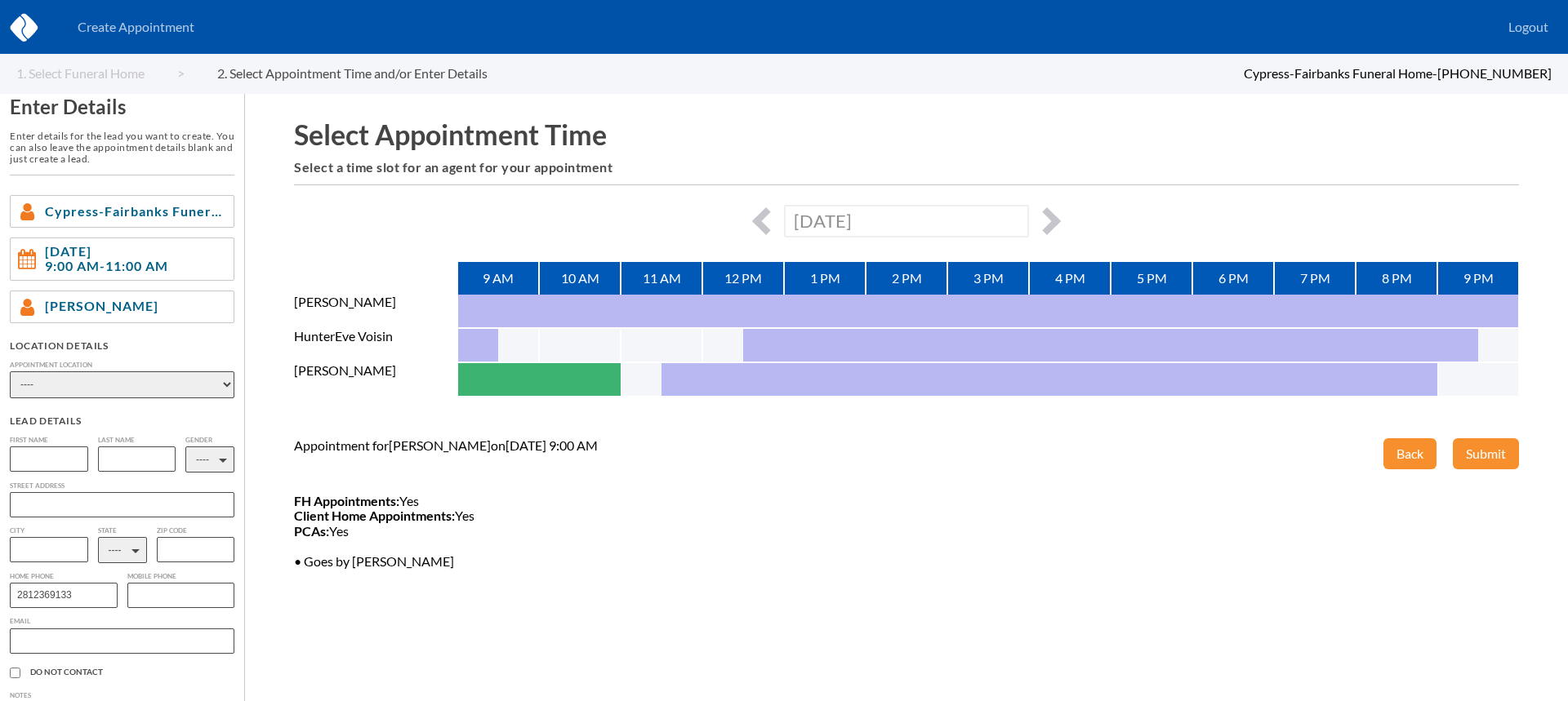
scroll to position [16, 0]
click at [53, 633] on input "text" at bounding box center [122, 638] width 225 height 25
paste input "martin.alicia@hotmail.com"
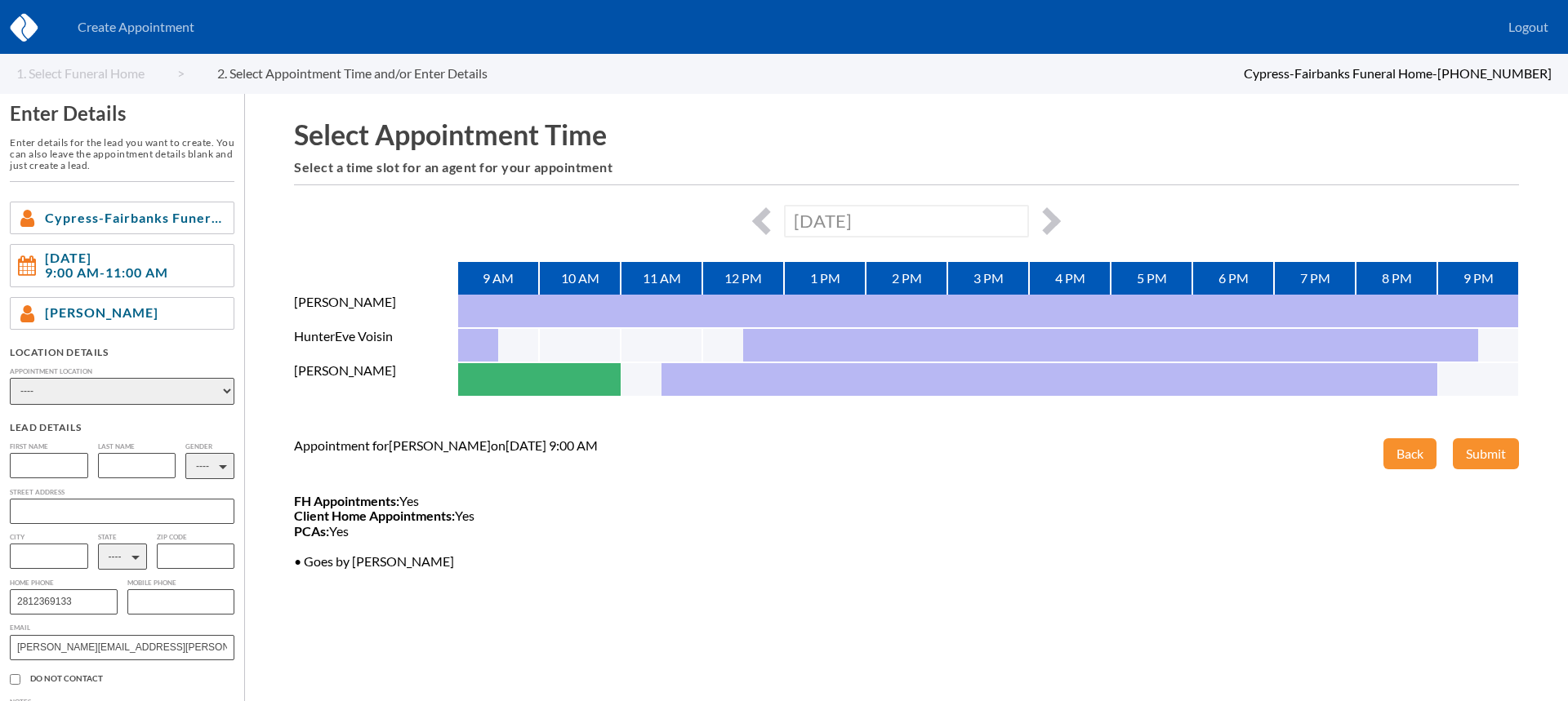
scroll to position [0, 0]
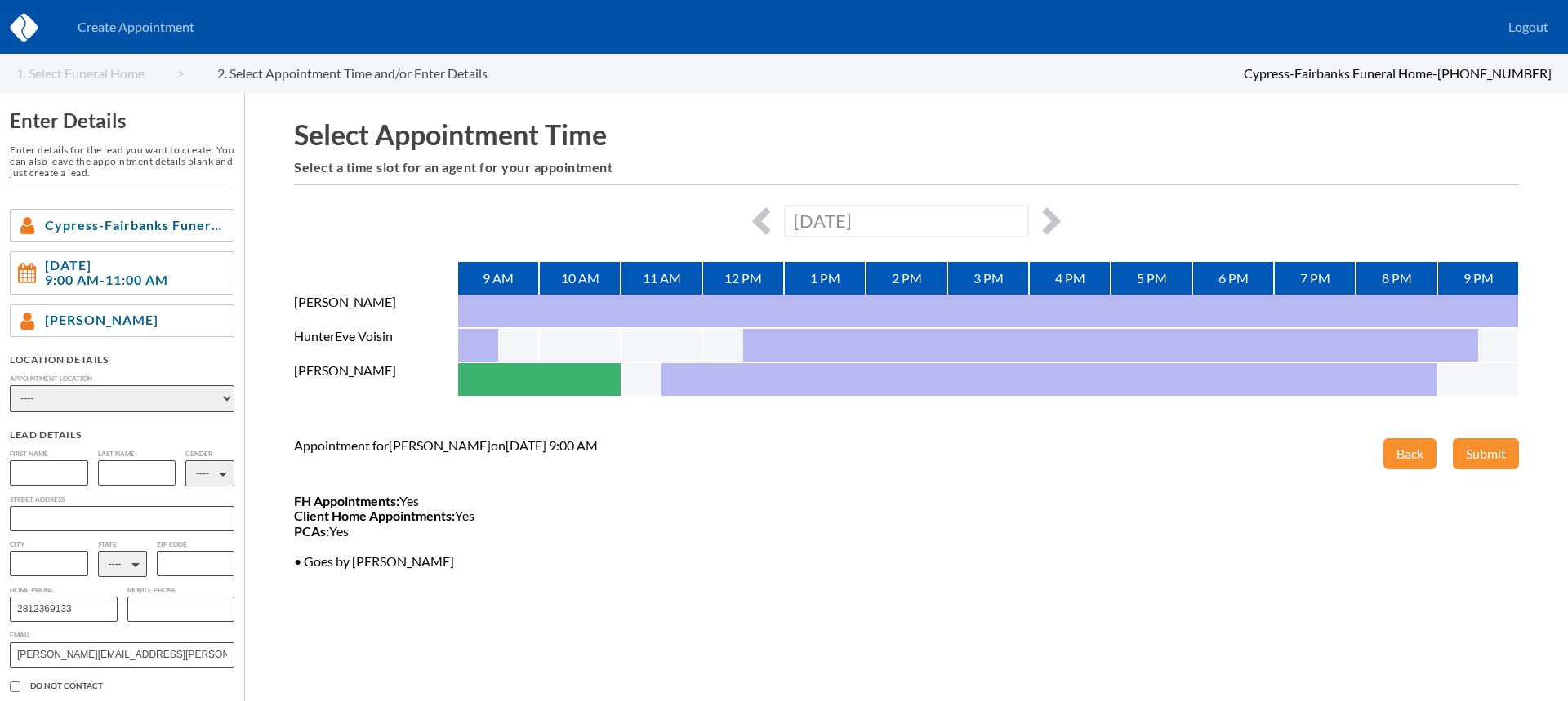
type input "martin.alicia@hotmail.com"
click at [102, 392] on select "---- Phone Consultation Cypress-Fairbanks Funeral Home Bradshaw-Carter Memorial…" at bounding box center [122, 399] width 225 height 27
select select "2c58ee12-57f3-db11-a7a4-00188b3fb15c"
click at [10, 386] on select "---- Phone Consultation Cypress-Fairbanks Funeral Home Bradshaw-Carter Memorial…" at bounding box center [122, 399] width 225 height 27
drag, startPoint x: 53, startPoint y: 479, endPoint x: 64, endPoint y: 463, distance: 19.4
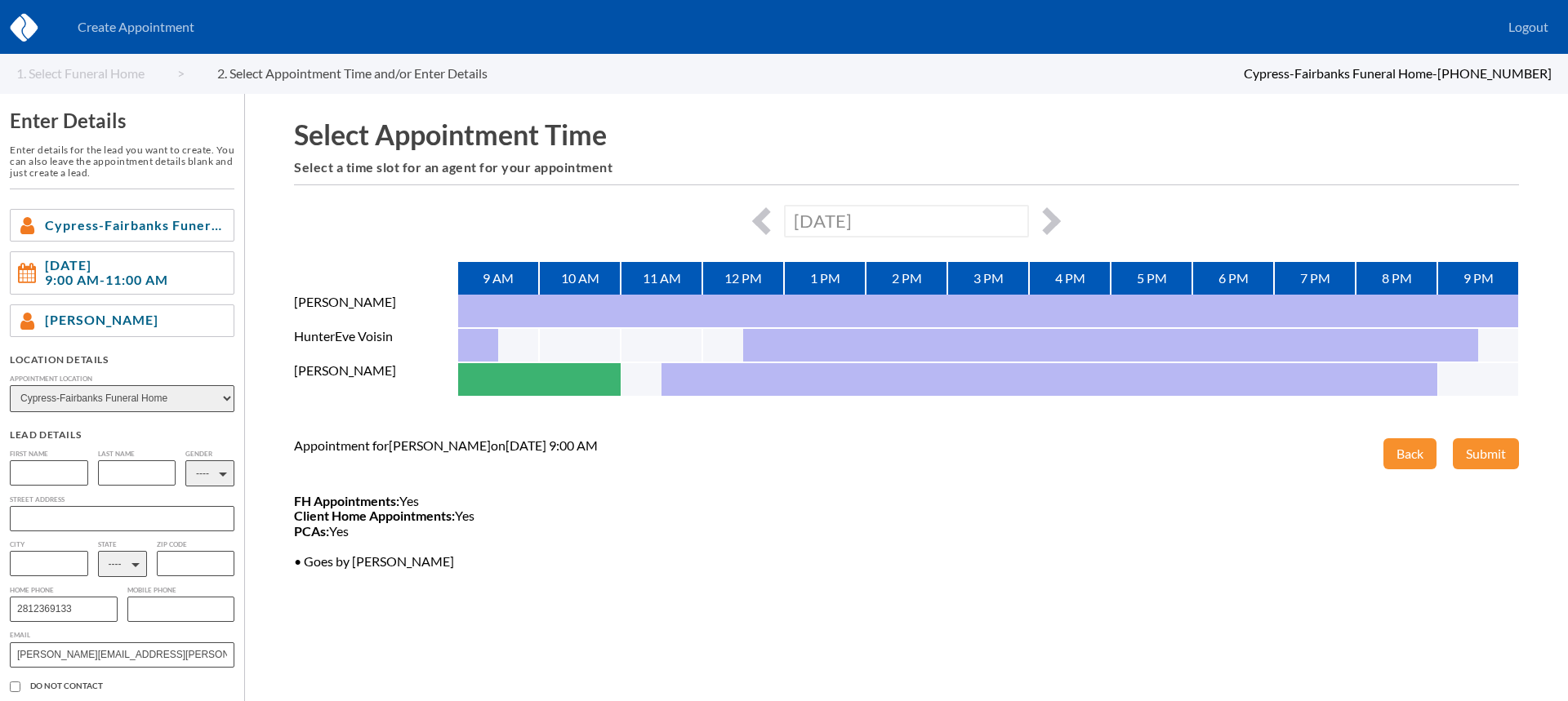
click at [53, 477] on input "text" at bounding box center [49, 472] width 79 height 25
type input "Martin"
click at [154, 477] on input "text" at bounding box center [137, 472] width 79 height 25
type input "Soto"
click at [201, 469] on select "---- M F" at bounding box center [209, 473] width 49 height 26
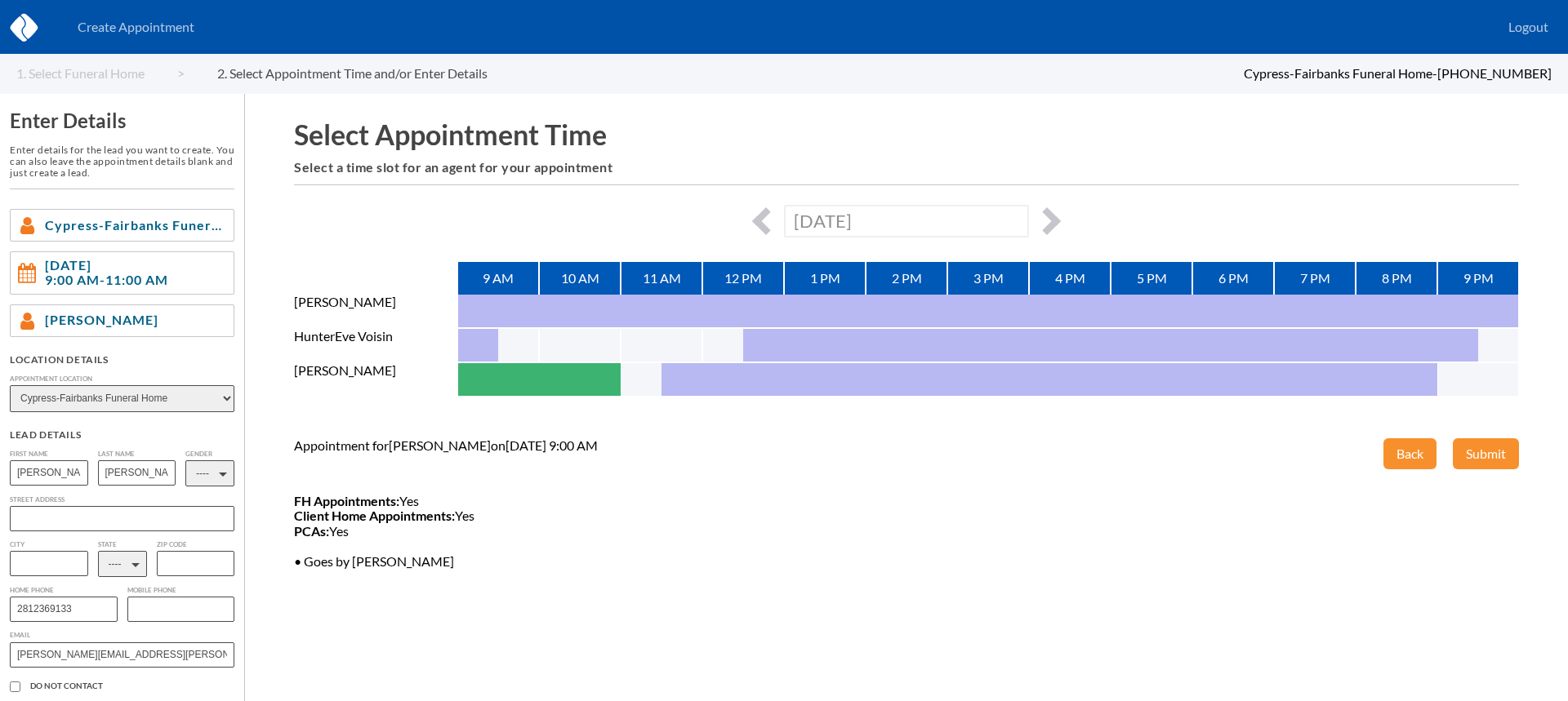
select select "1"
click at [185, 460] on select "---- M F" at bounding box center [209, 473] width 49 height 26
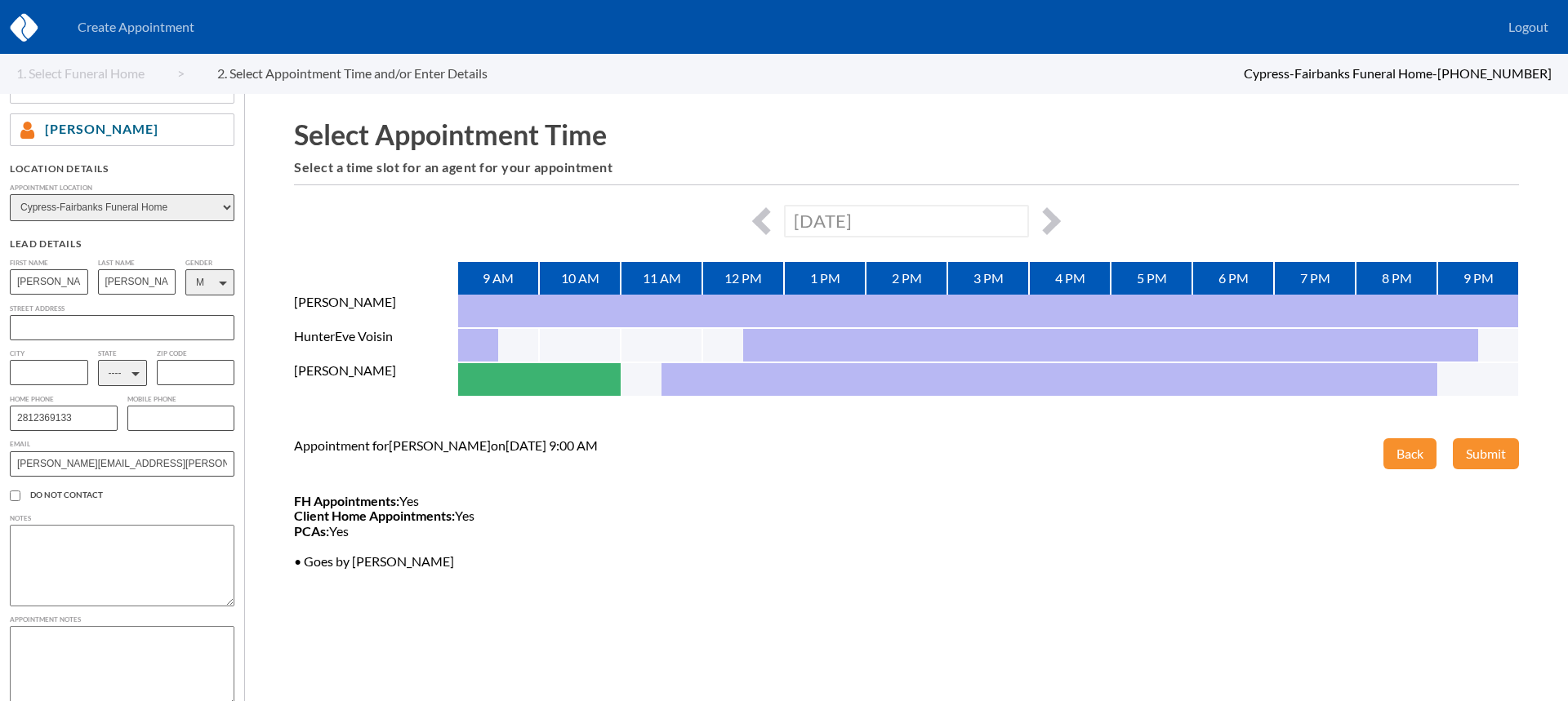
scroll to position [218, 0]
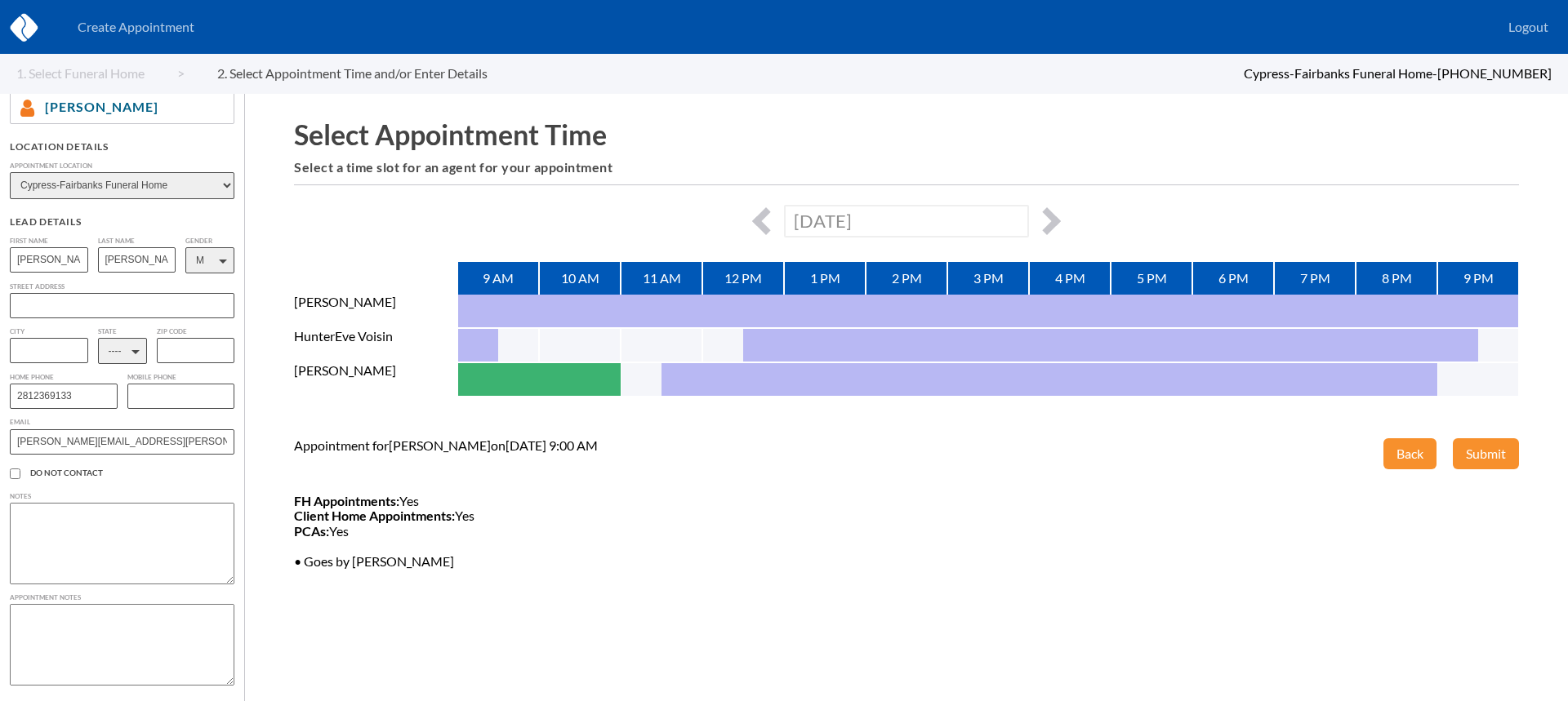
click at [83, 626] on textarea at bounding box center [122, 645] width 225 height 82
type textarea "Martin and Mary are coming in to look at their different arrangement options so…"
click at [1486, 458] on button "Submit" at bounding box center [1485, 453] width 67 height 31
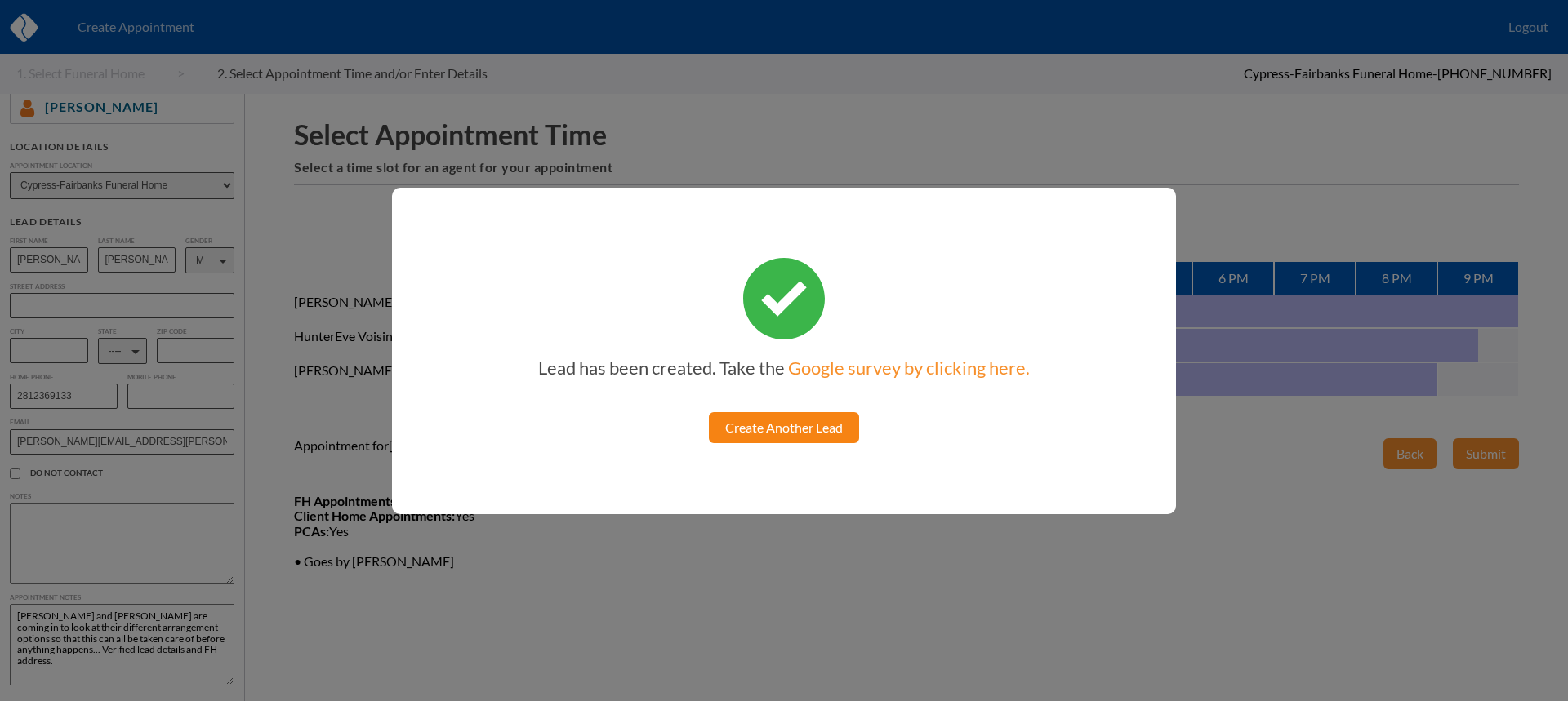
click at [819, 417] on link "Create Another Lead" at bounding box center [784, 428] width 150 height 31
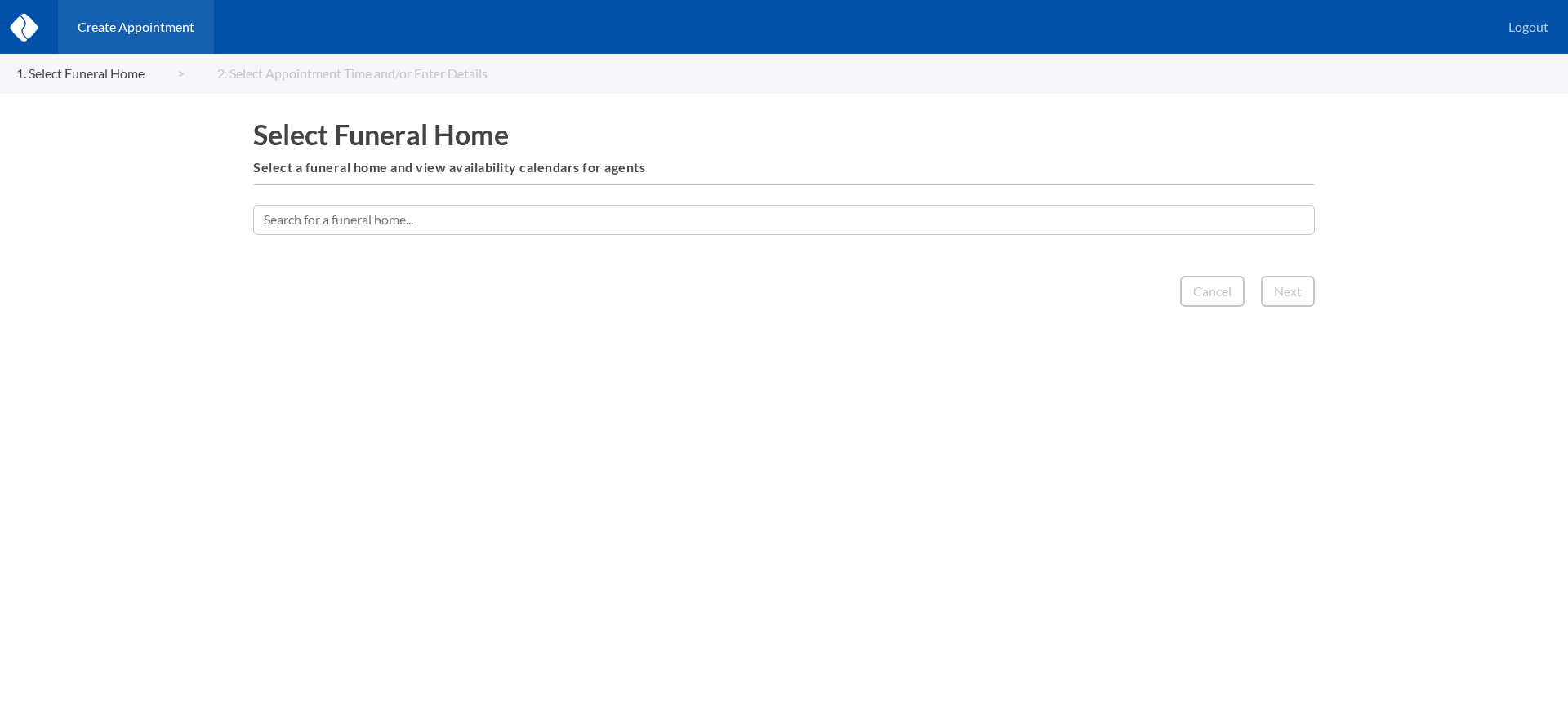
click at [846, 215] on input "text" at bounding box center [784, 220] width 1061 height 30
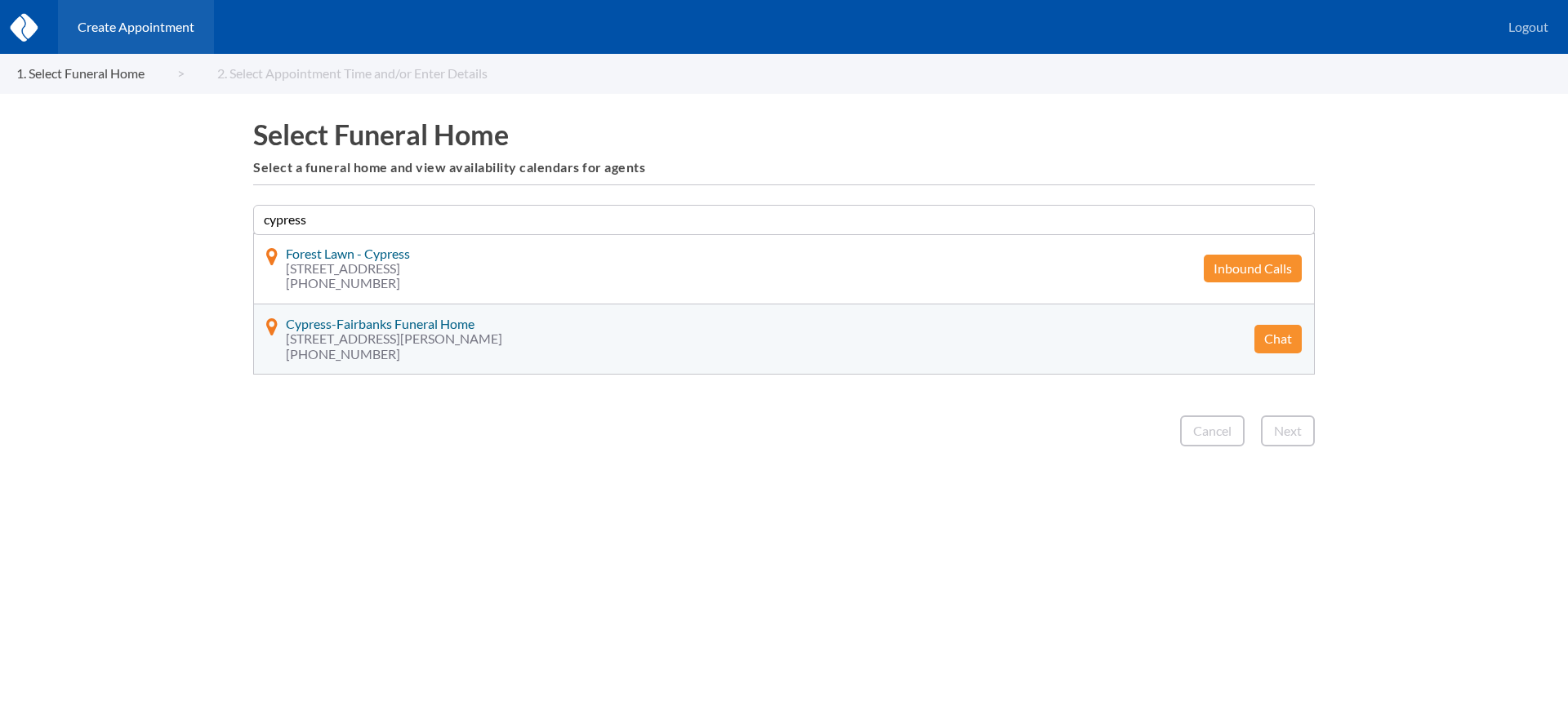
type input "cypress"
click at [1289, 340] on button "Chat" at bounding box center [1278, 339] width 48 height 28
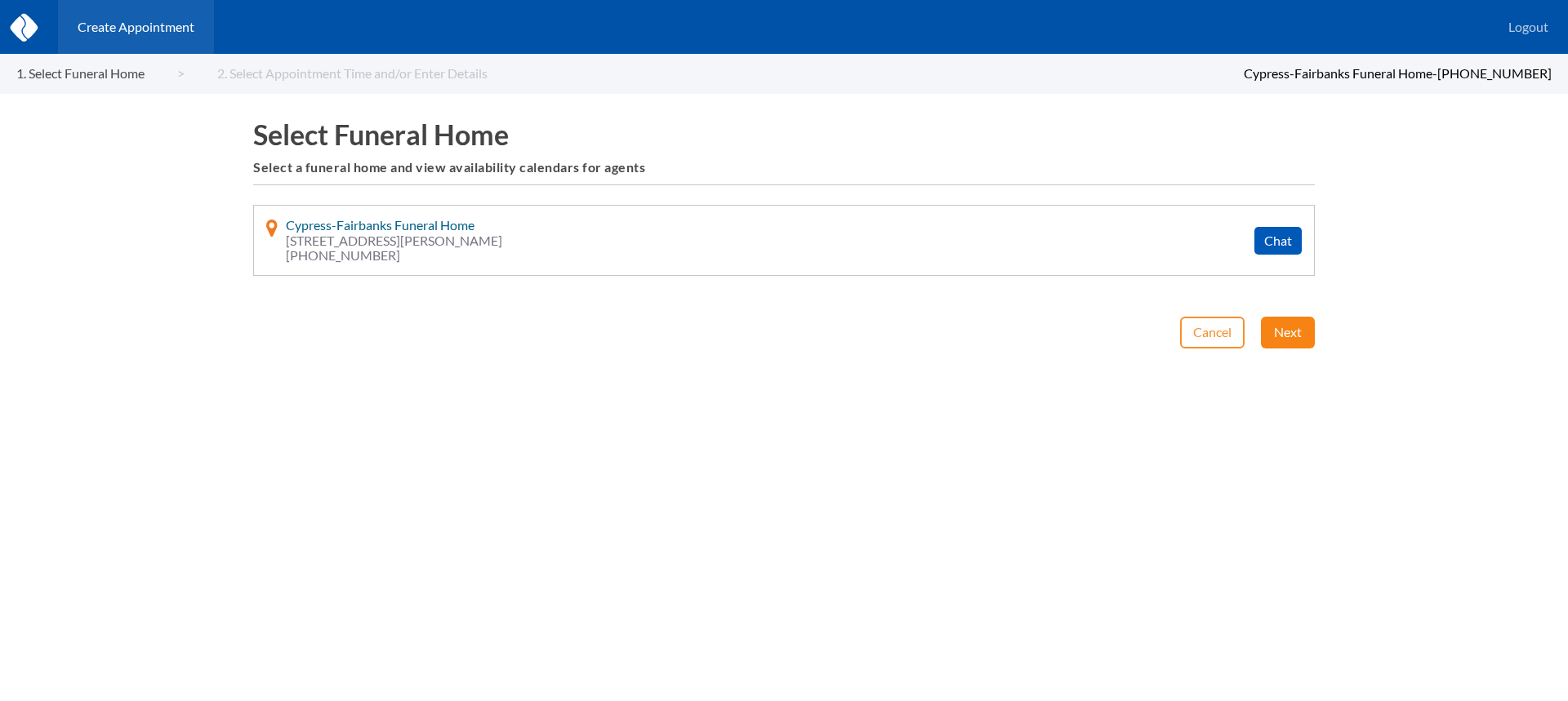
click at [1287, 340] on button "Next" at bounding box center [1288, 332] width 54 height 31
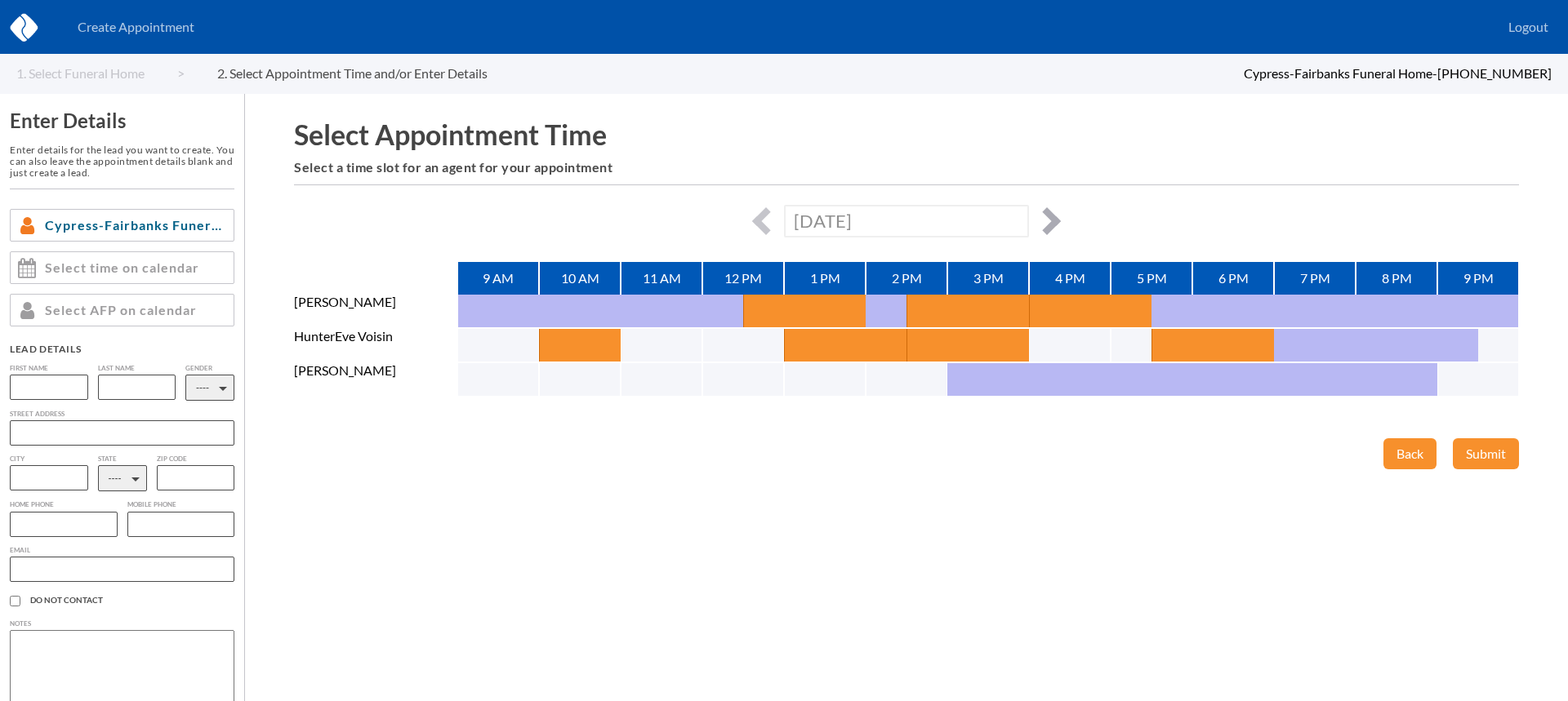
click at [1041, 223] on button "button" at bounding box center [1047, 222] width 28 height 28
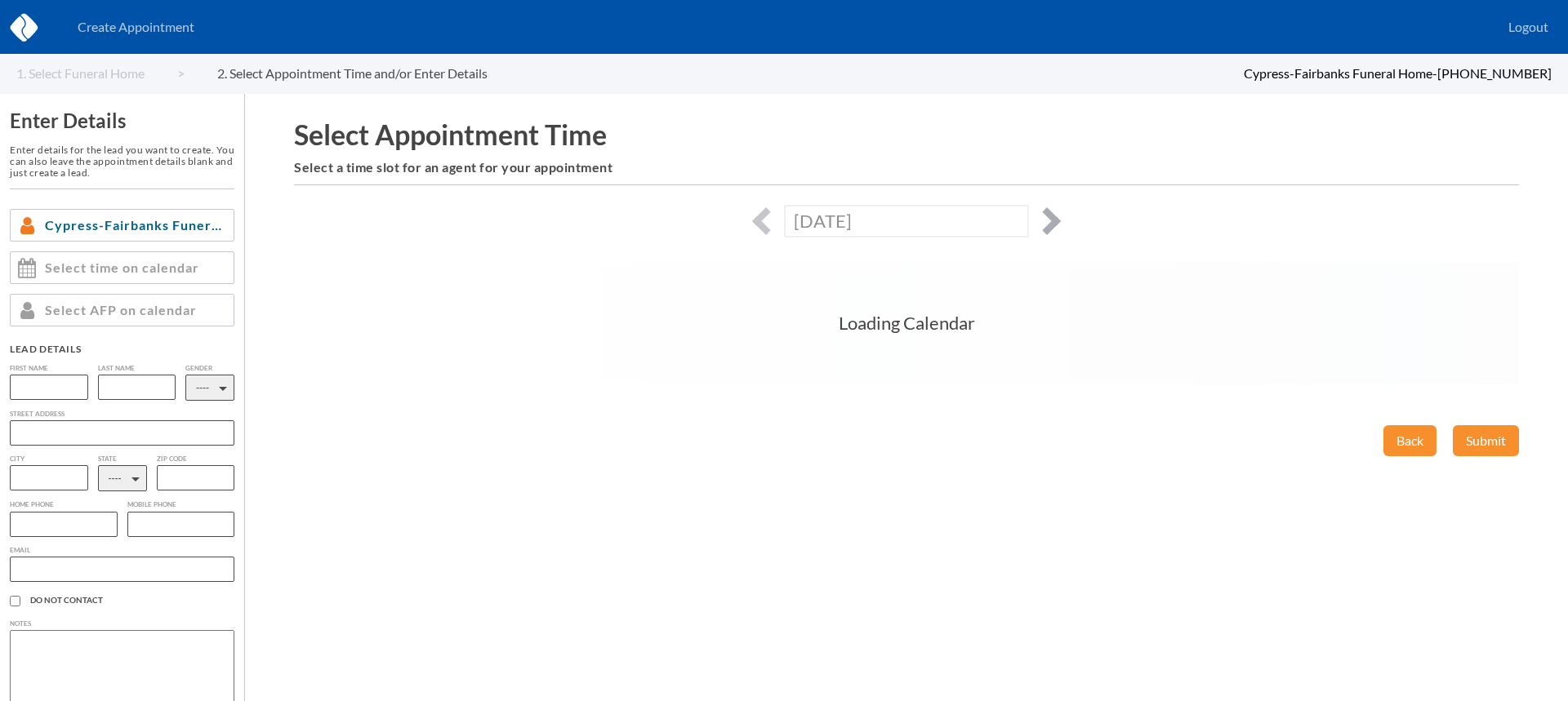
click at [1042, 223] on button "button" at bounding box center [1047, 222] width 28 height 28
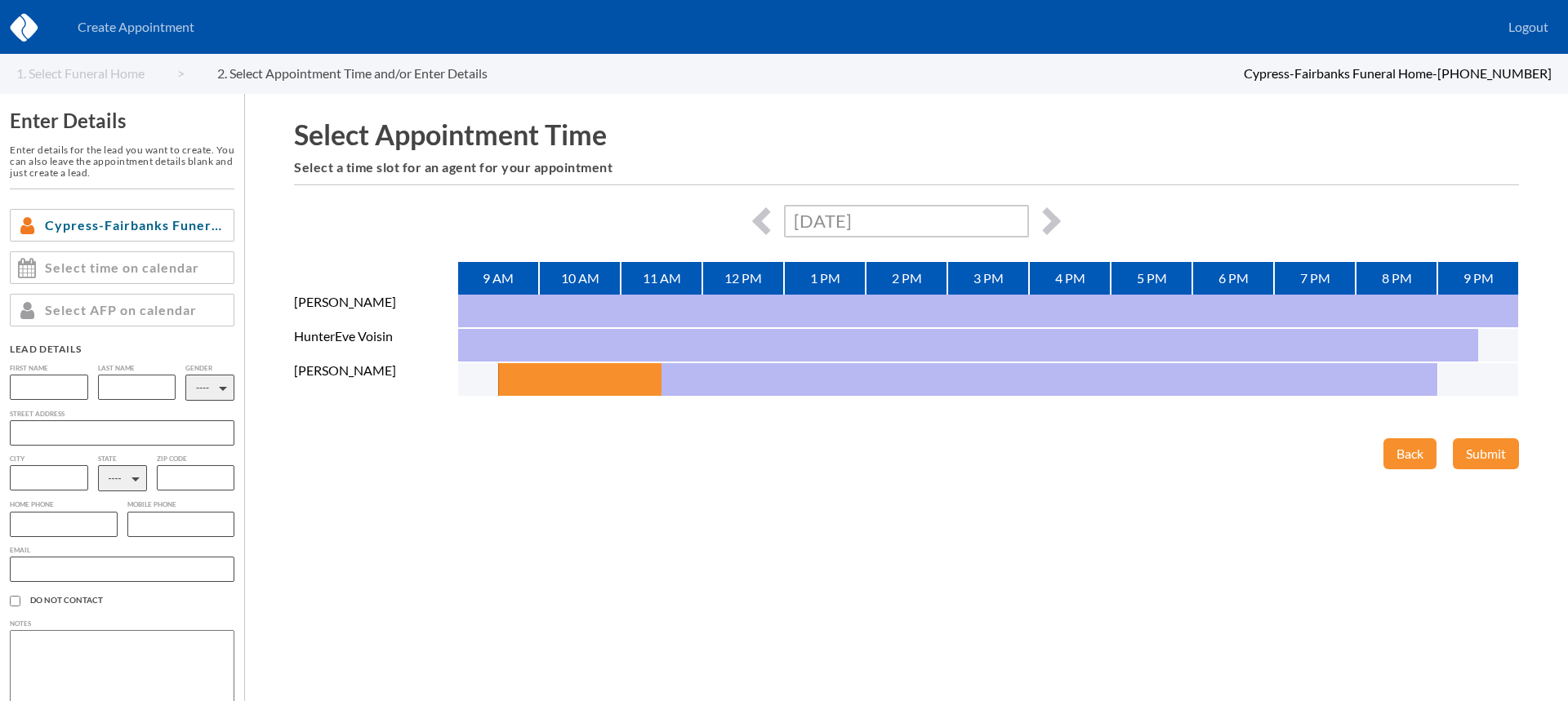
click at [950, 221] on input "[DATE]" at bounding box center [906, 221] width 245 height 32
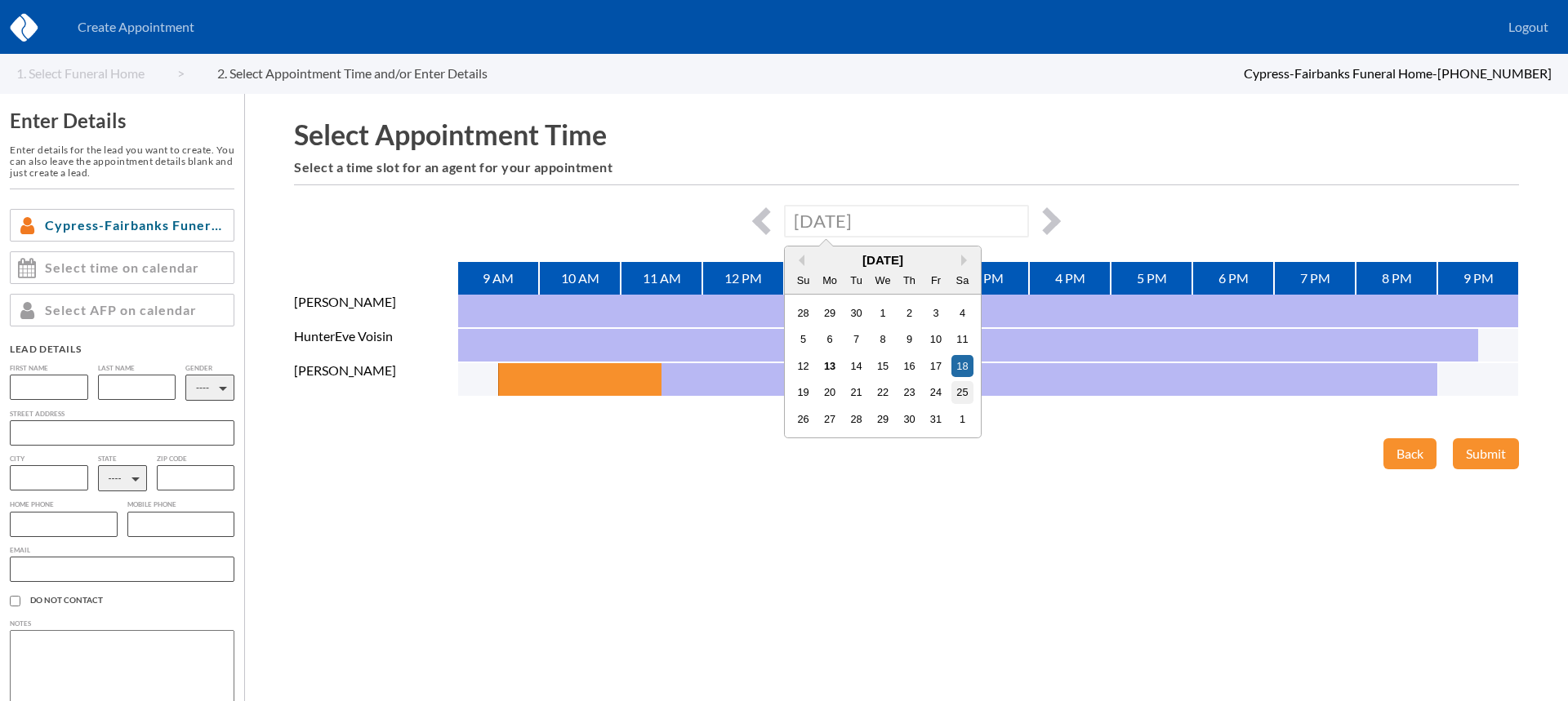
click at [959, 395] on div "25" at bounding box center [962, 392] width 22 height 22
type input "[DATE]"
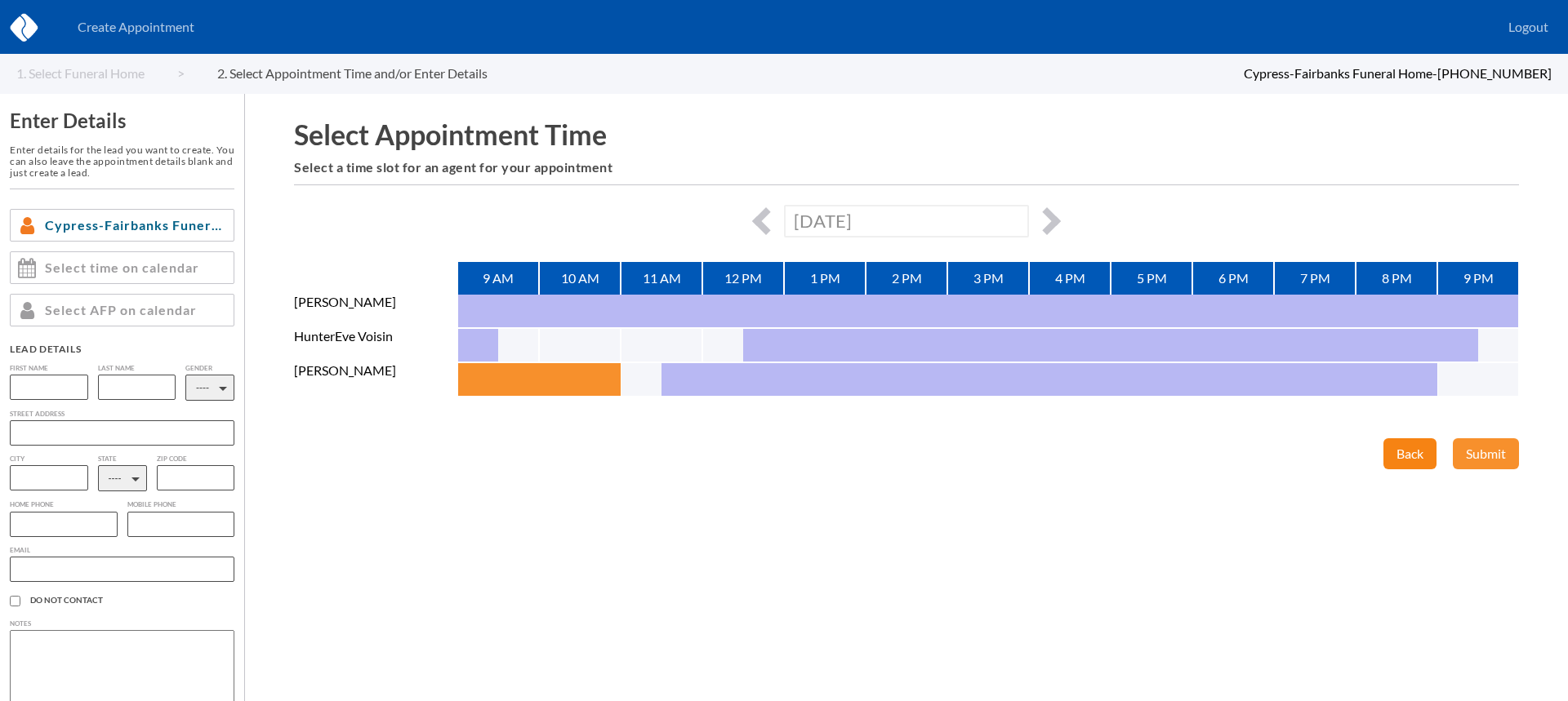
click at [1398, 449] on button "Back" at bounding box center [1409, 453] width 53 height 31
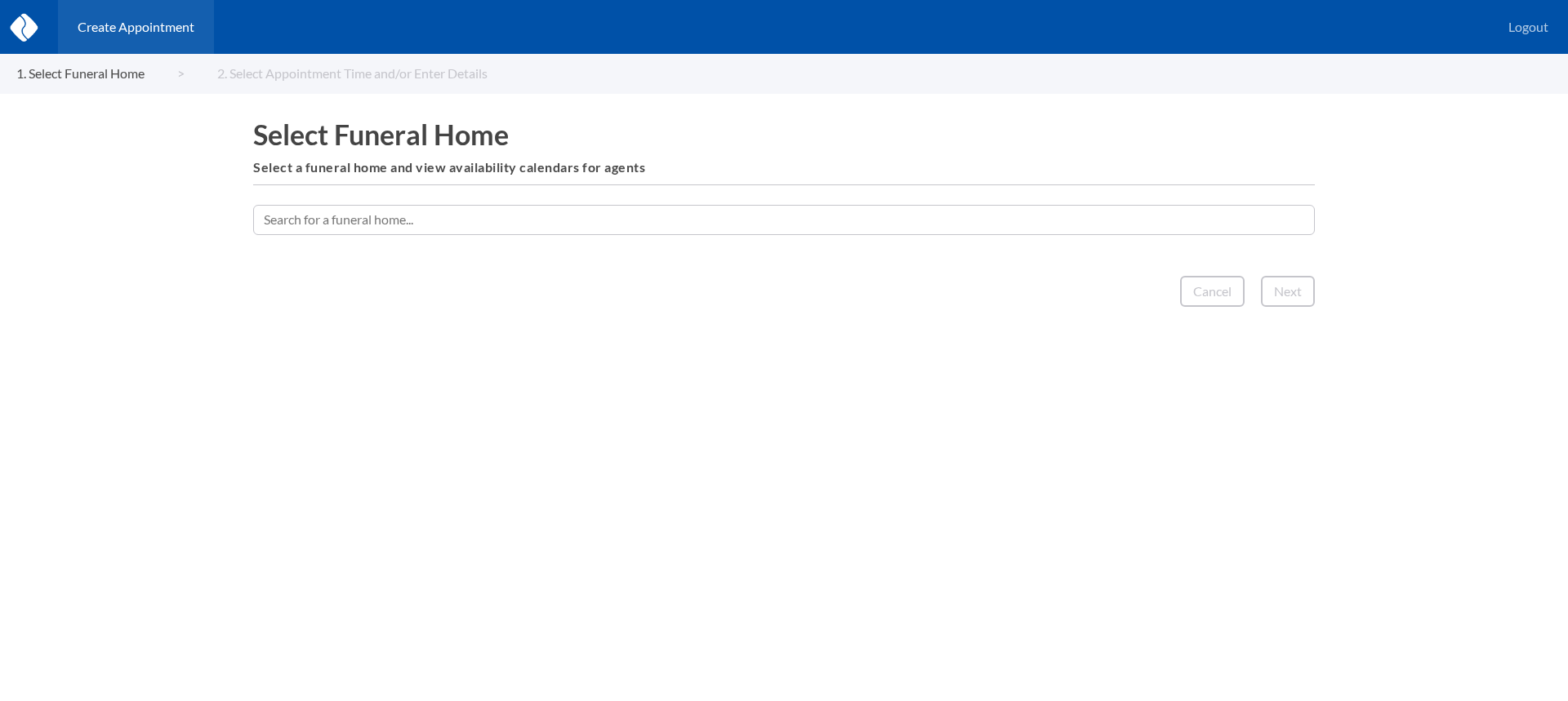
click at [789, 233] on input "text" at bounding box center [784, 220] width 1061 height 30
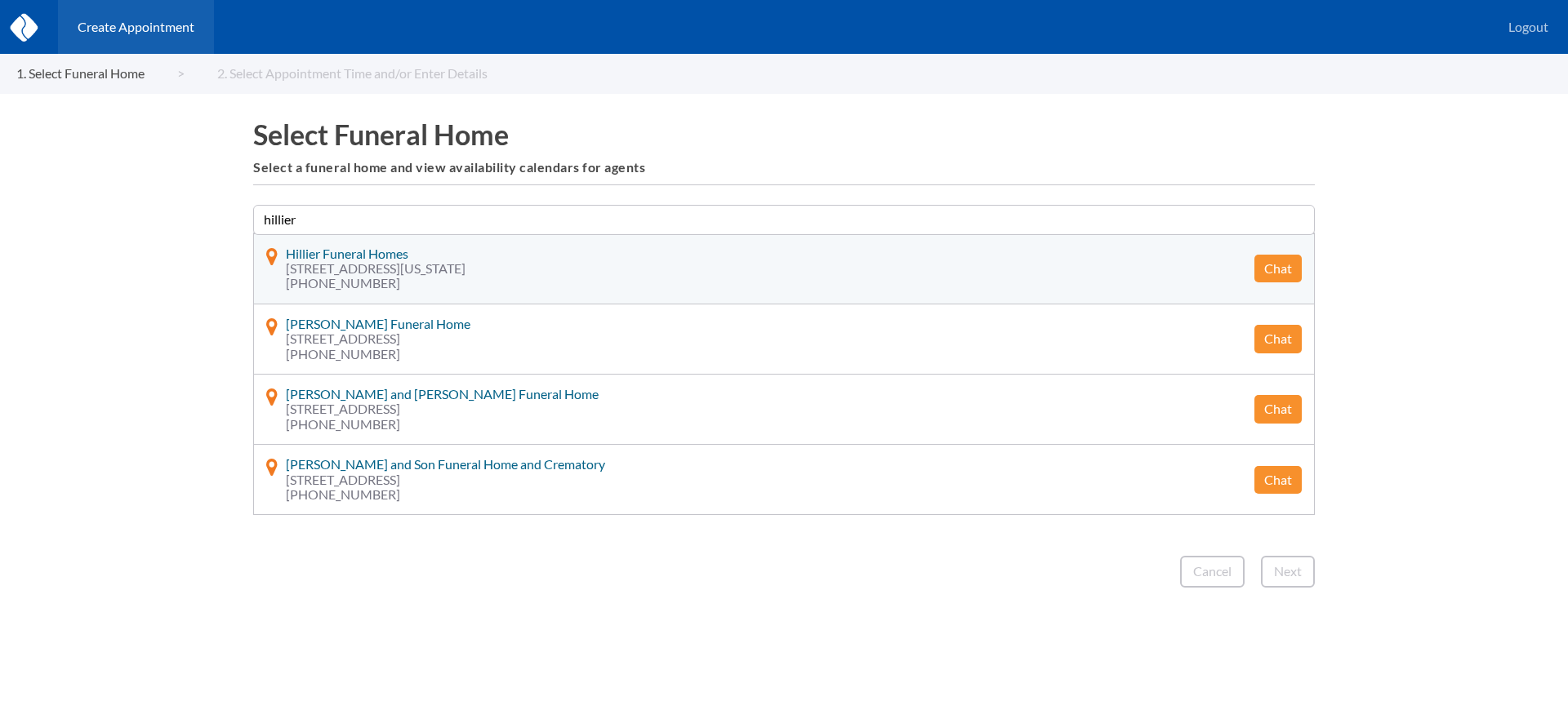
type input "hillier"
click at [1281, 265] on button "Chat" at bounding box center [1278, 268] width 48 height 28
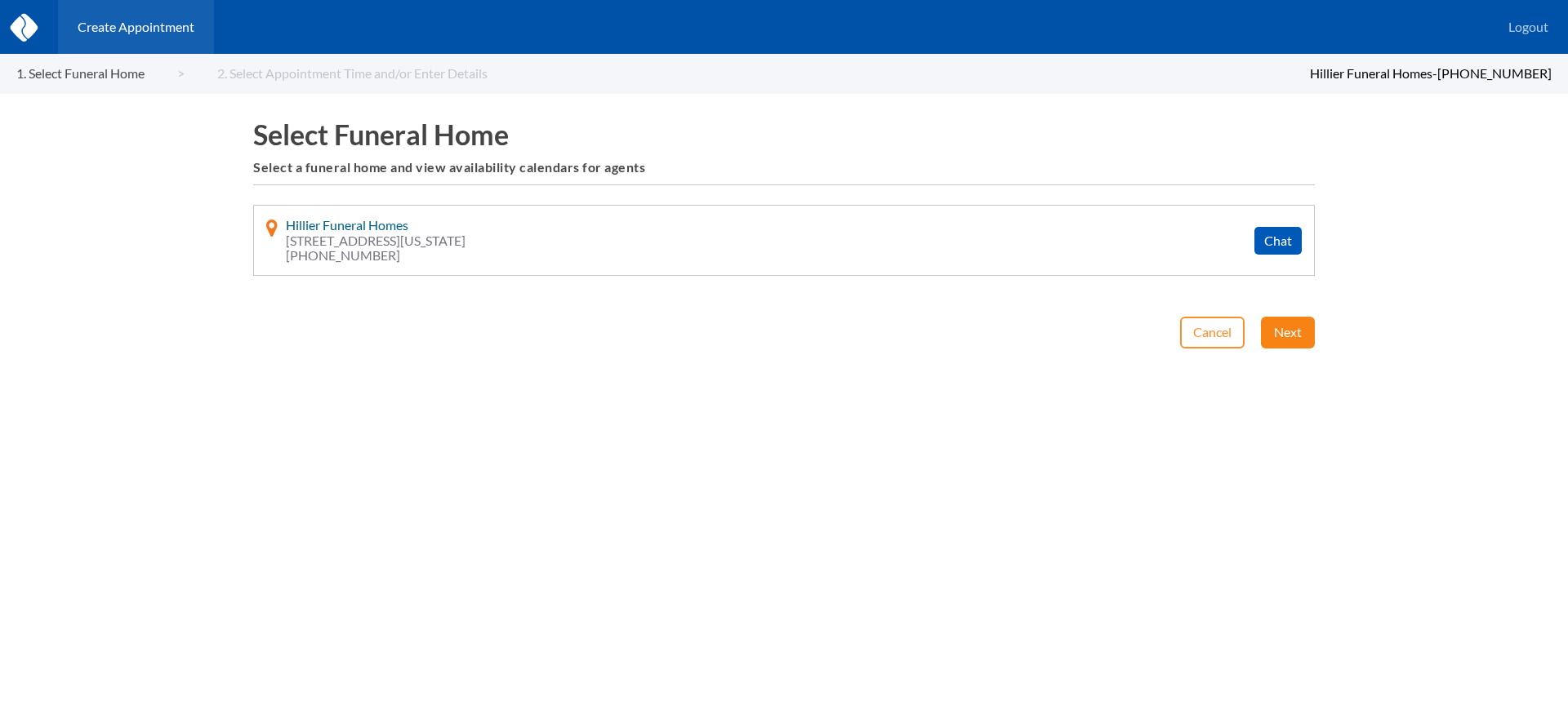
click at [1285, 336] on button "Next" at bounding box center [1288, 332] width 54 height 31
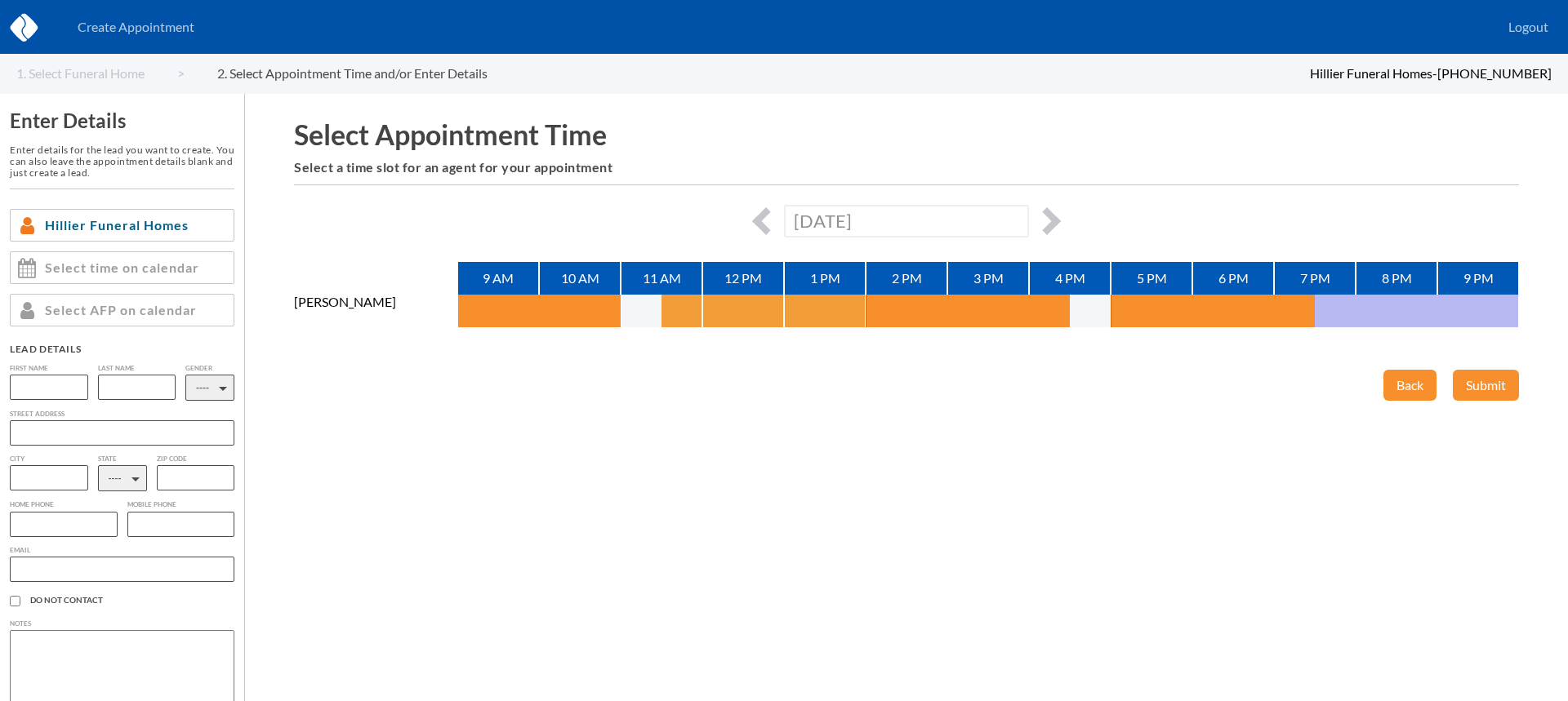
click at [668, 308] on button "button" at bounding box center [681, 310] width 41 height 33
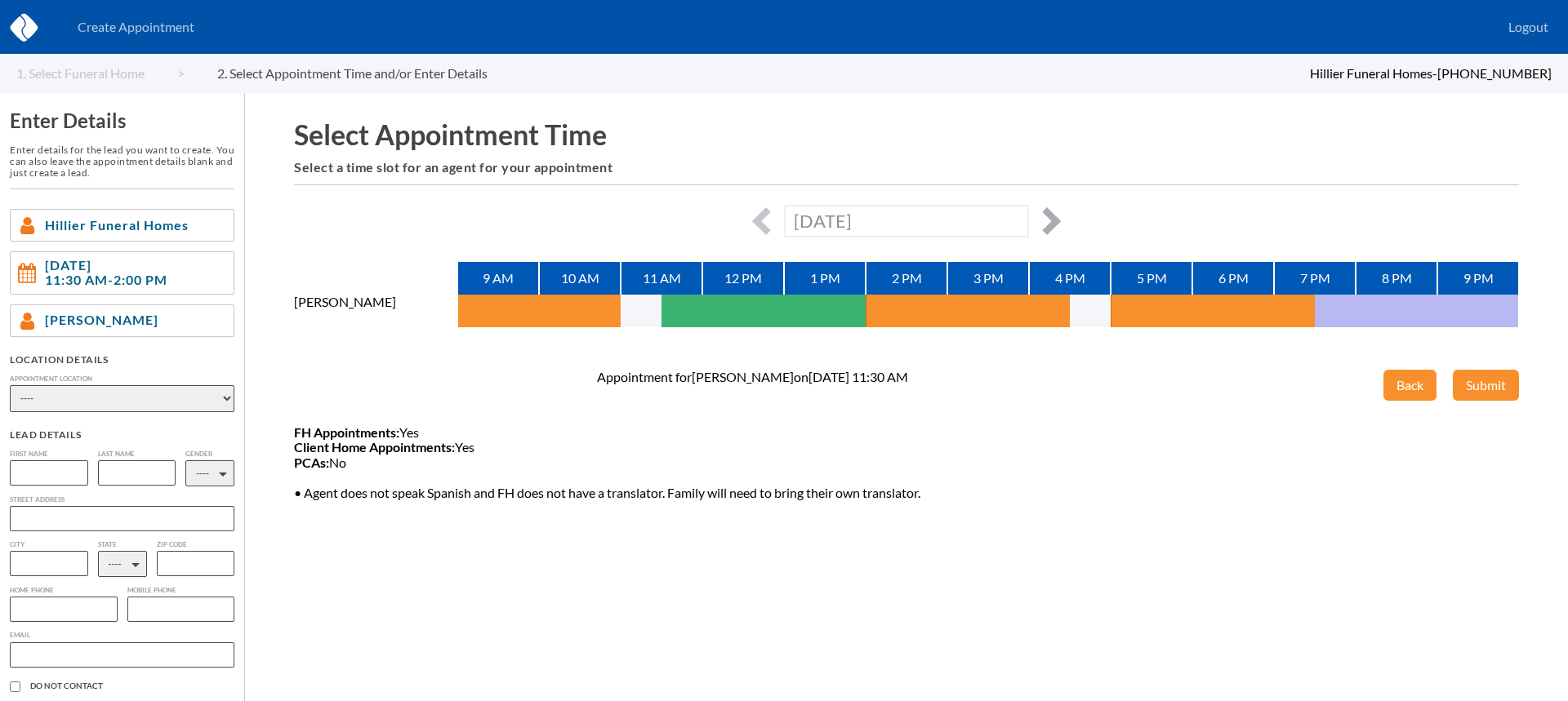
click at [1047, 226] on button "button" at bounding box center [1047, 222] width 28 height 28
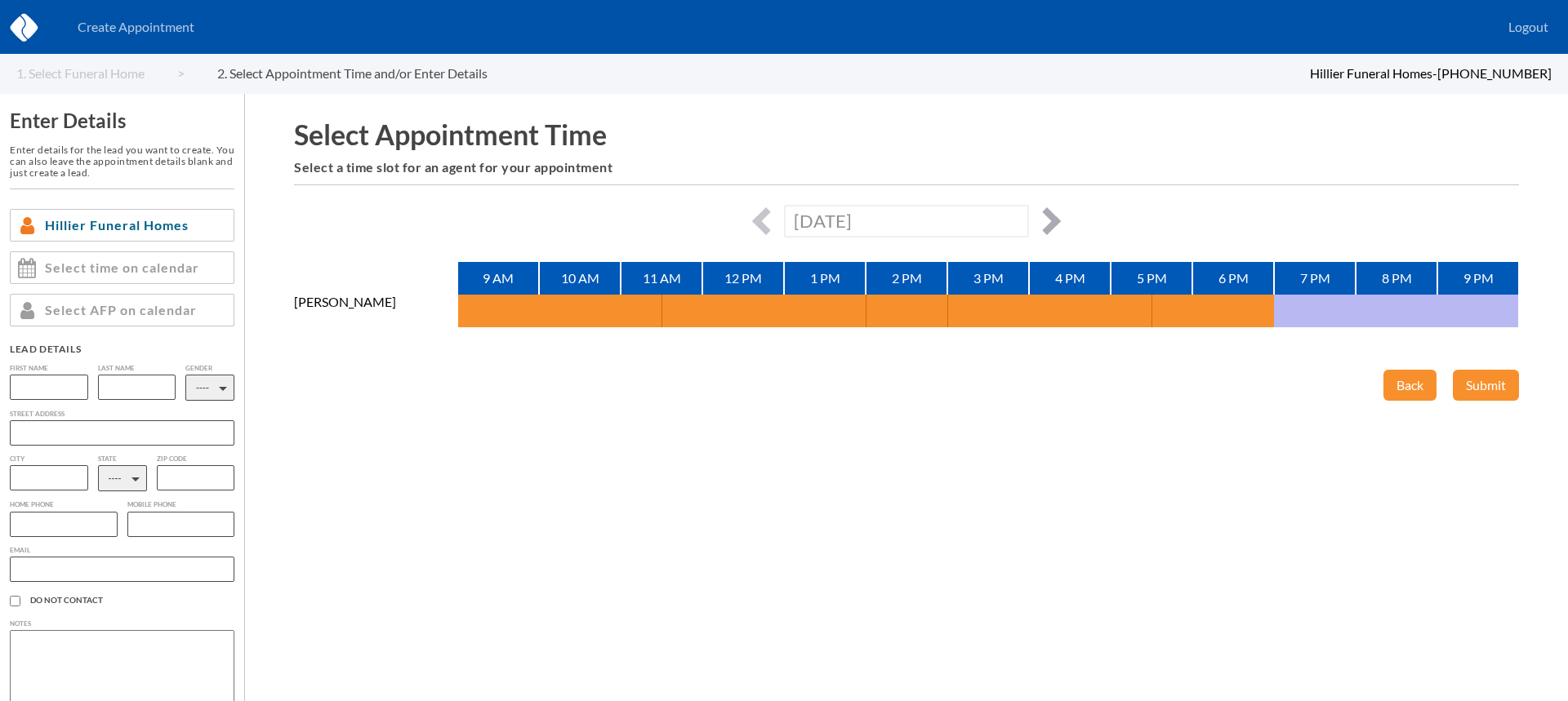
click at [1051, 229] on button "button" at bounding box center [1047, 222] width 28 height 28
click at [1050, 229] on button "button" at bounding box center [1047, 222] width 28 height 28
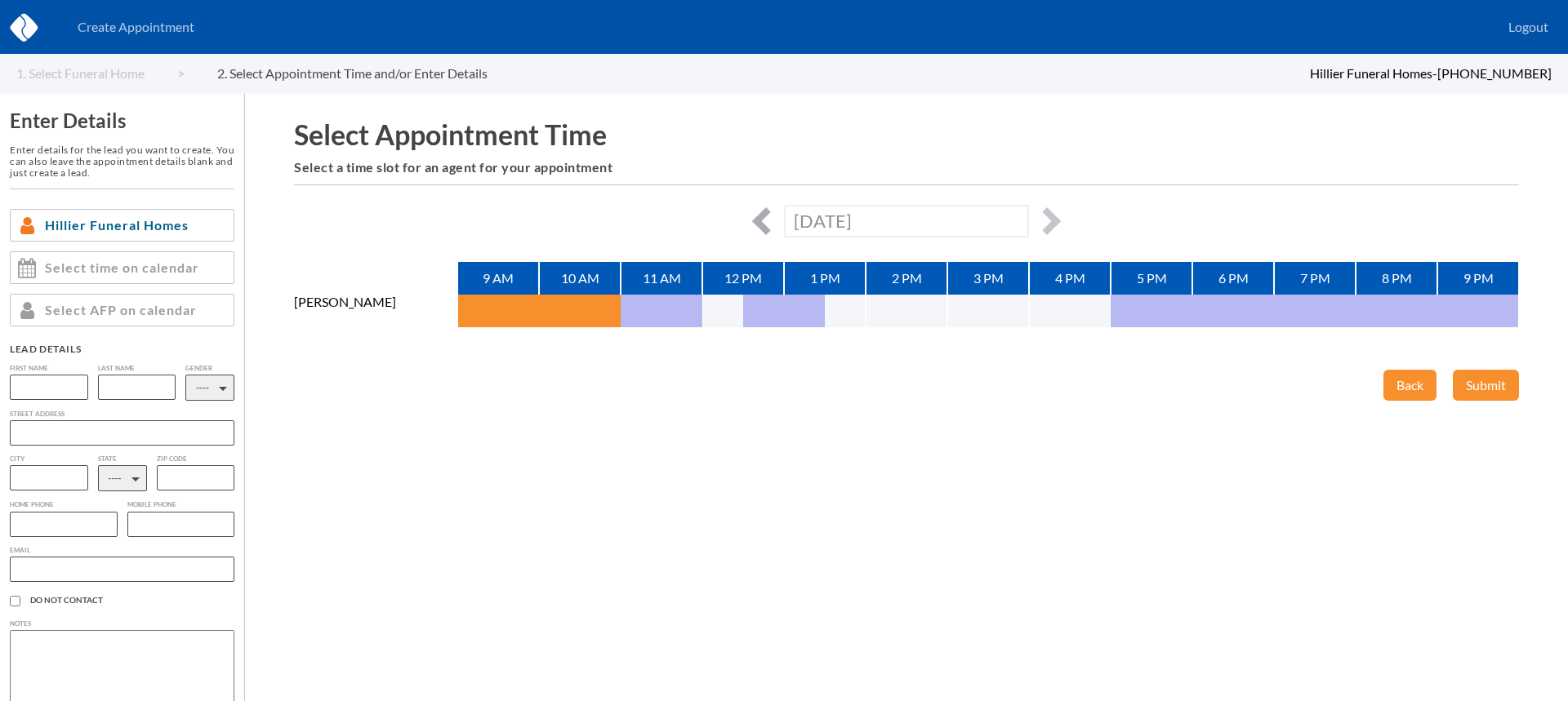
click at [764, 218] on button "button" at bounding box center [766, 222] width 28 height 28
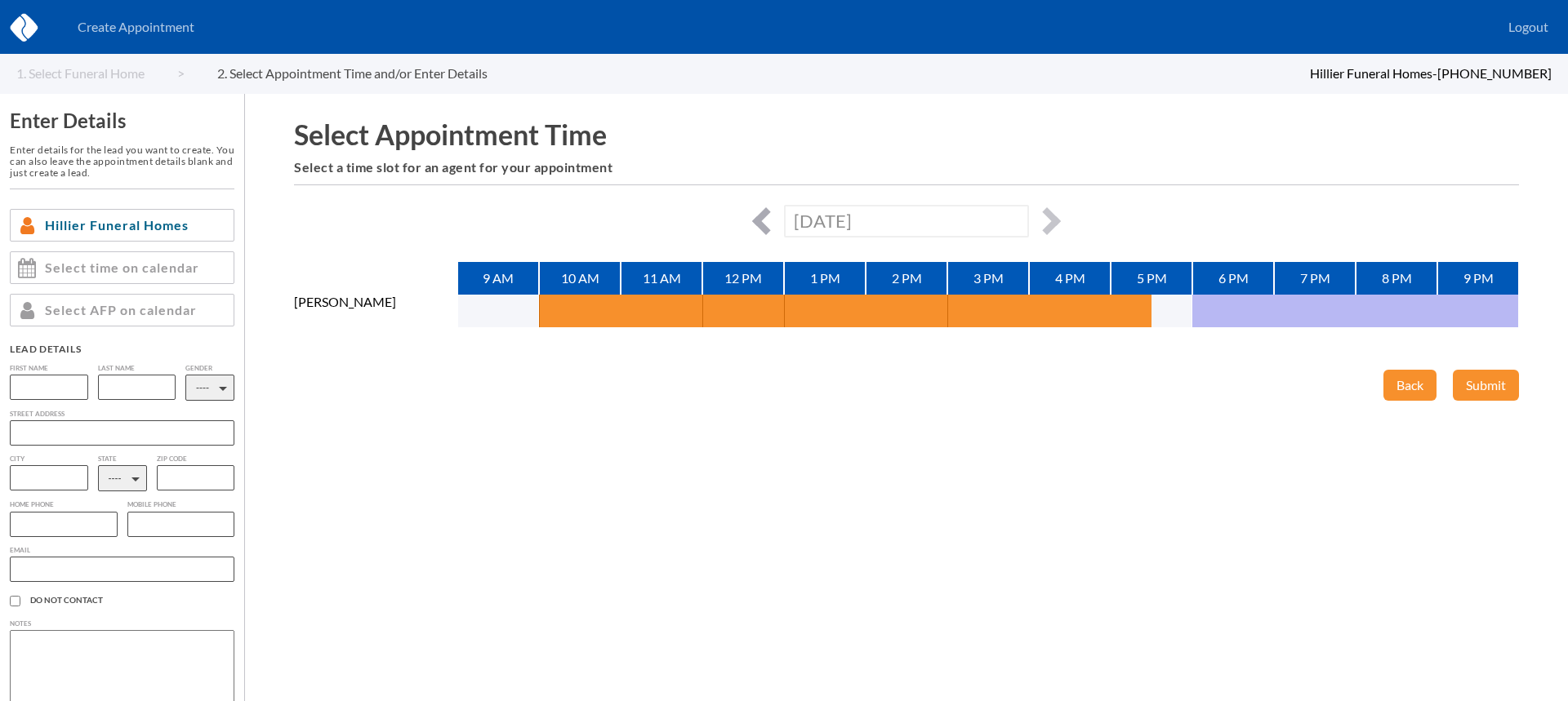
click at [764, 218] on button "button" at bounding box center [766, 222] width 28 height 28
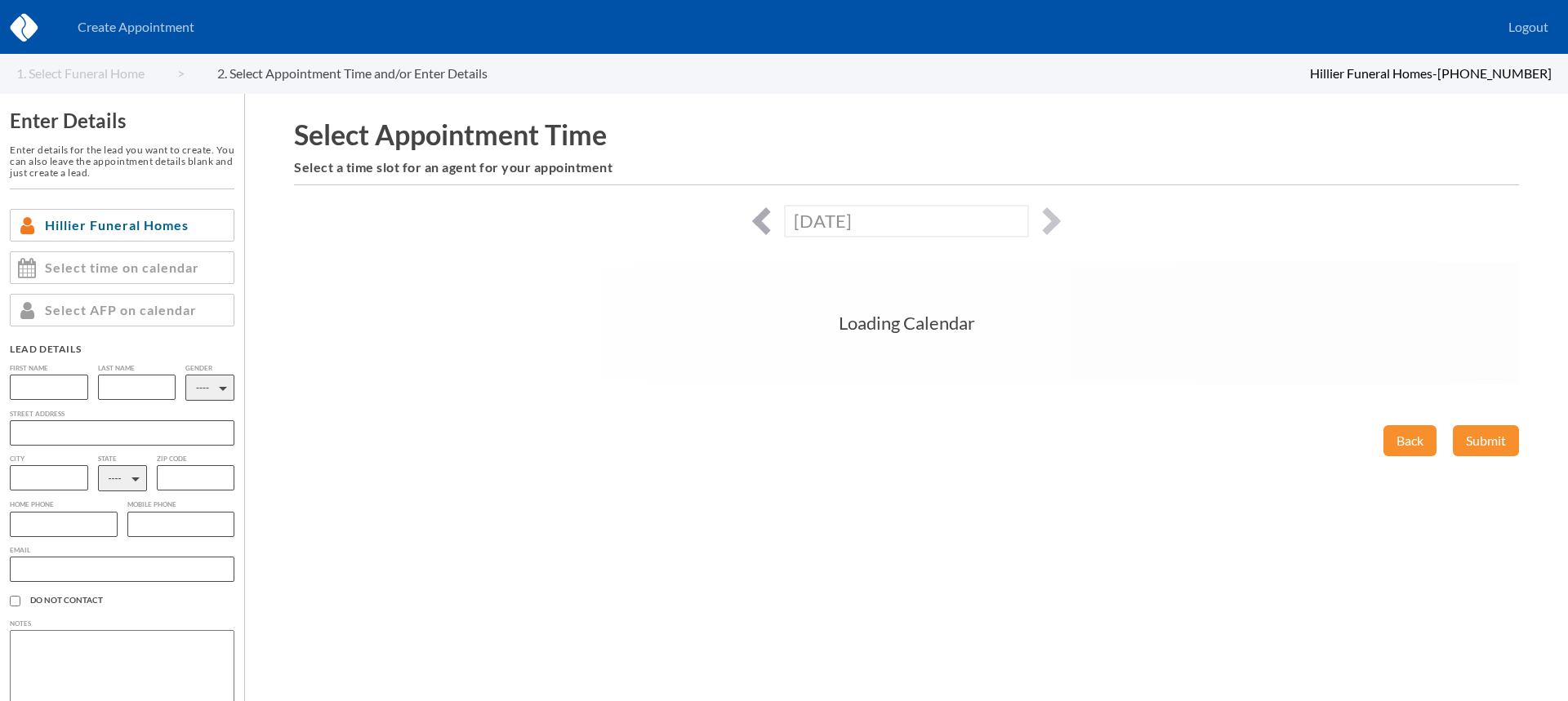
click at [764, 218] on button "button" at bounding box center [766, 222] width 28 height 28
type input "[DATE]"
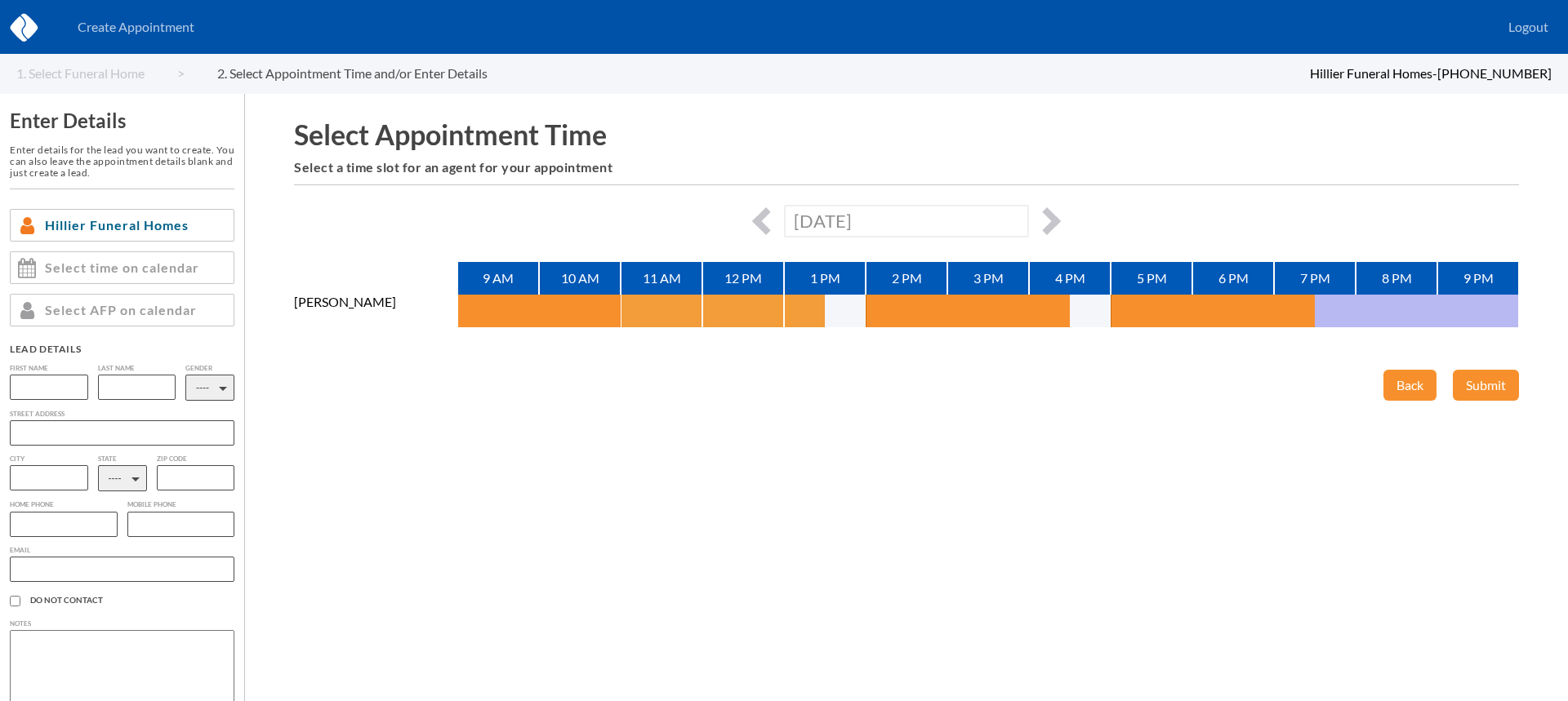
click at [649, 308] on button "button" at bounding box center [640, 310] width 41 height 33
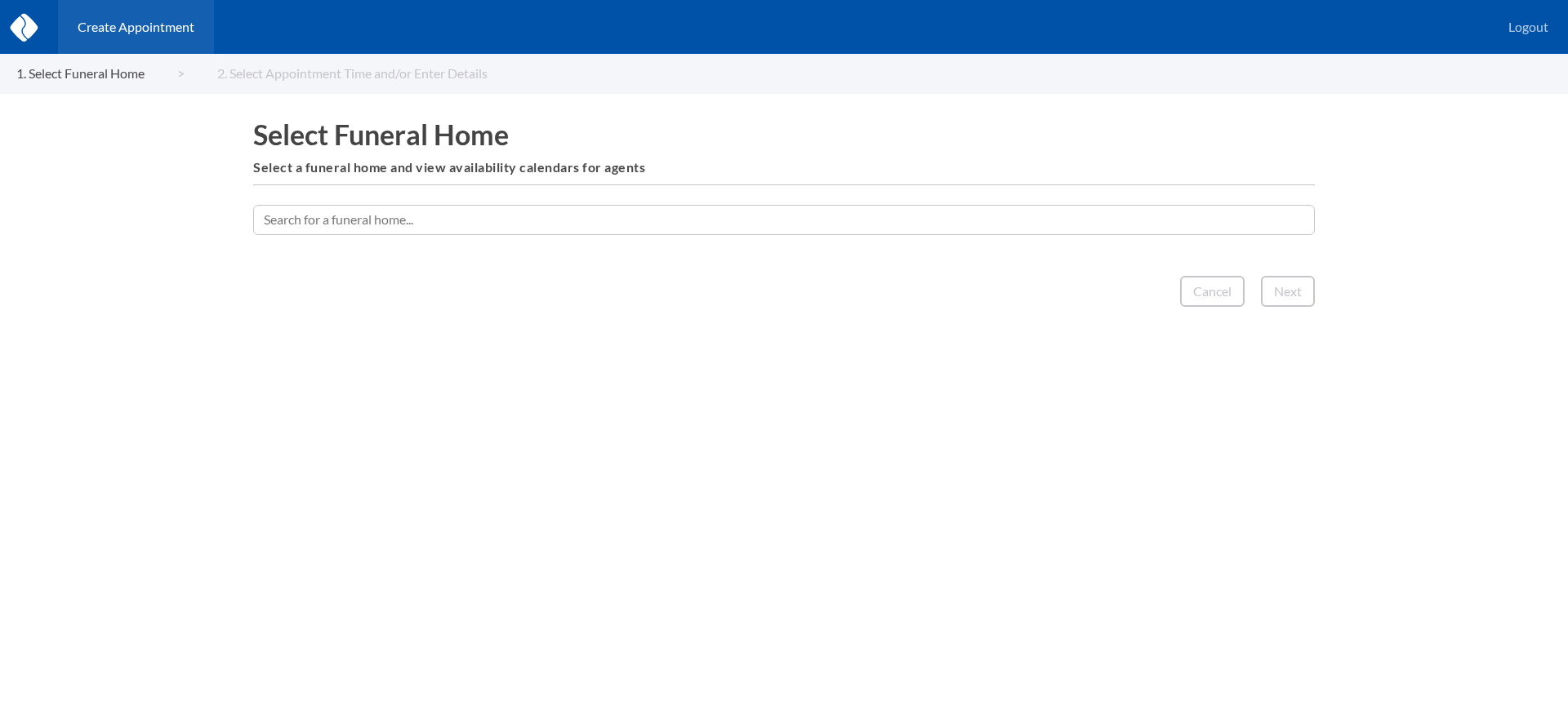
click at [814, 220] on input "text" at bounding box center [784, 220] width 1061 height 30
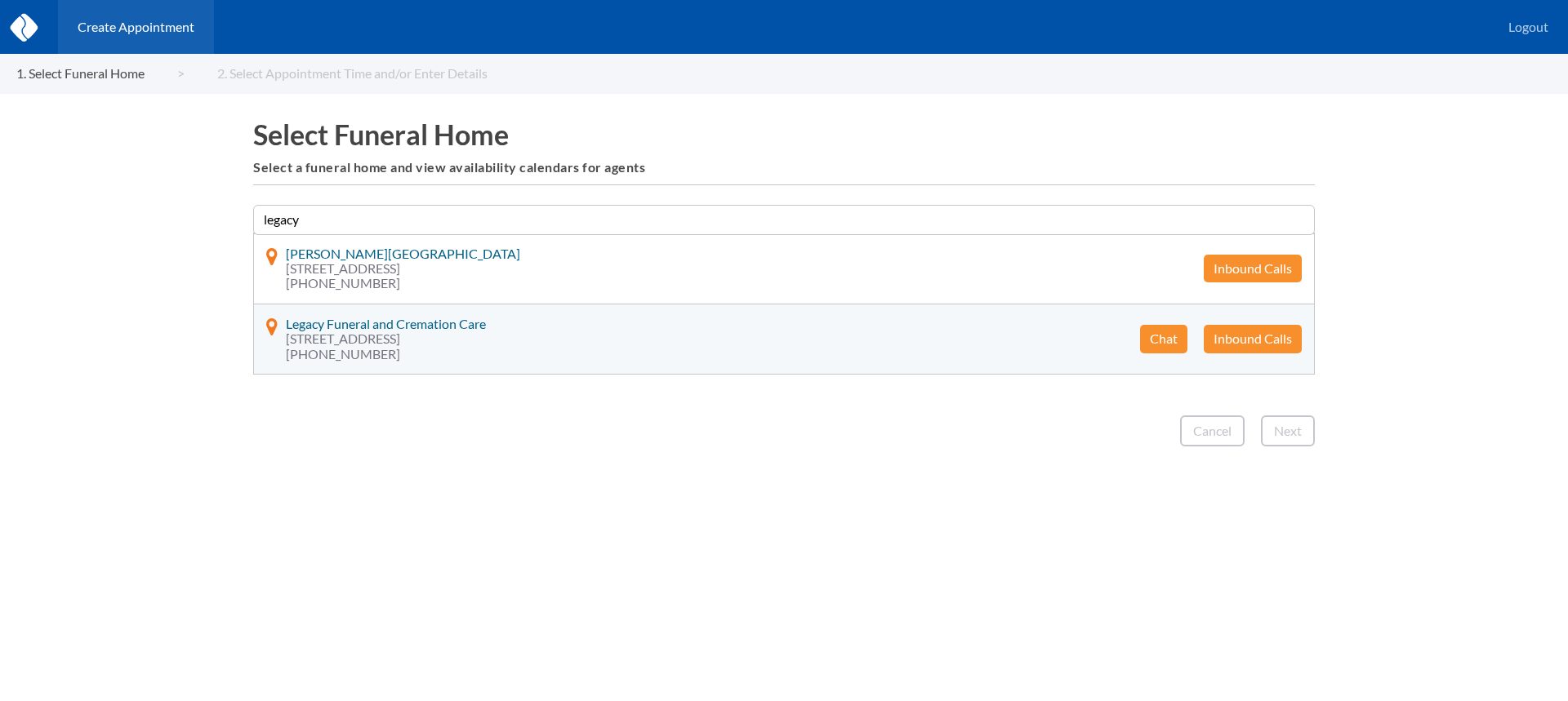
type input "legacy"
click at [1152, 340] on button "Chat" at bounding box center [1163, 339] width 48 height 28
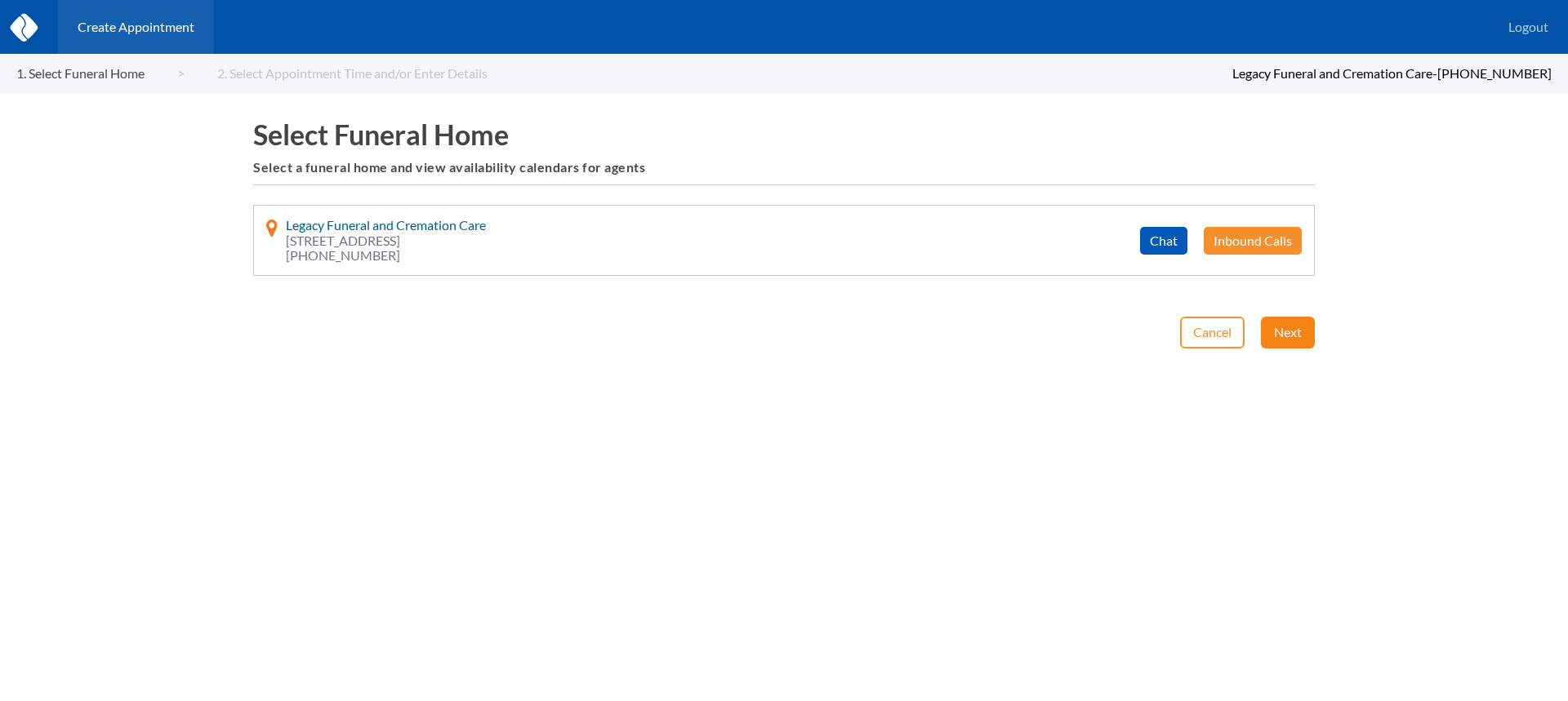
click at [1298, 338] on button "Next" at bounding box center [1288, 332] width 54 height 31
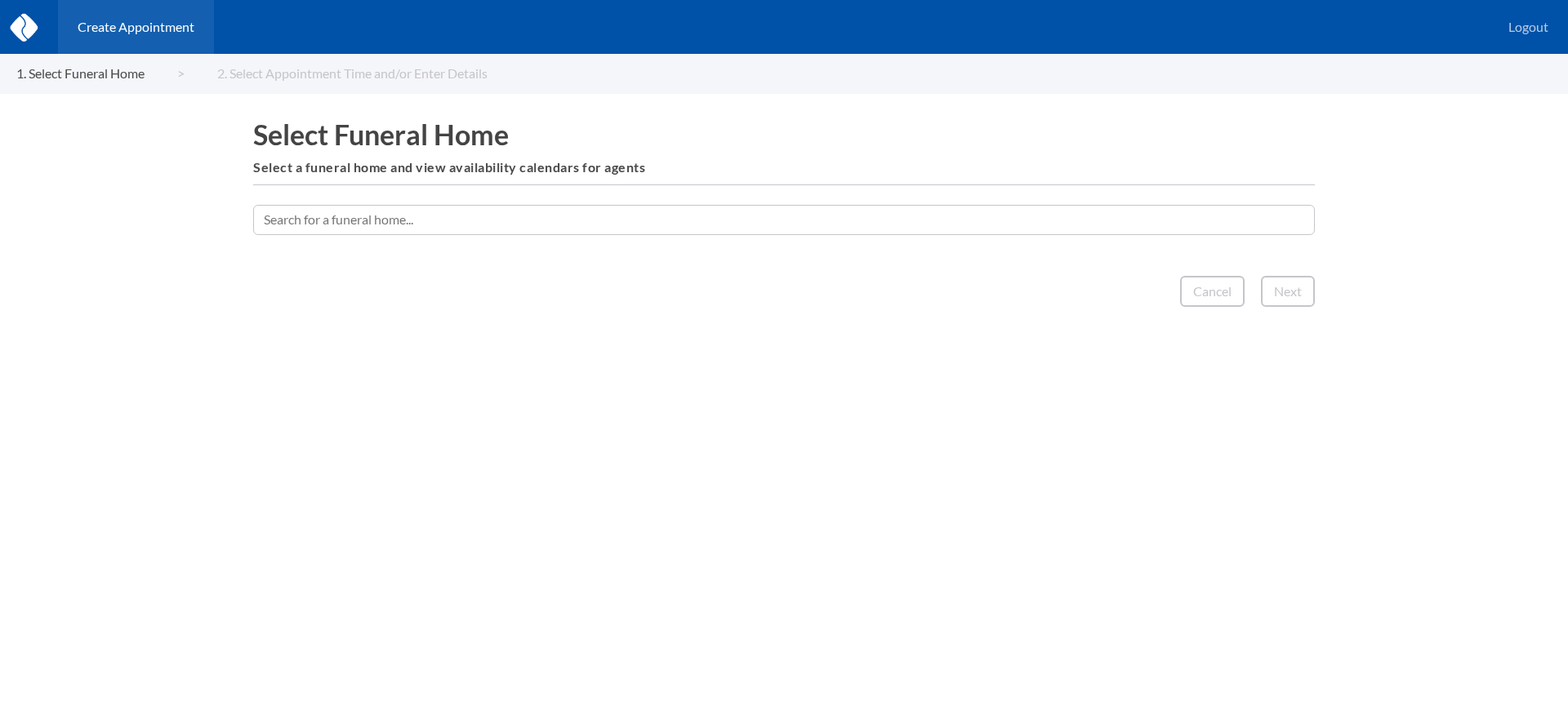
click at [859, 227] on input "text" at bounding box center [784, 220] width 1061 height 30
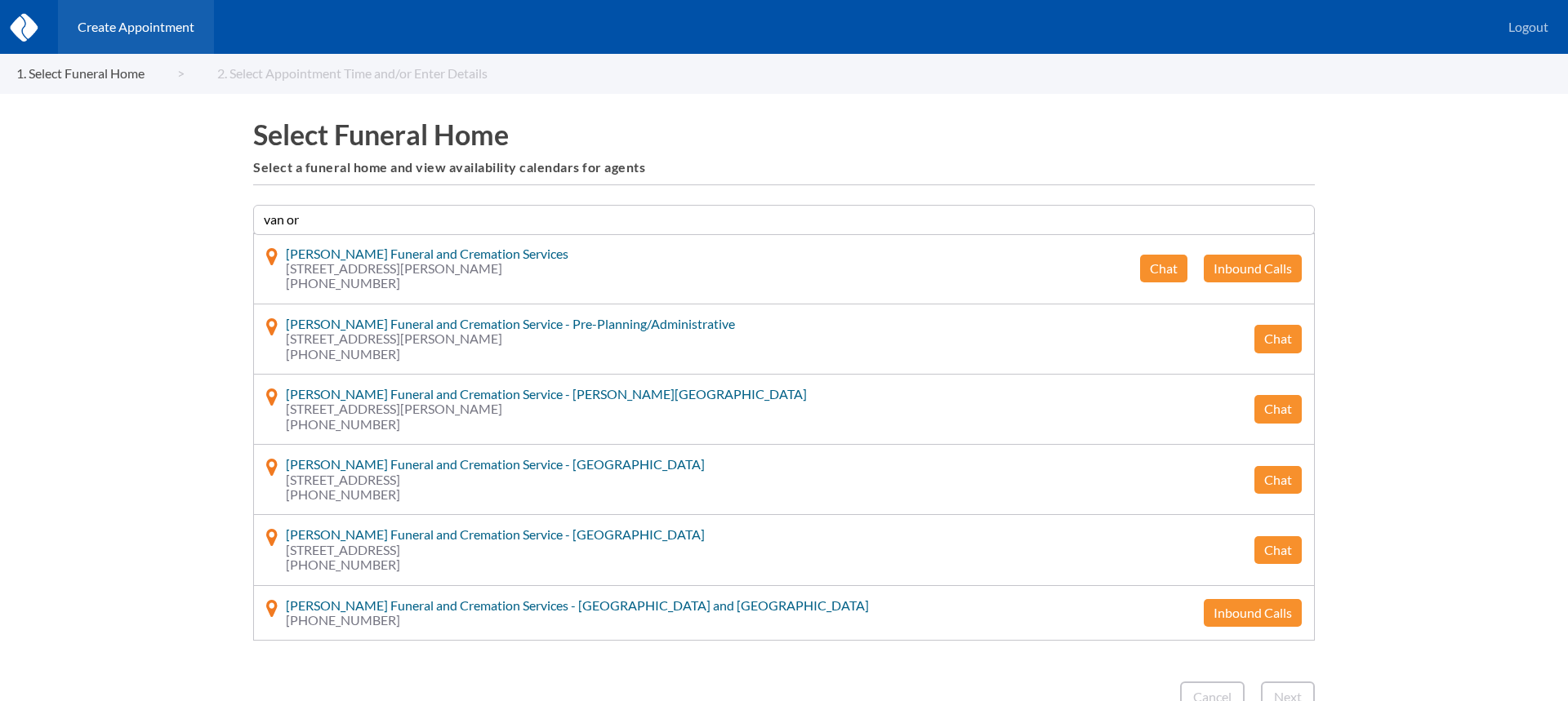
type input "van or"
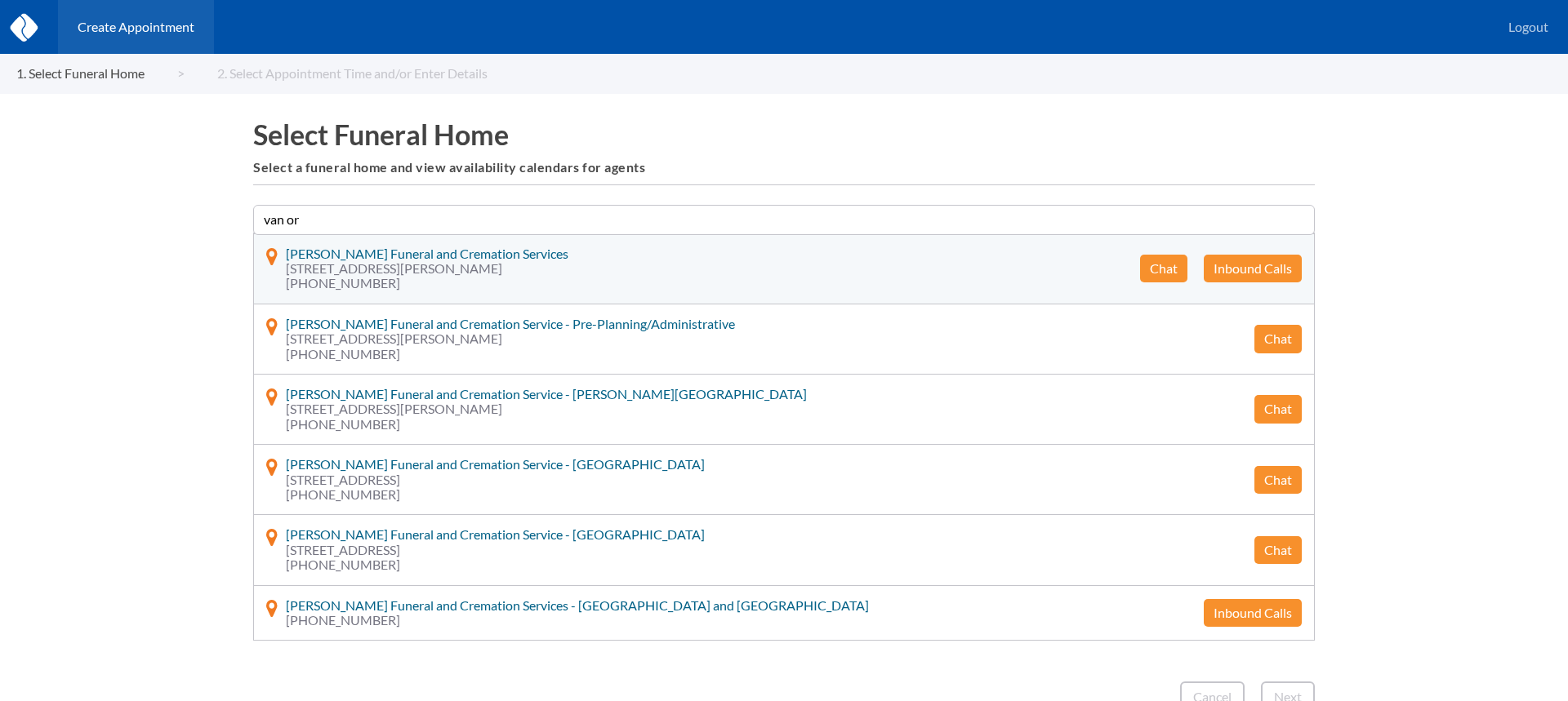
click at [1161, 261] on button "Chat" at bounding box center [1163, 268] width 48 height 28
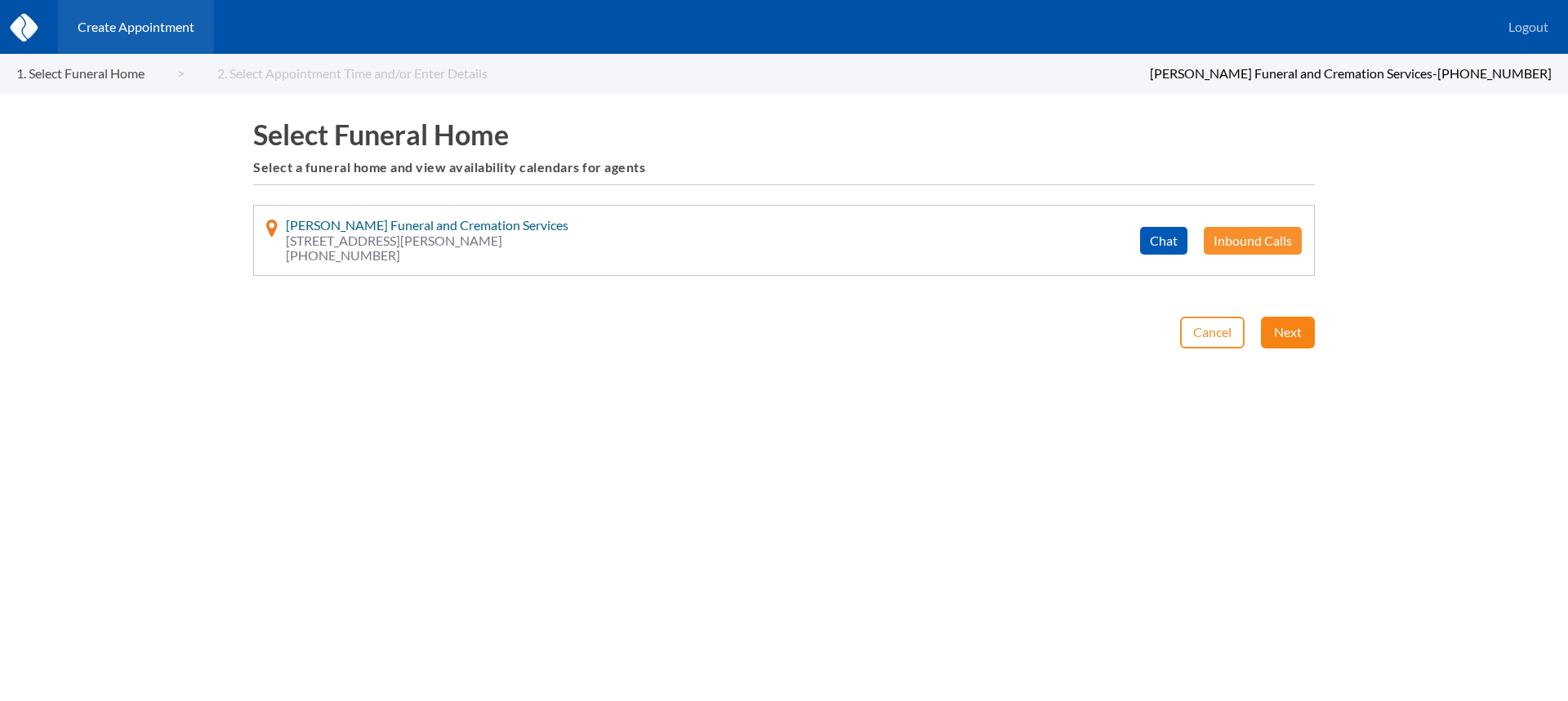
click at [1268, 326] on button "Next" at bounding box center [1288, 332] width 54 height 31
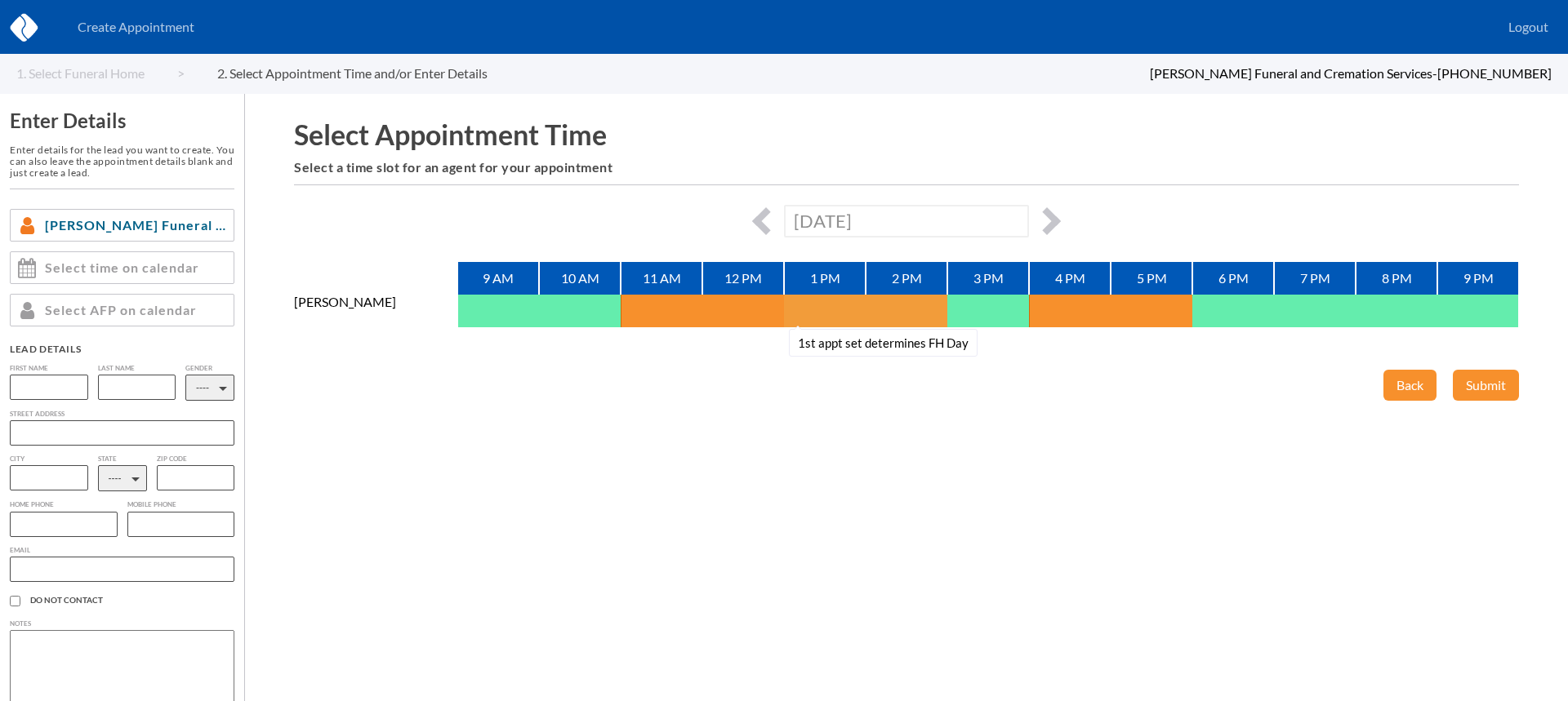
click at [797, 307] on button "1st appt set determines FH Day" at bounding box center [803, 310] width 41 height 33
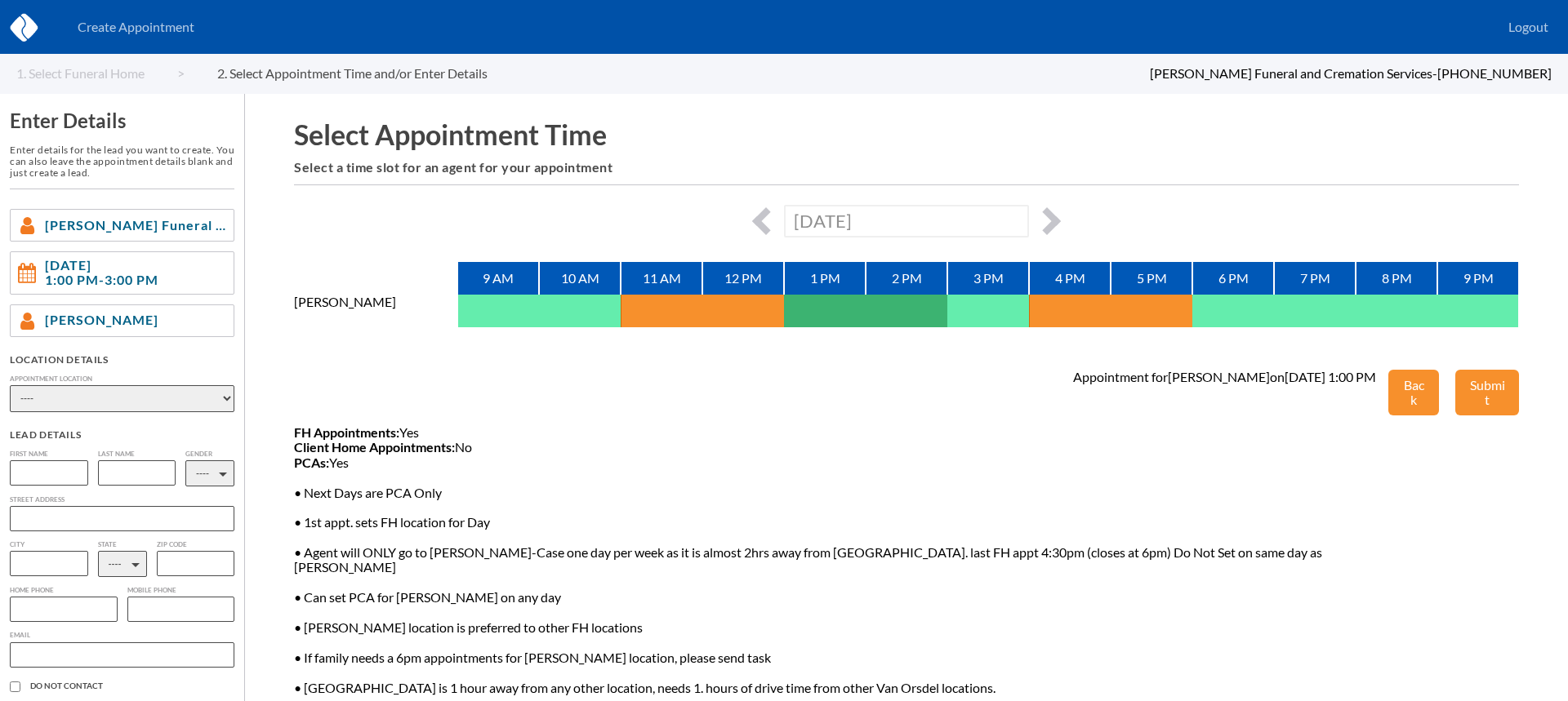
click at [171, 389] on select "---- Phone Consultation Van Orsdel Funeral and Cremation Service - Midtown Miam…" at bounding box center [122, 399] width 225 height 27
select select "phone_consult"
click at [10, 386] on select "---- Phone Consultation Van Orsdel Funeral and Cremation Service - Midtown Miam…" at bounding box center [122, 399] width 225 height 27
click at [41, 475] on input "text" at bounding box center [49, 472] width 79 height 25
type input "Karla"
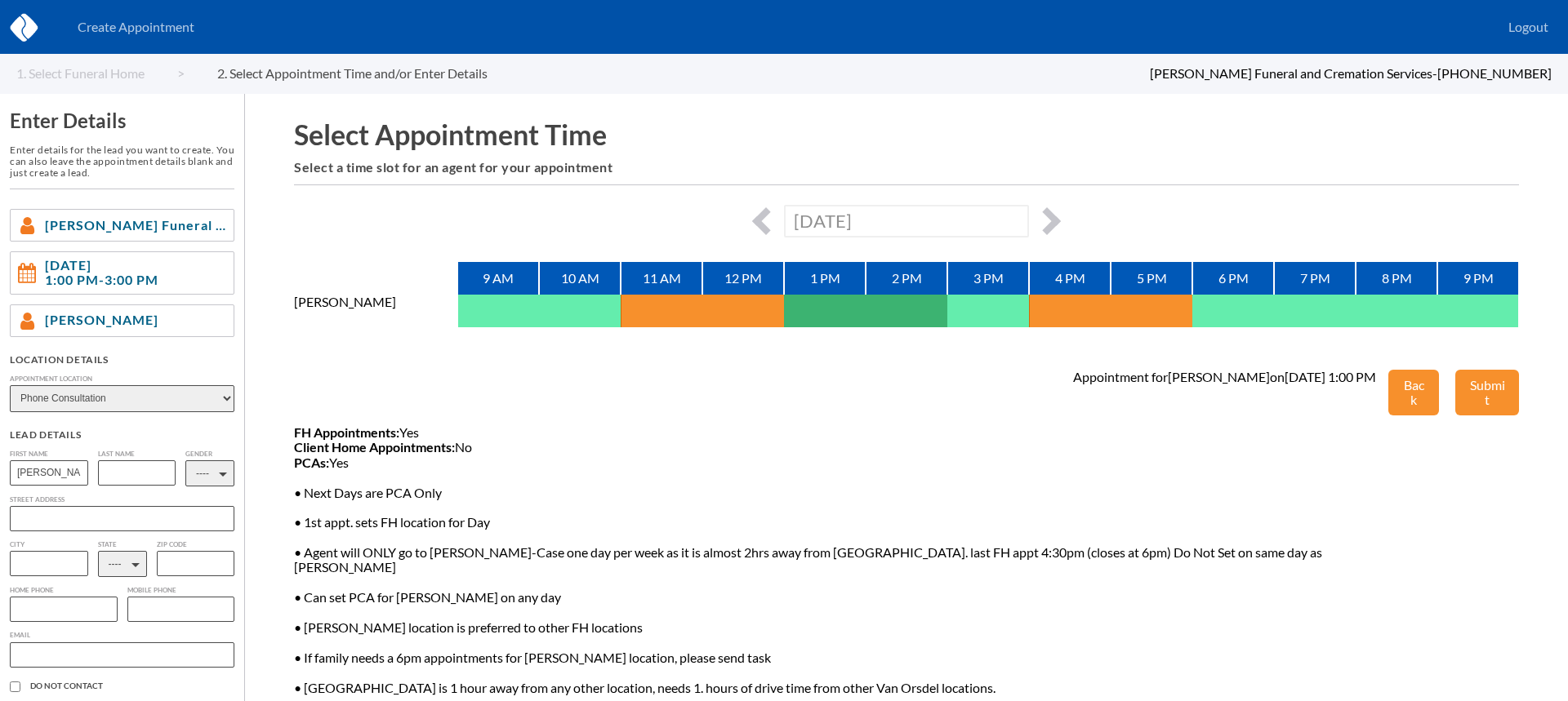
click at [138, 480] on input "text" at bounding box center [137, 472] width 79 height 25
type input "Avila"
click at [203, 477] on select "---- M F" at bounding box center [209, 473] width 49 height 26
select select "2"
click at [185, 460] on select "---- M F" at bounding box center [209, 473] width 49 height 26
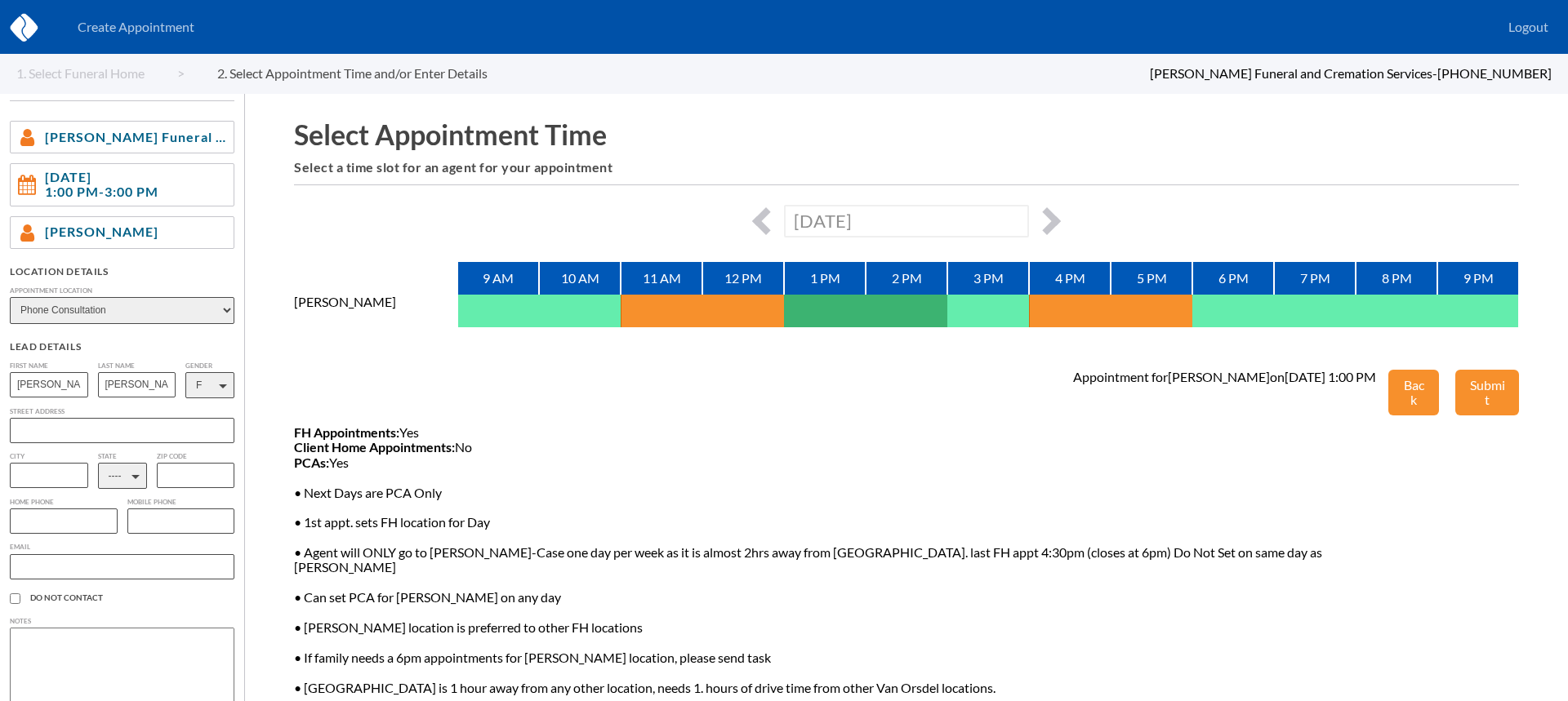
scroll to position [119, 0]
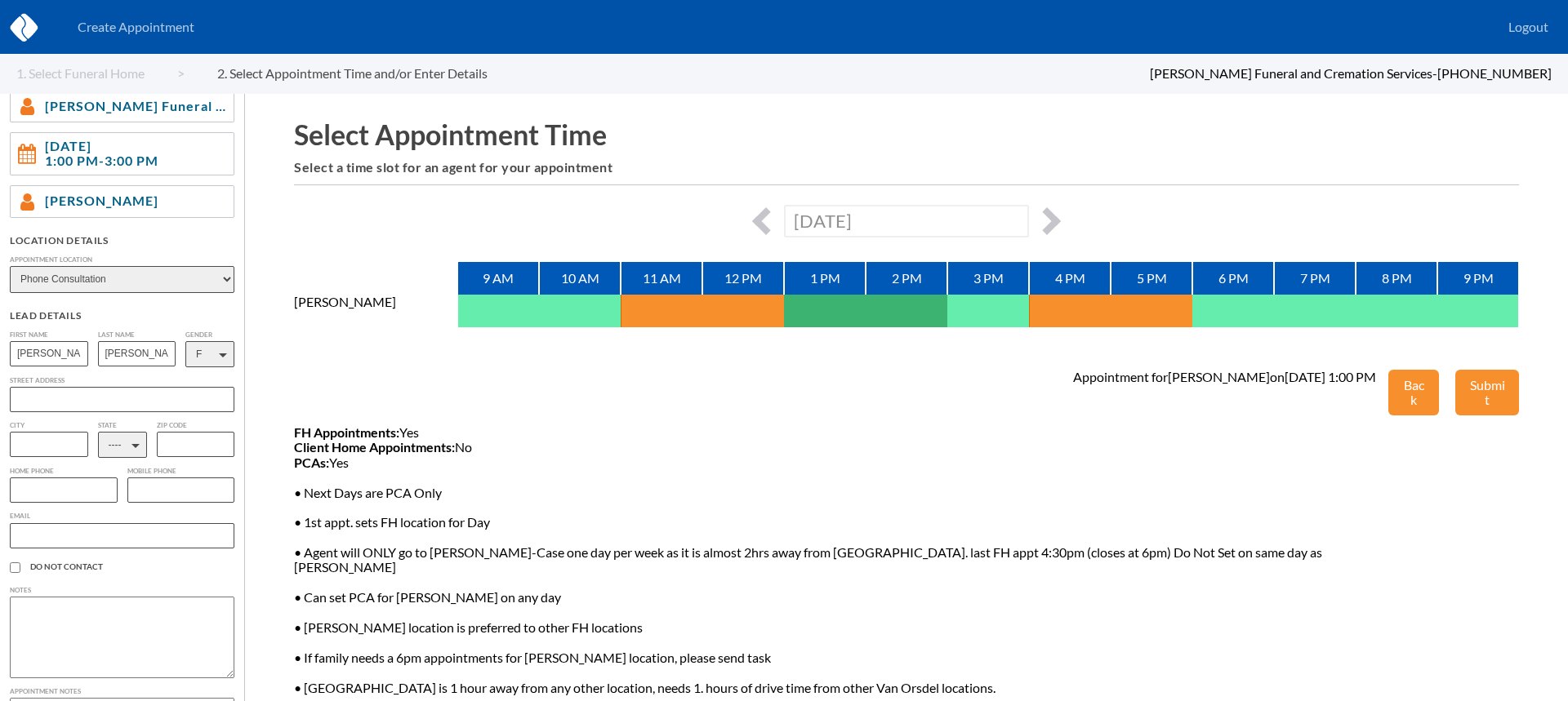
click at [125, 443] on select "---- AL AK AZ AR CA CO CT DE DC FL GA GU HI ID IL IN IA KS KY LA ME MD MA MI MN…" at bounding box center [122, 444] width 49 height 26
select select "FL"
click at [98, 435] on select "---- AL AK AZ AR CA CO CT DE DC FL GA GU HI ID IL IN IA KS KY LA ME MD MA MI MN…" at bounding box center [122, 444] width 49 height 26
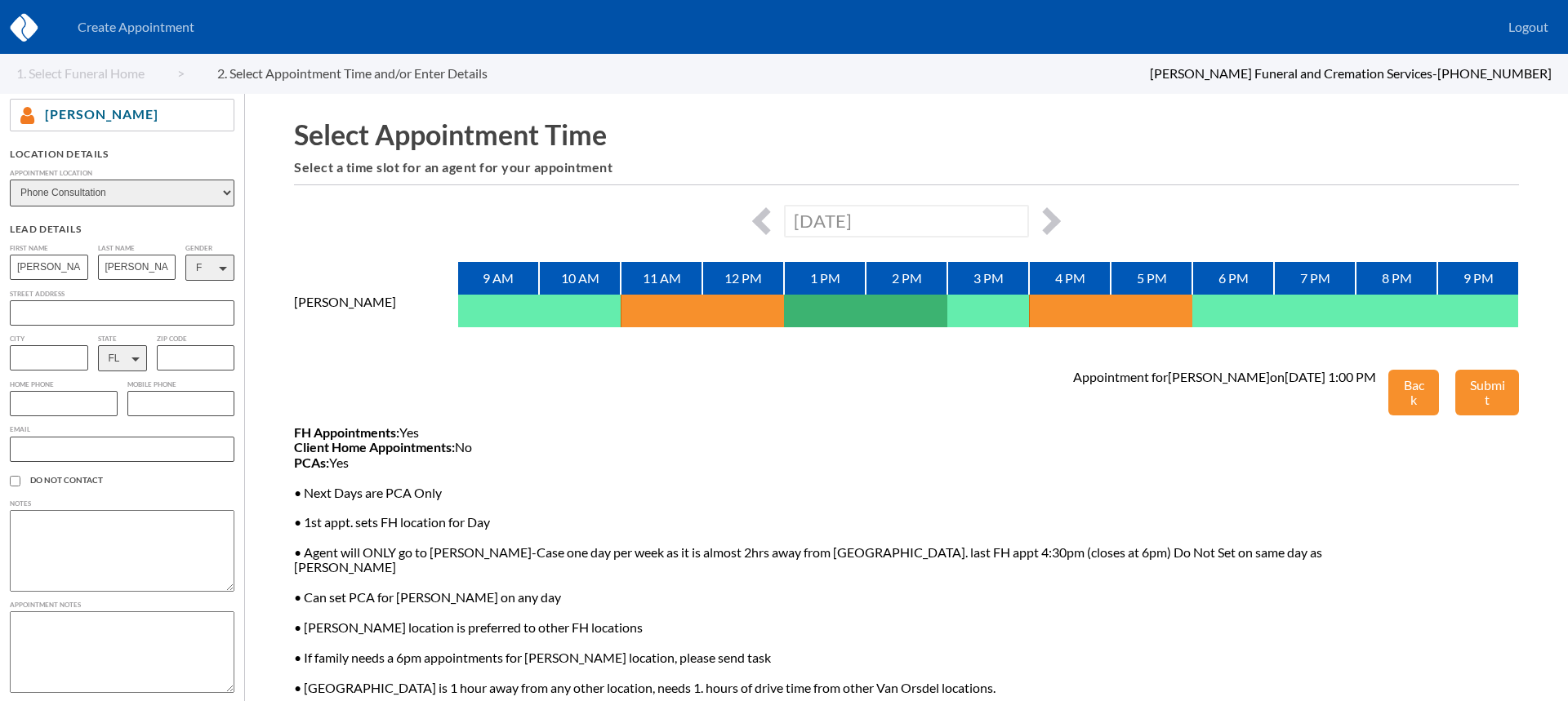
scroll to position [218, 0]
paste input "786-449-1081"
type input "786-449-1081"
click at [118, 443] on input "text" at bounding box center [122, 441] width 225 height 25
paste input "Karla.v.avila@gmail.com"
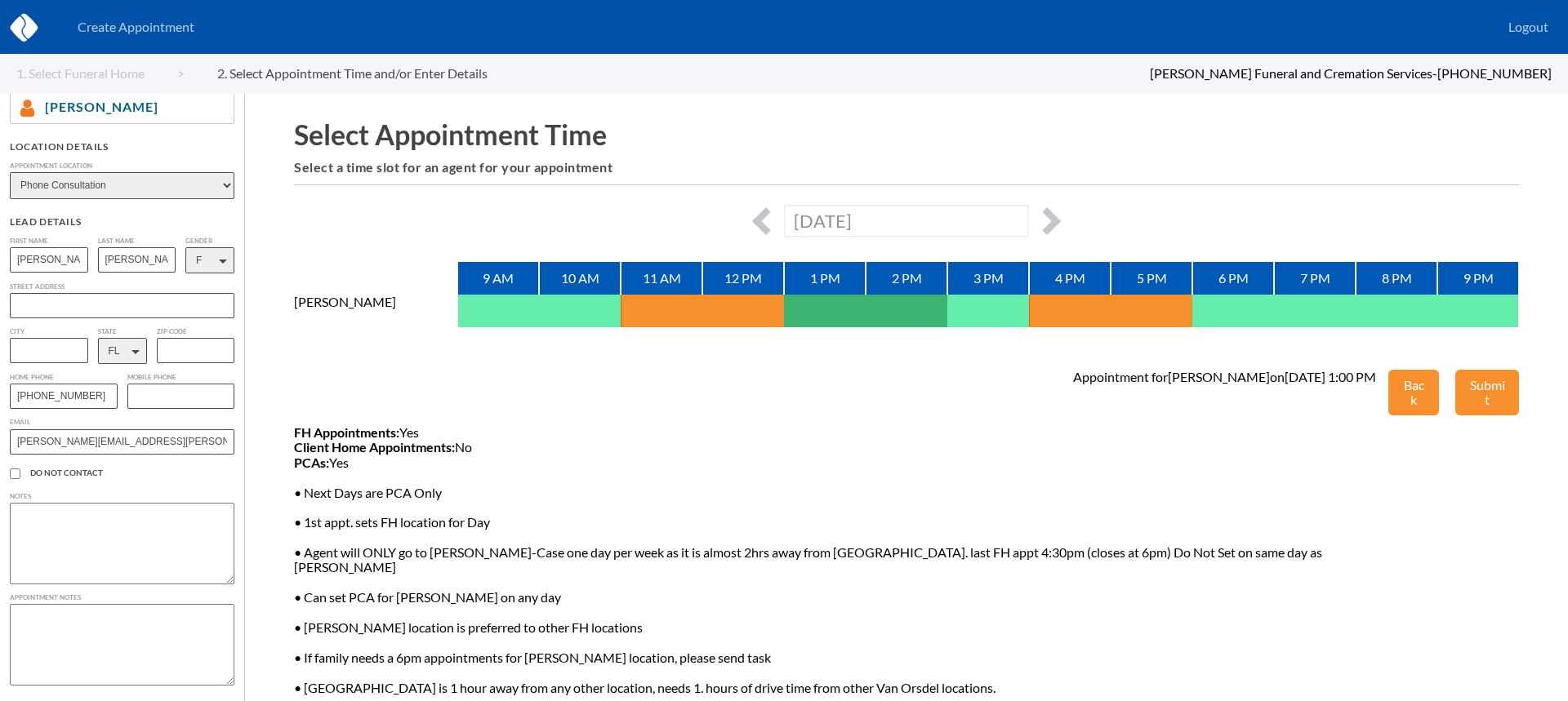
type input "Karla.v.avila@gmail.com"
click at [153, 522] on textarea at bounding box center [122, 544] width 225 height 82
click at [74, 626] on textarea at bounding box center [122, 645] width 225 height 82
type textarea "Karla wants to look into information so she can be best prepared... Verified le…"
click at [1479, 382] on button "Submit" at bounding box center [1486, 393] width 64 height 47
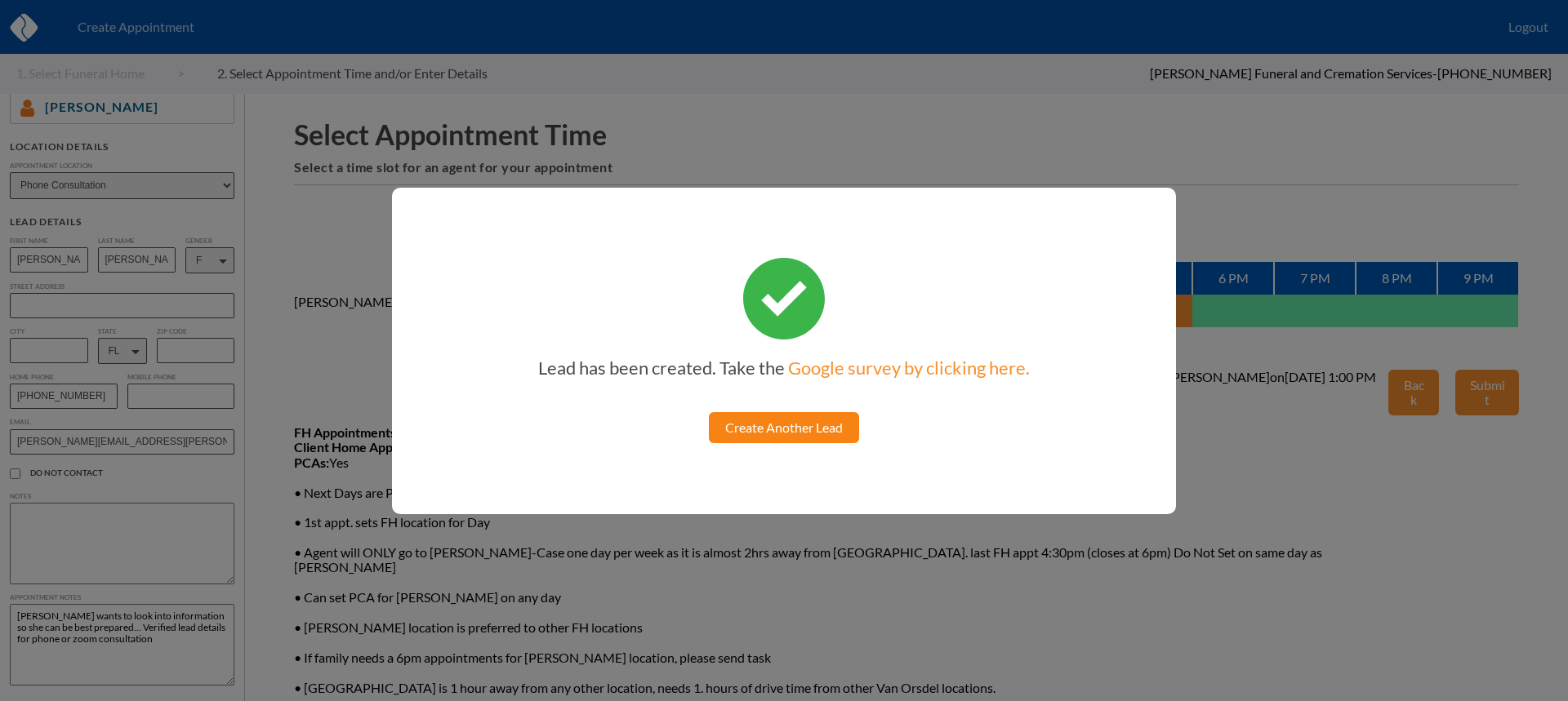
click at [810, 430] on link "Create Another Lead" at bounding box center [784, 428] width 150 height 31
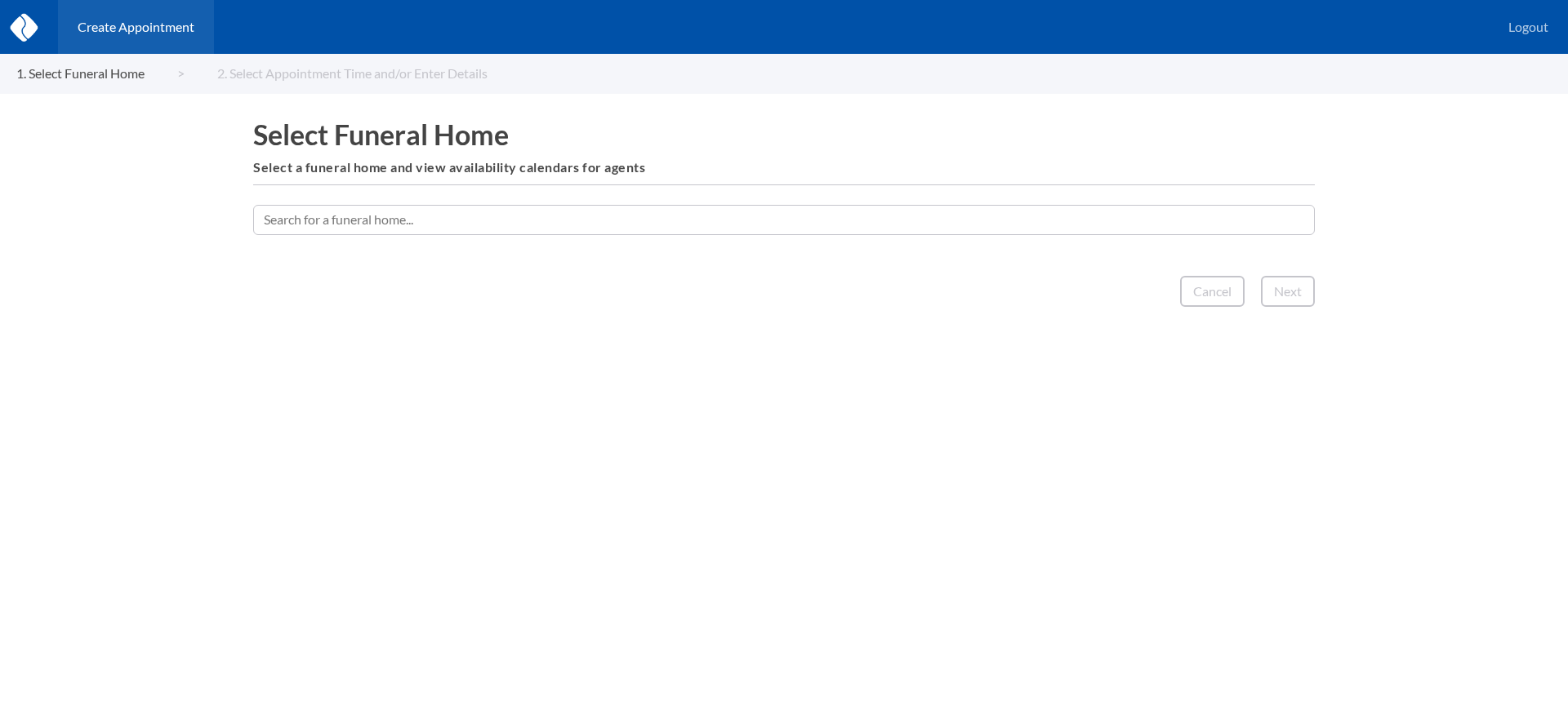
click at [510, 226] on input "text" at bounding box center [784, 220] width 1061 height 30
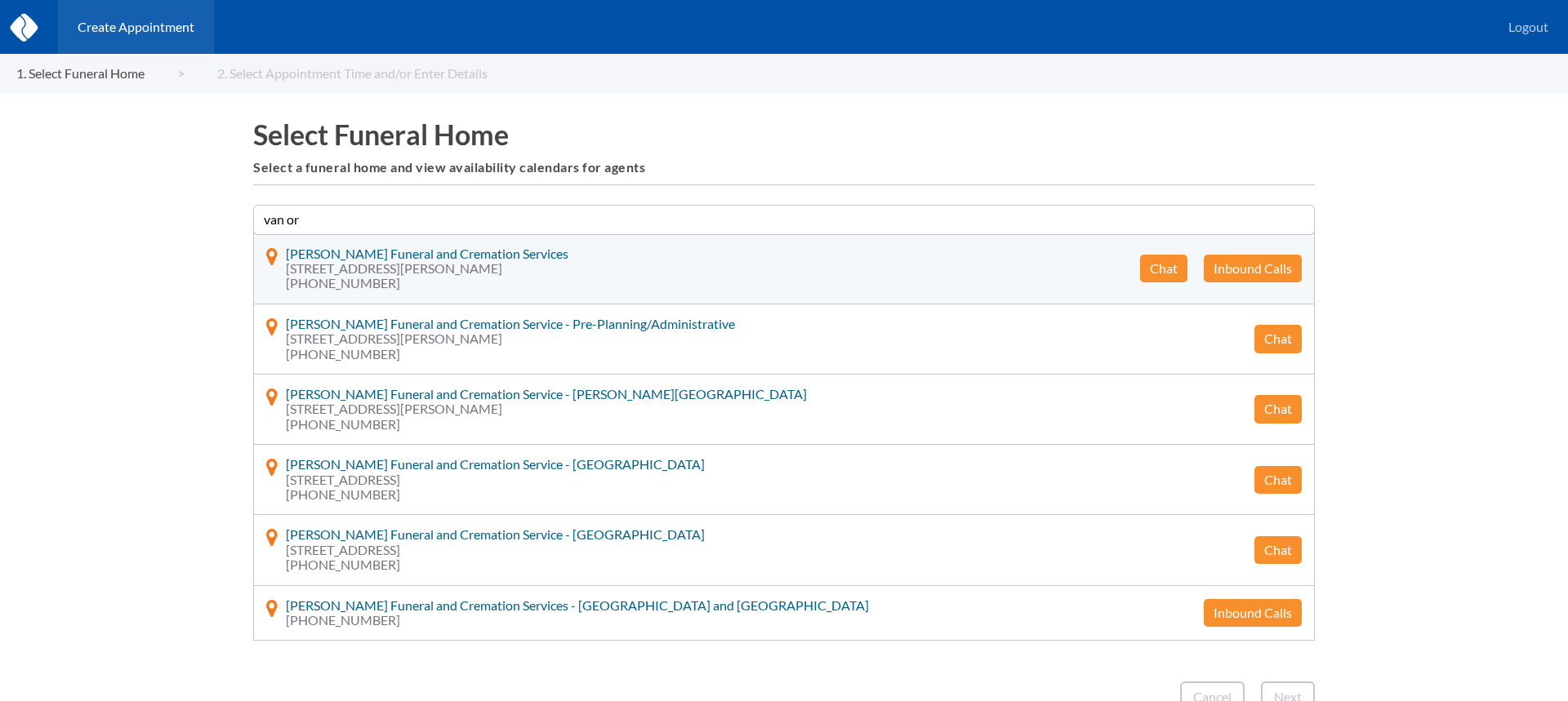
type input "van or"
click at [1147, 266] on button "Chat" at bounding box center [1163, 268] width 48 height 28
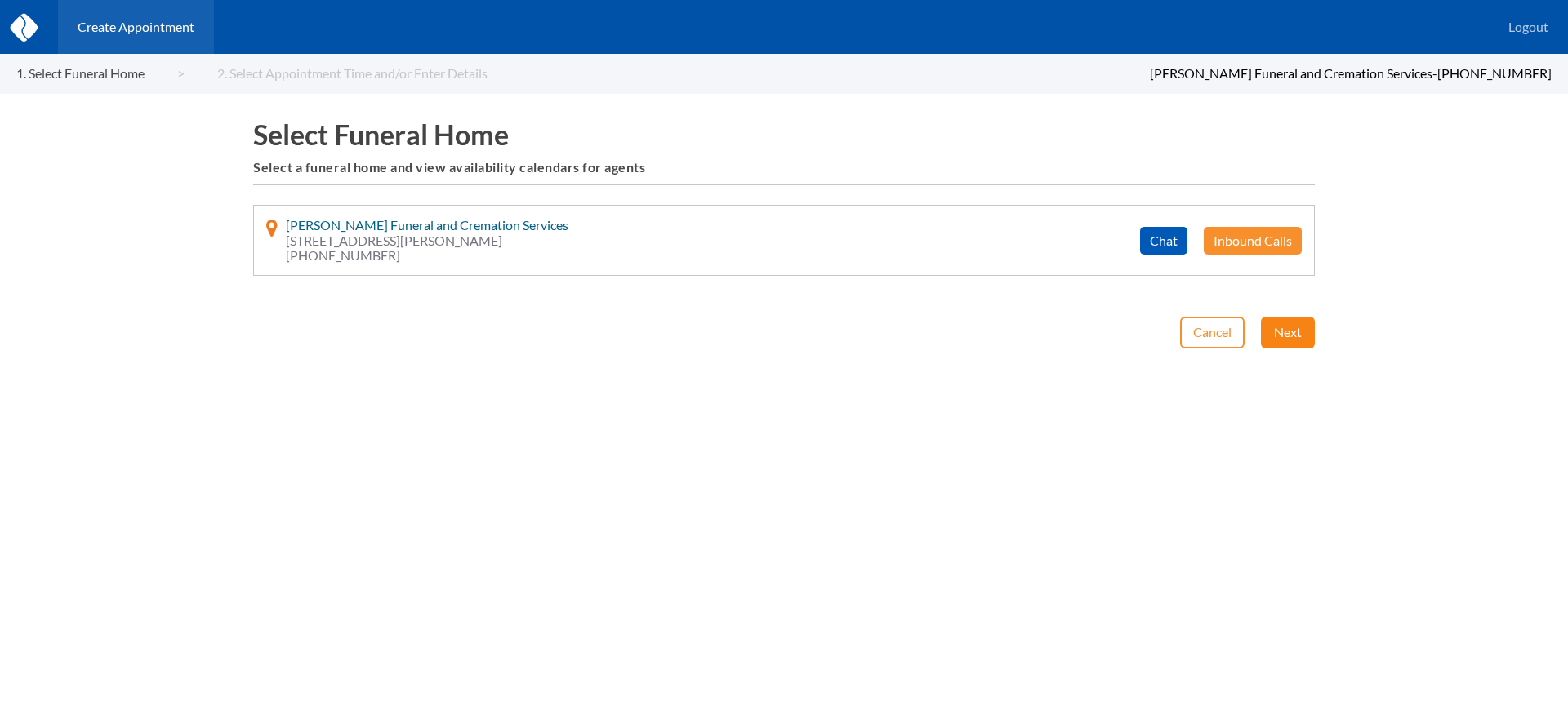
click at [1285, 340] on button "Next" at bounding box center [1288, 332] width 54 height 31
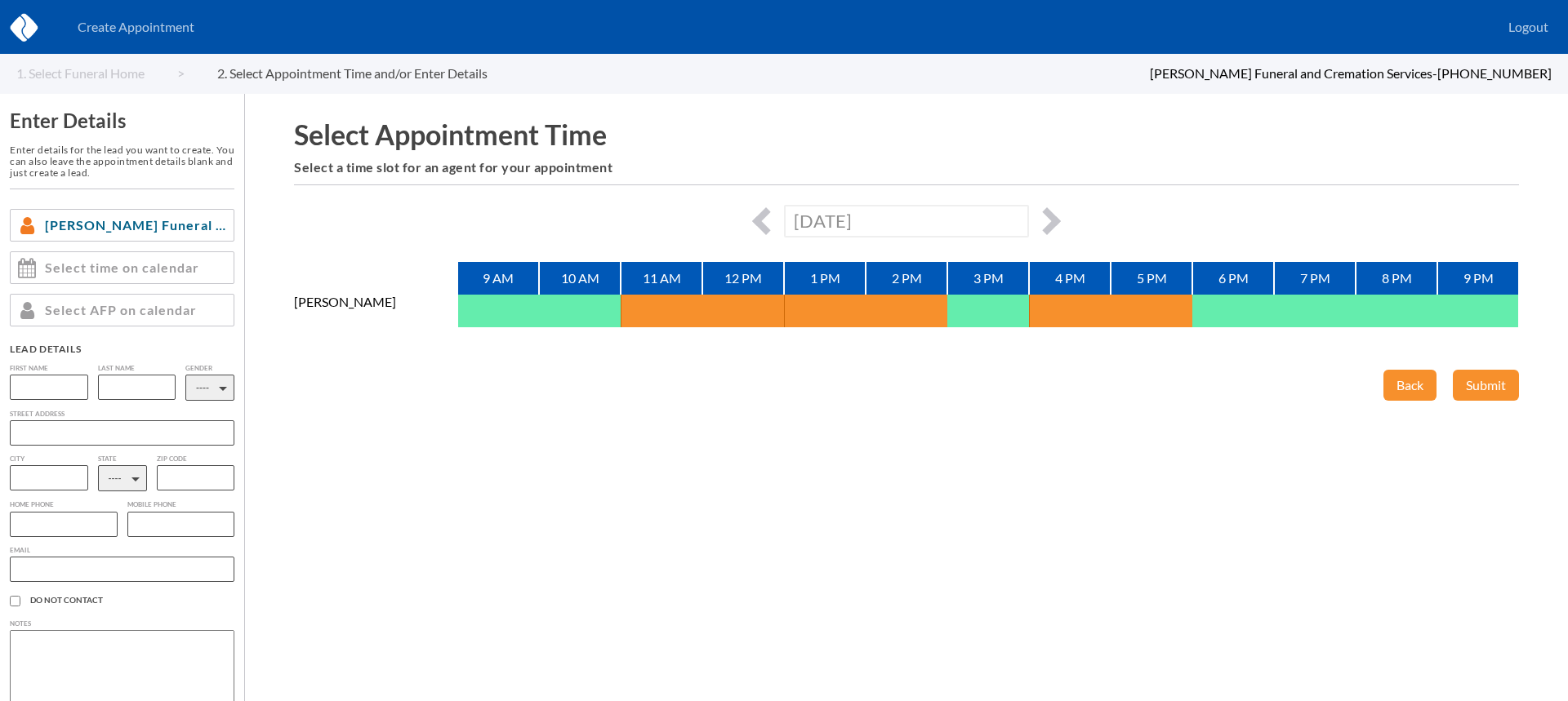
click at [47, 381] on input "text" at bounding box center [49, 387] width 79 height 25
type input "[PERSON_NAME]"
click at [124, 385] on input "text" at bounding box center [137, 387] width 79 height 25
type input "[PERSON_NAME]"
click at [213, 391] on select "---- M F" at bounding box center [209, 388] width 49 height 26
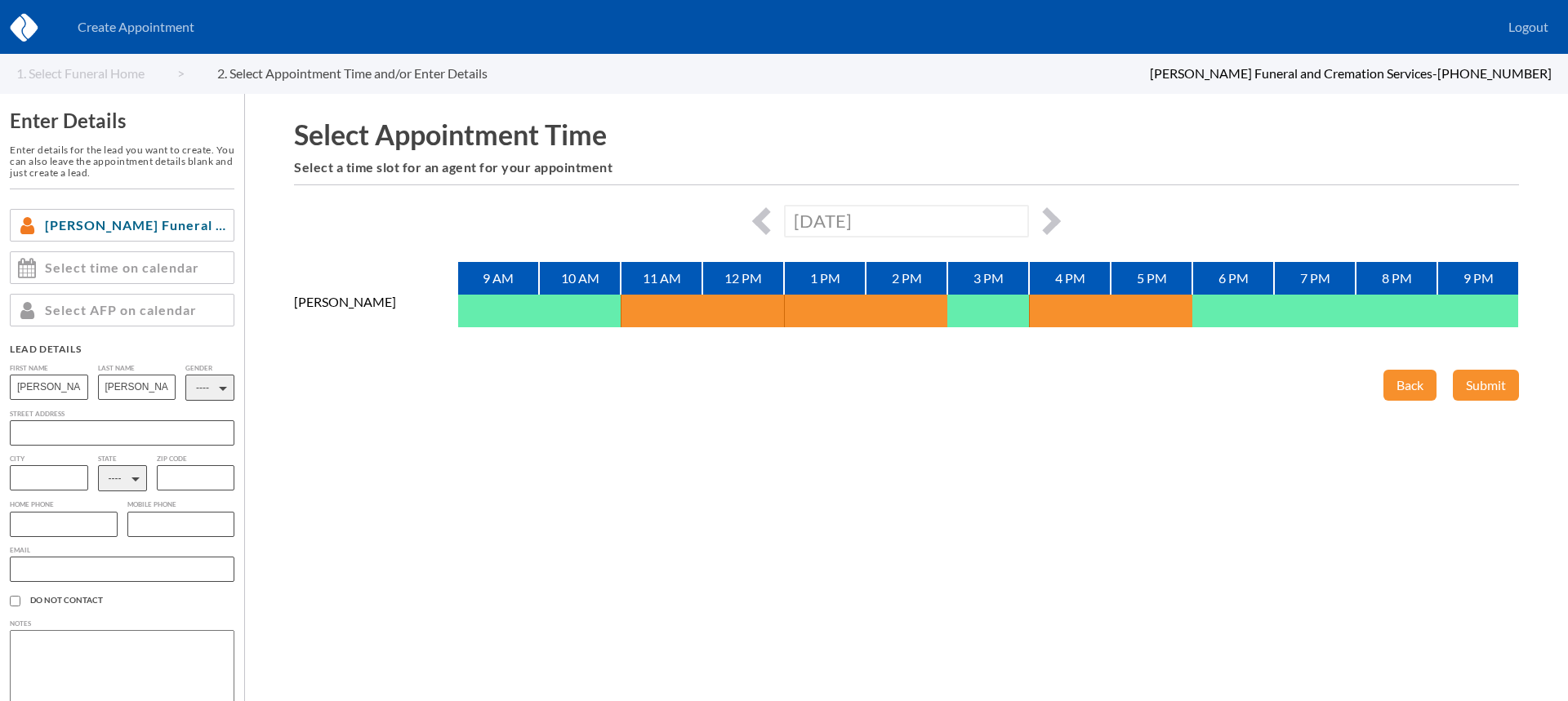
select select "2"
click at [185, 375] on select "---- M F" at bounding box center [209, 388] width 49 height 26
click at [1052, 217] on button "button" at bounding box center [1047, 222] width 28 height 28
type input "[DATE]"
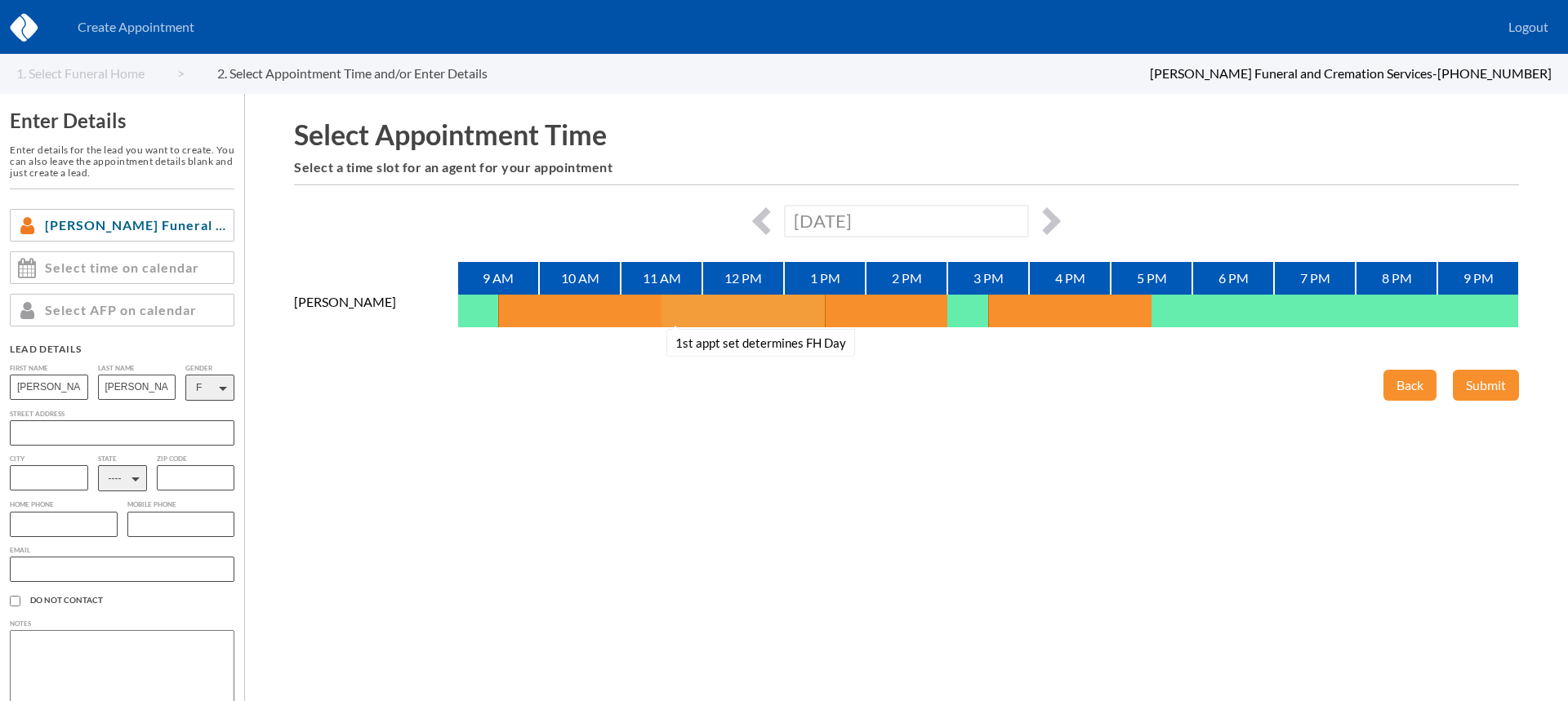
click at [678, 308] on button "1st appt set determines FH Day" at bounding box center [681, 310] width 41 height 33
